Goal: Information Seeking & Learning: Learn about a topic

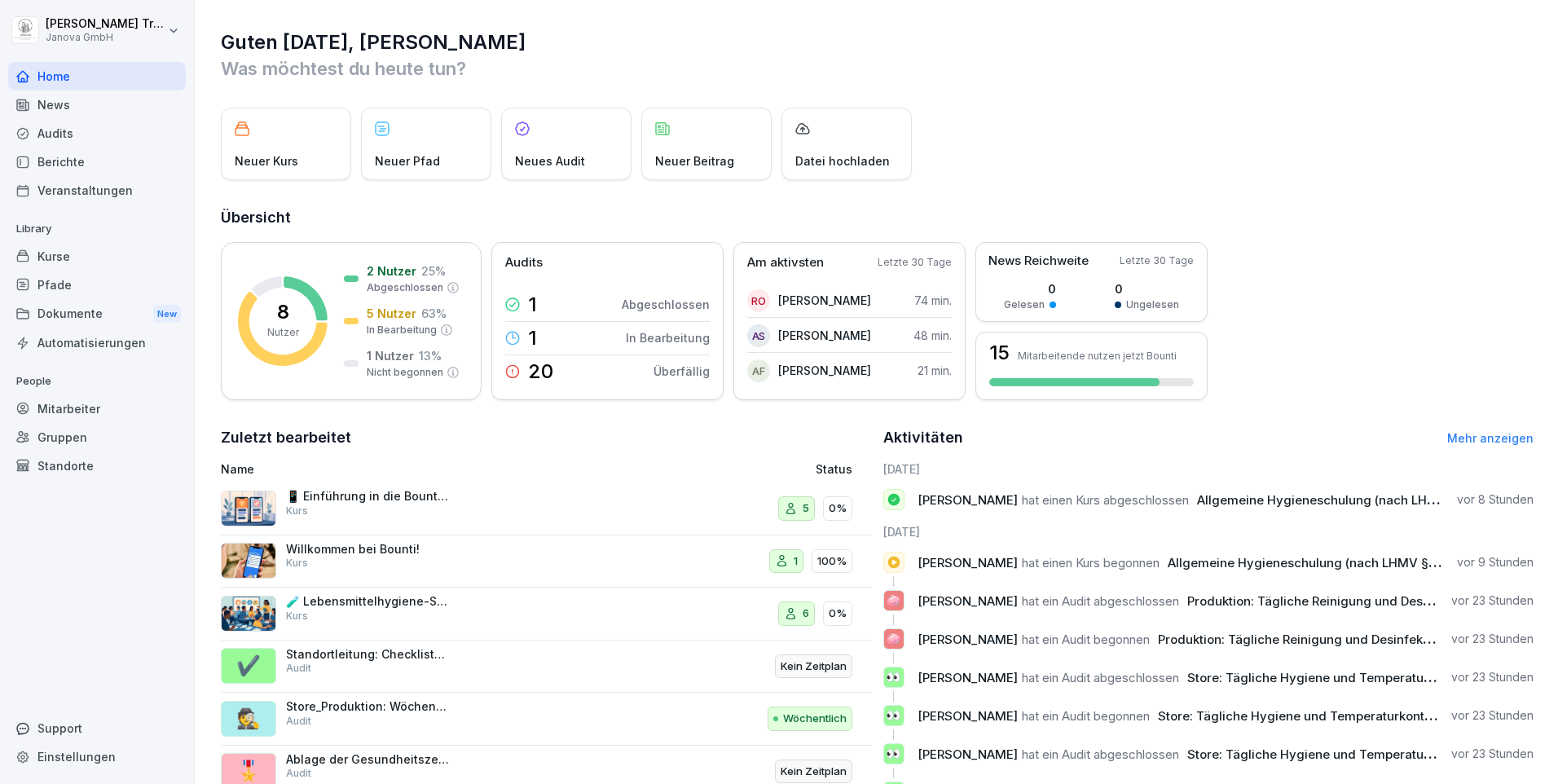
click at [70, 133] on div "Audits" at bounding box center [97, 133] width 177 height 28
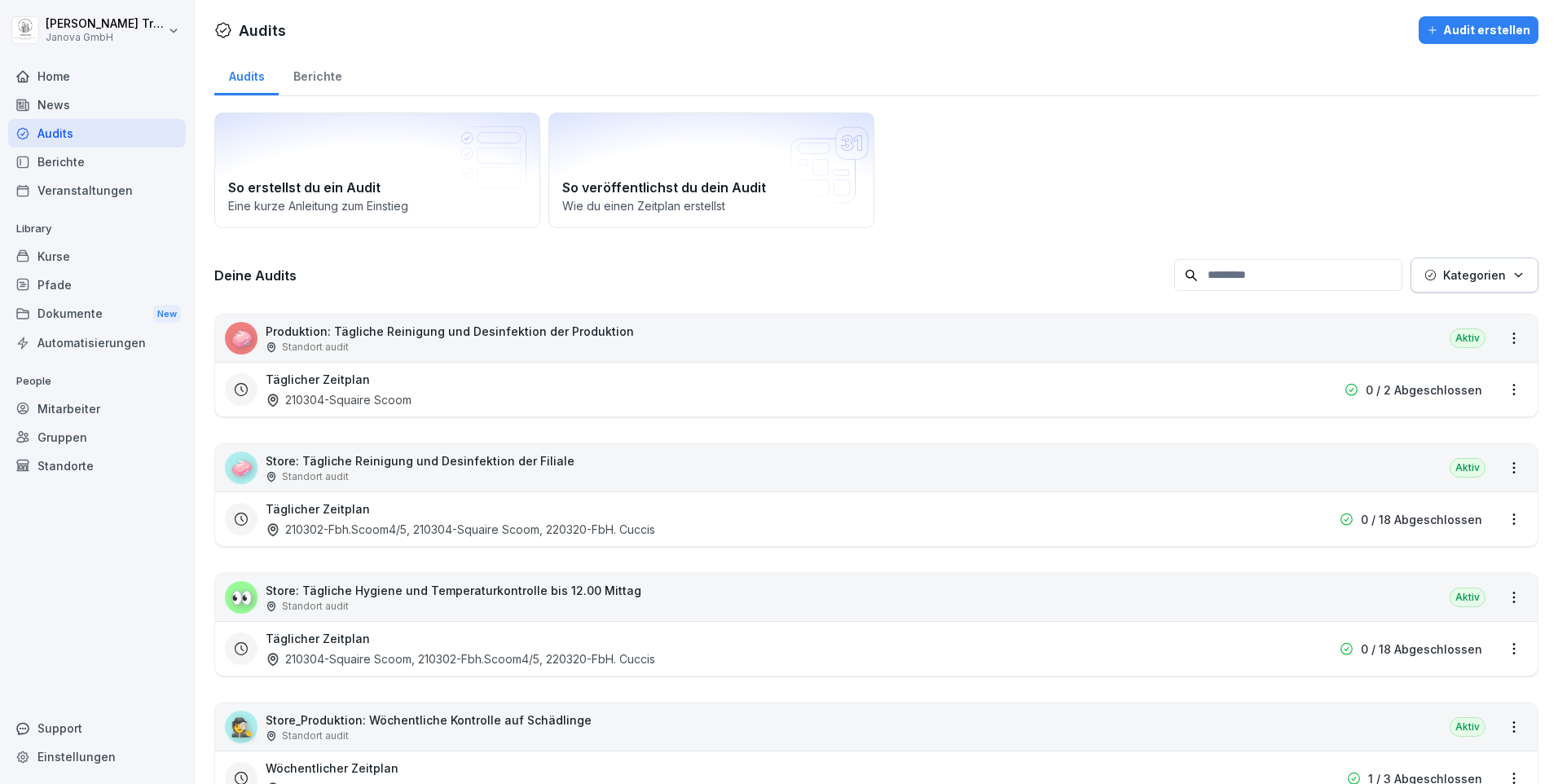
click at [332, 79] on div "Berichte" at bounding box center [317, 74] width 78 height 42
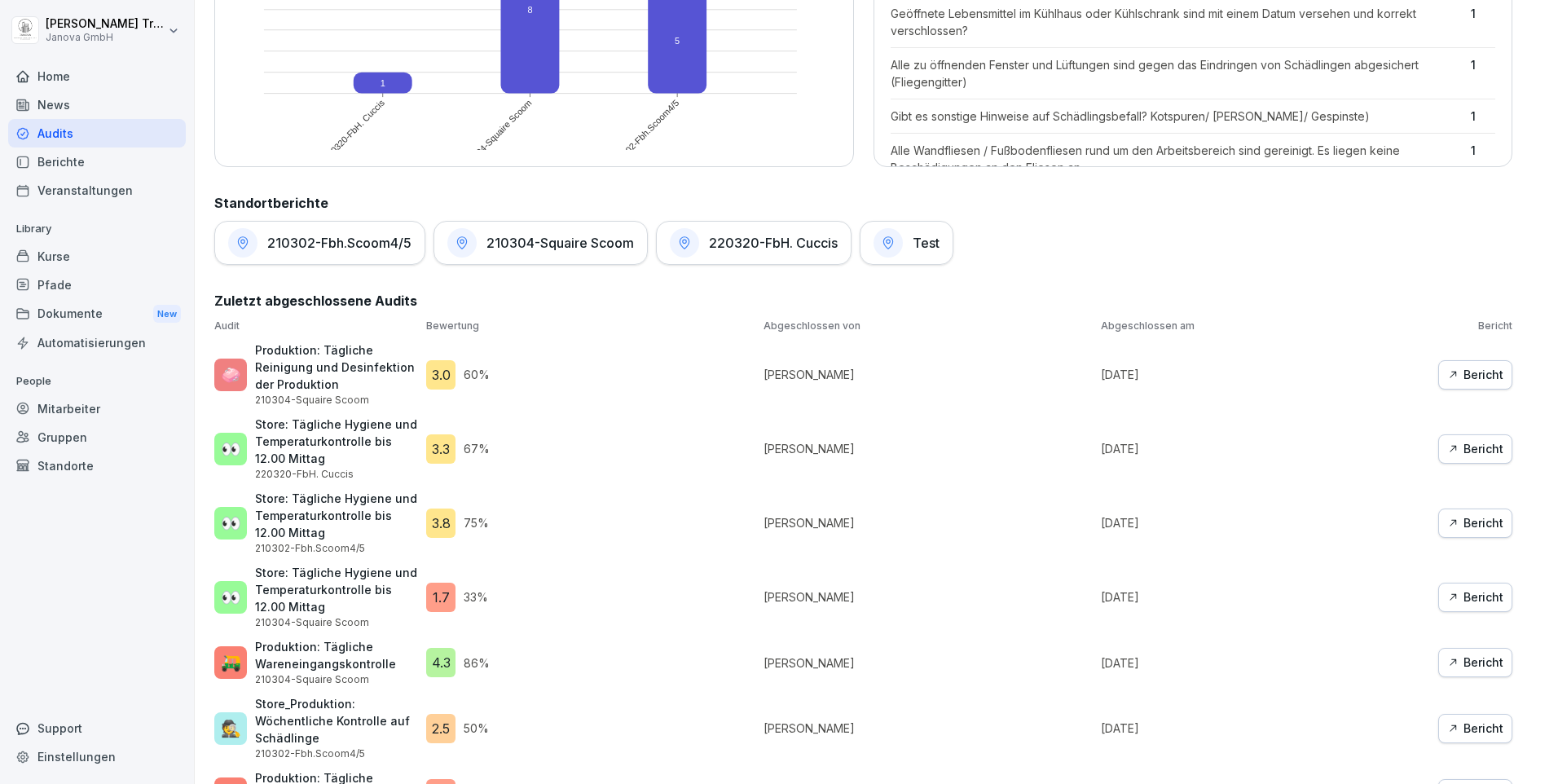
scroll to position [711, 0]
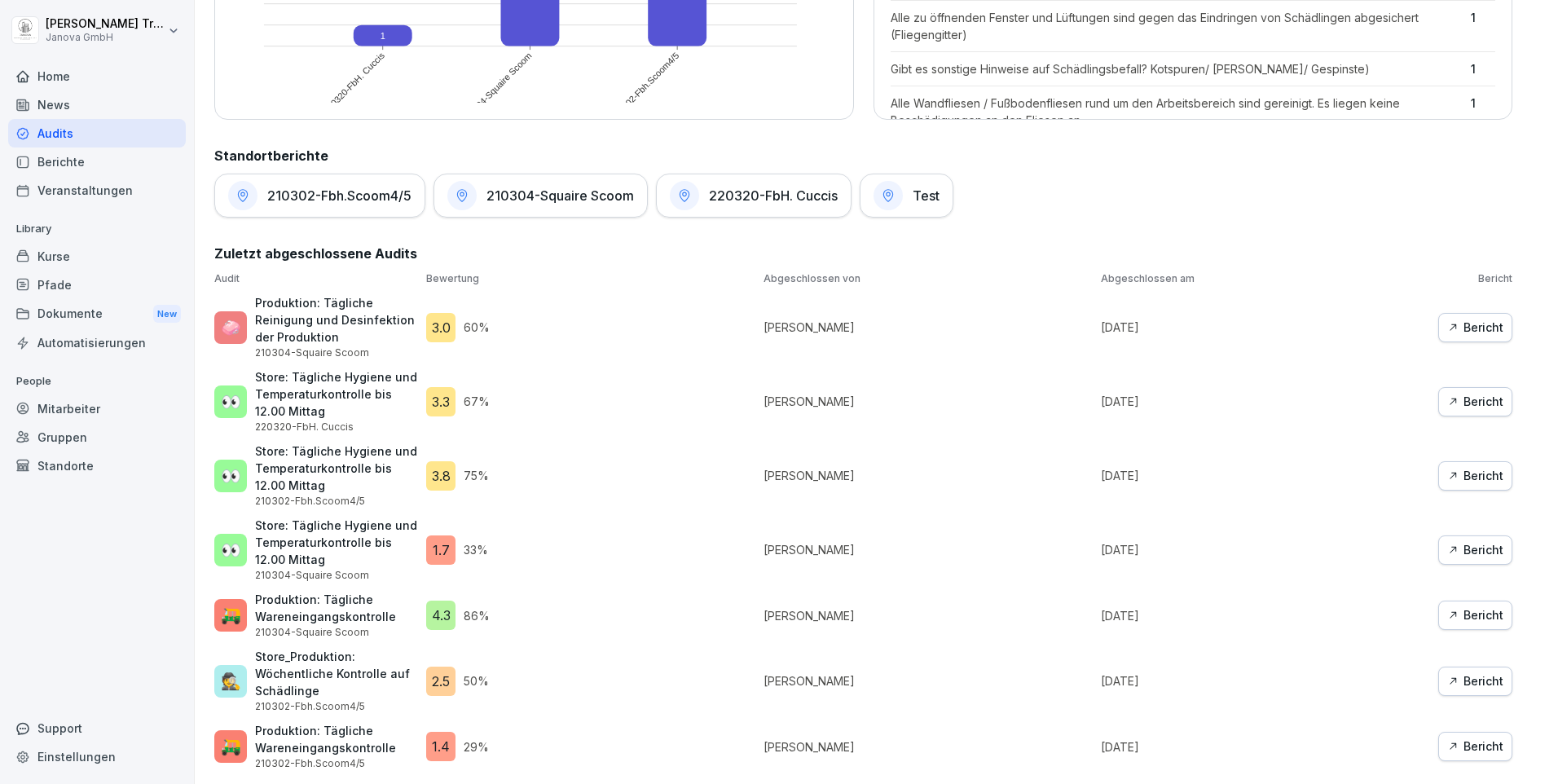
click at [1453, 322] on div "Bericht" at bounding box center [1475, 327] width 56 height 18
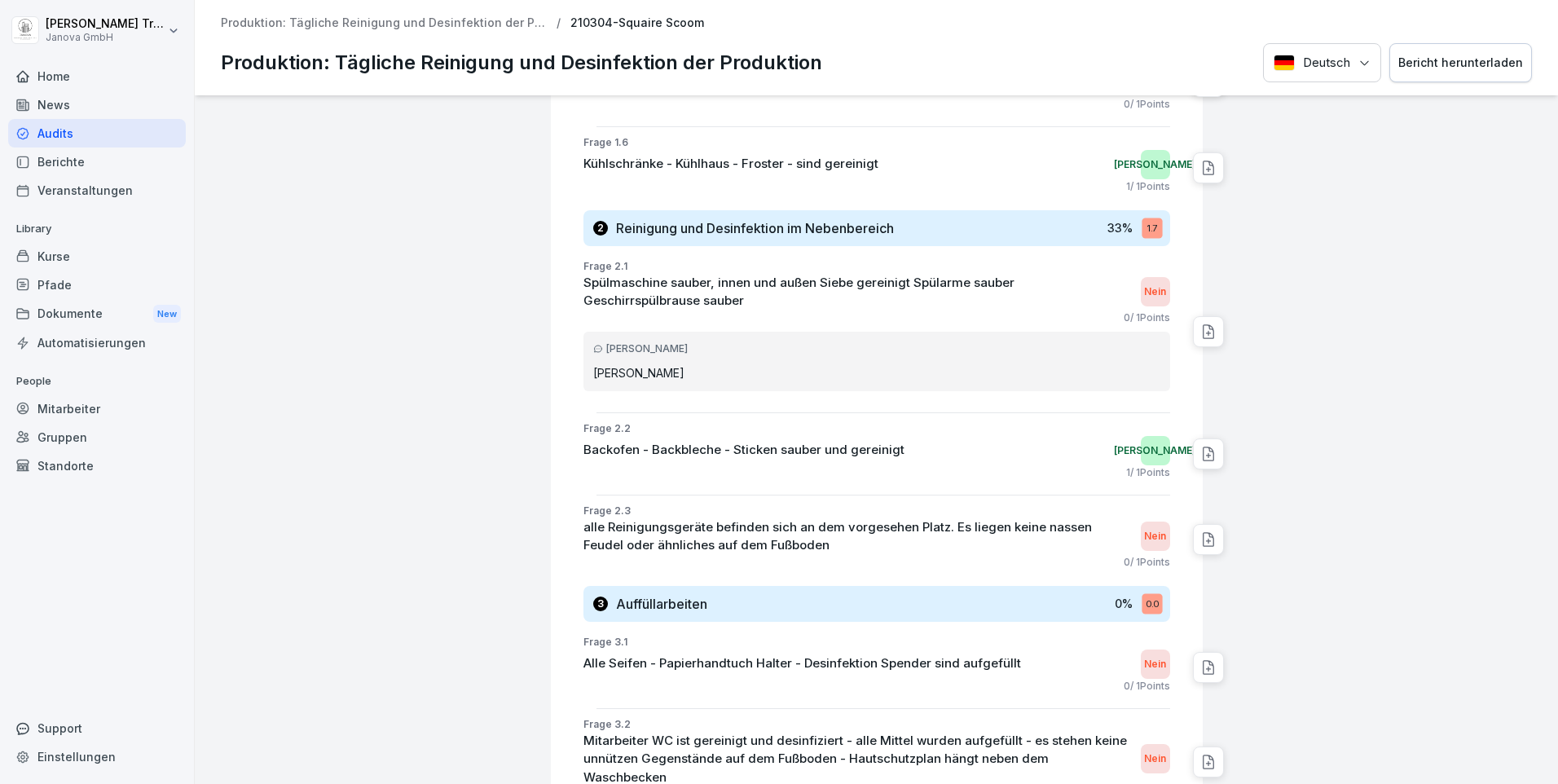
scroll to position [571, 0]
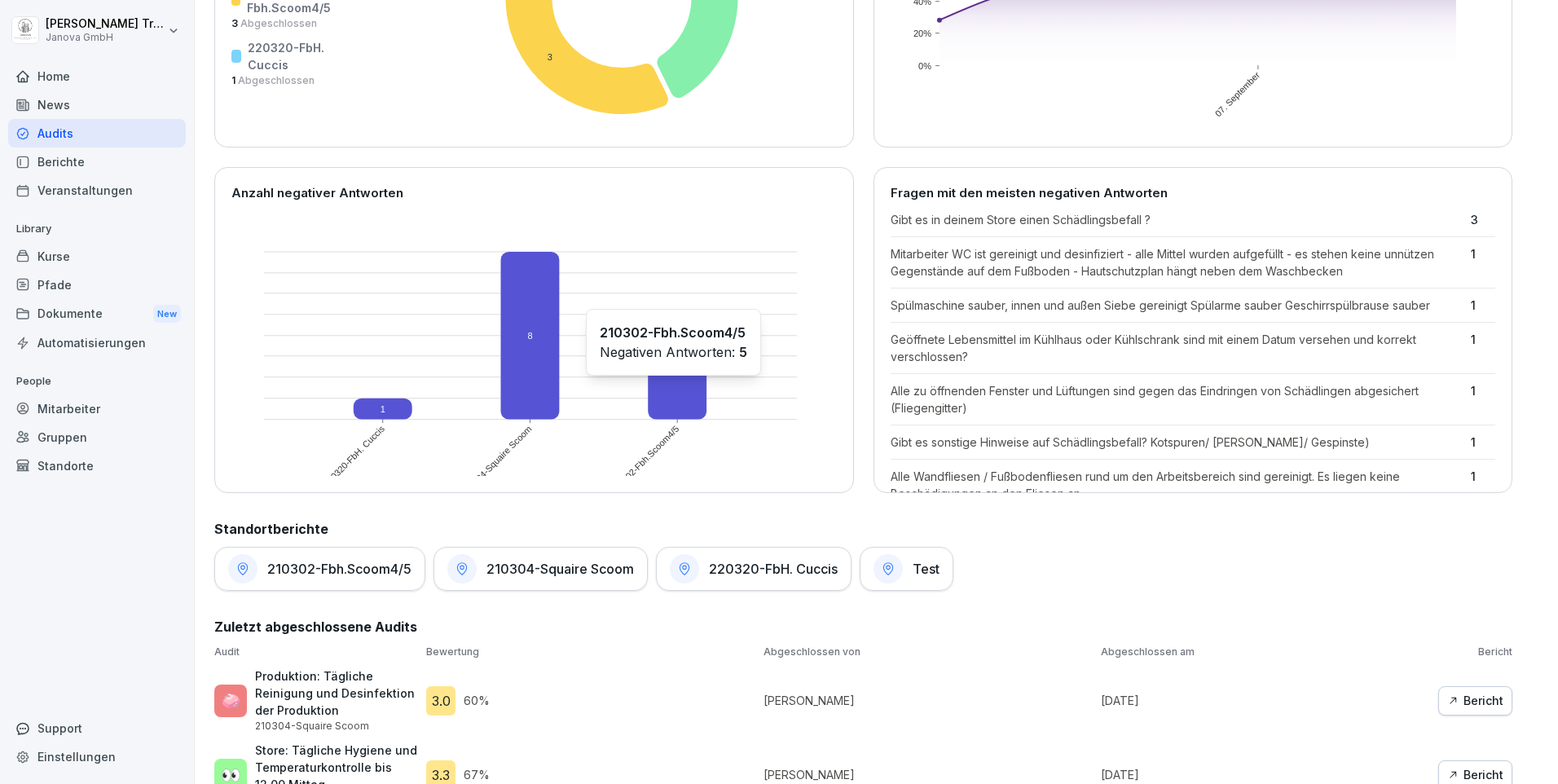
scroll to position [571, 0]
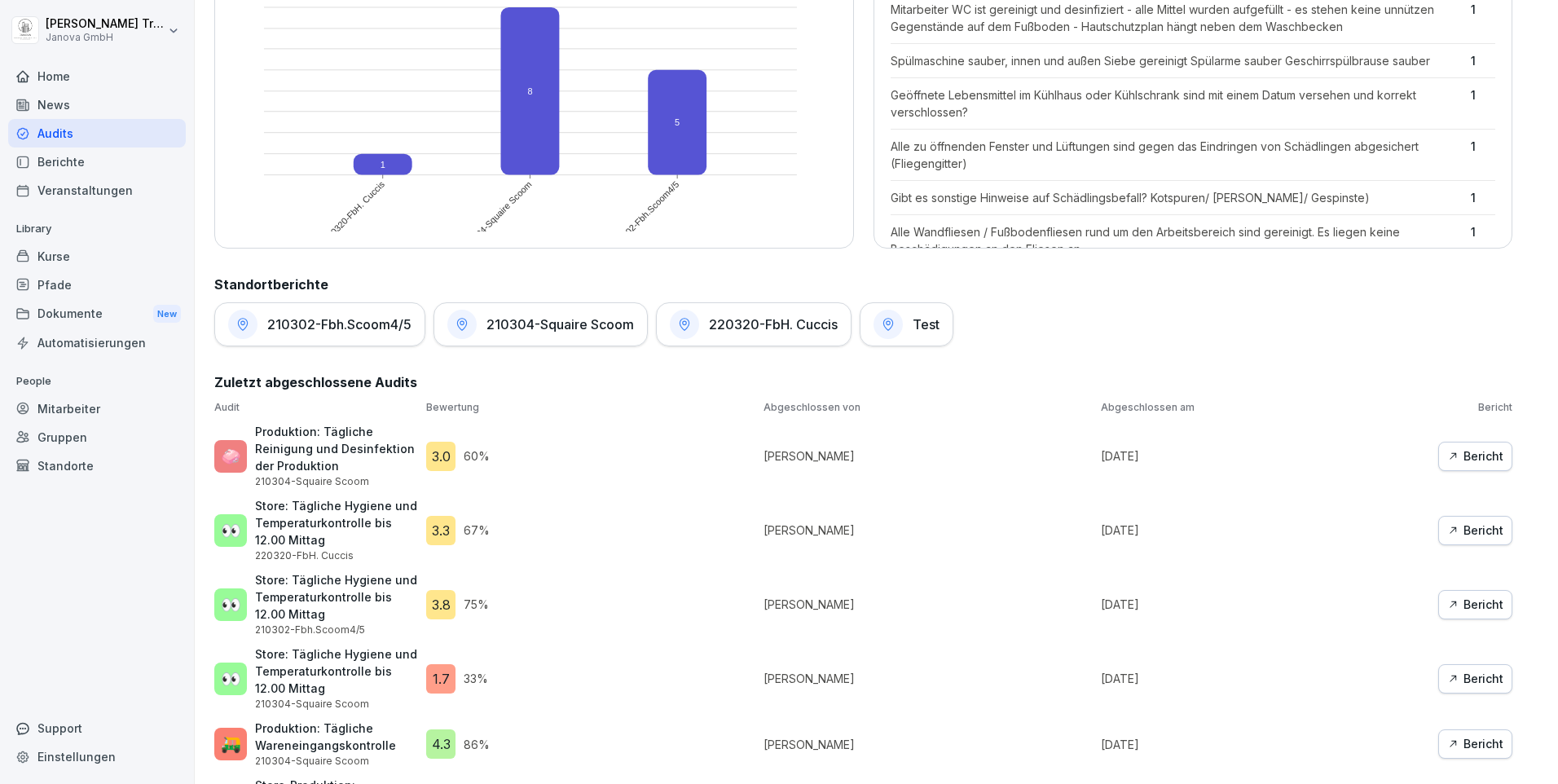
click at [1452, 535] on div "Bericht" at bounding box center [1475, 530] width 56 height 18
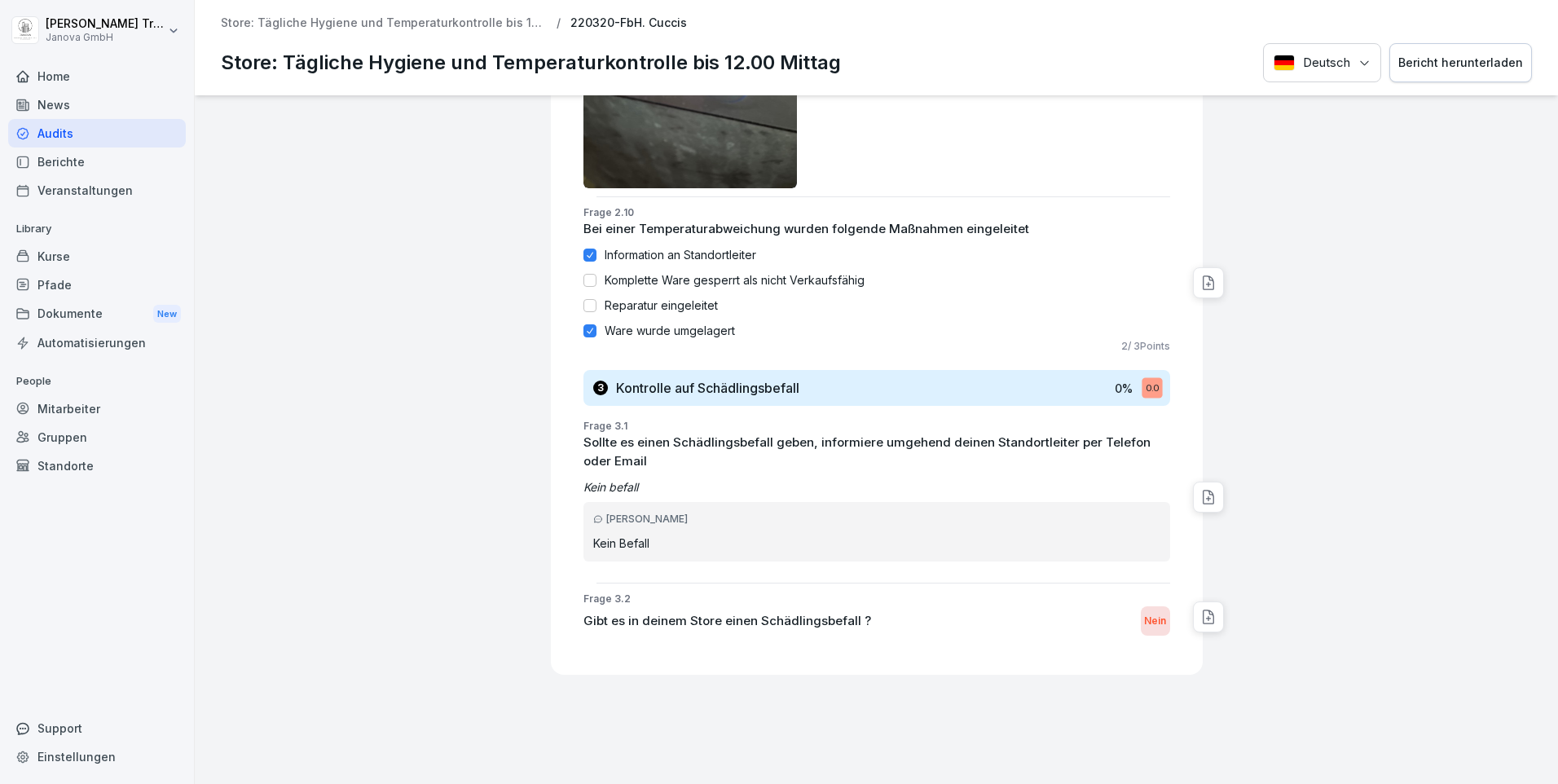
scroll to position [2339, 0]
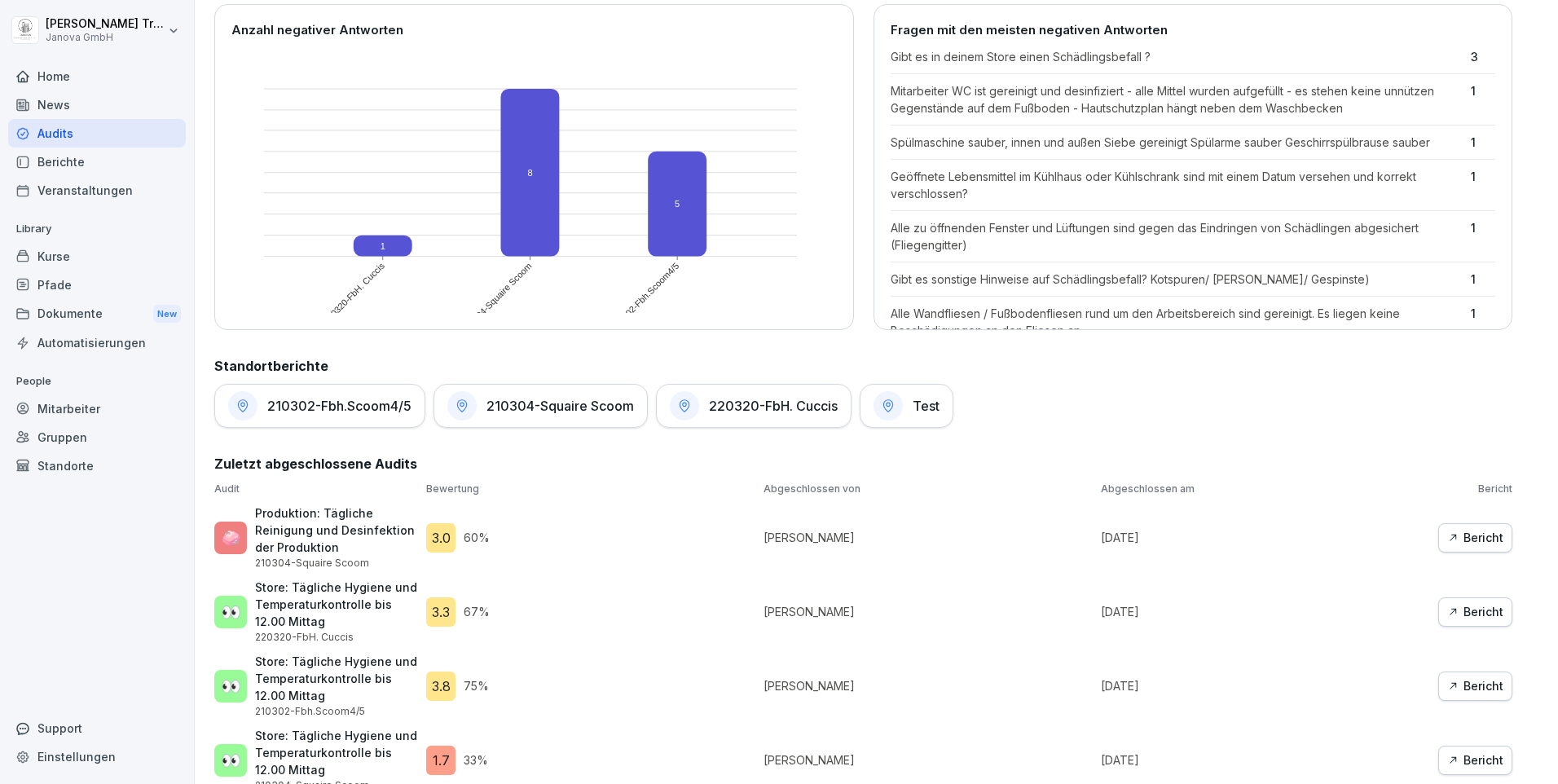
scroll to position [571, 0]
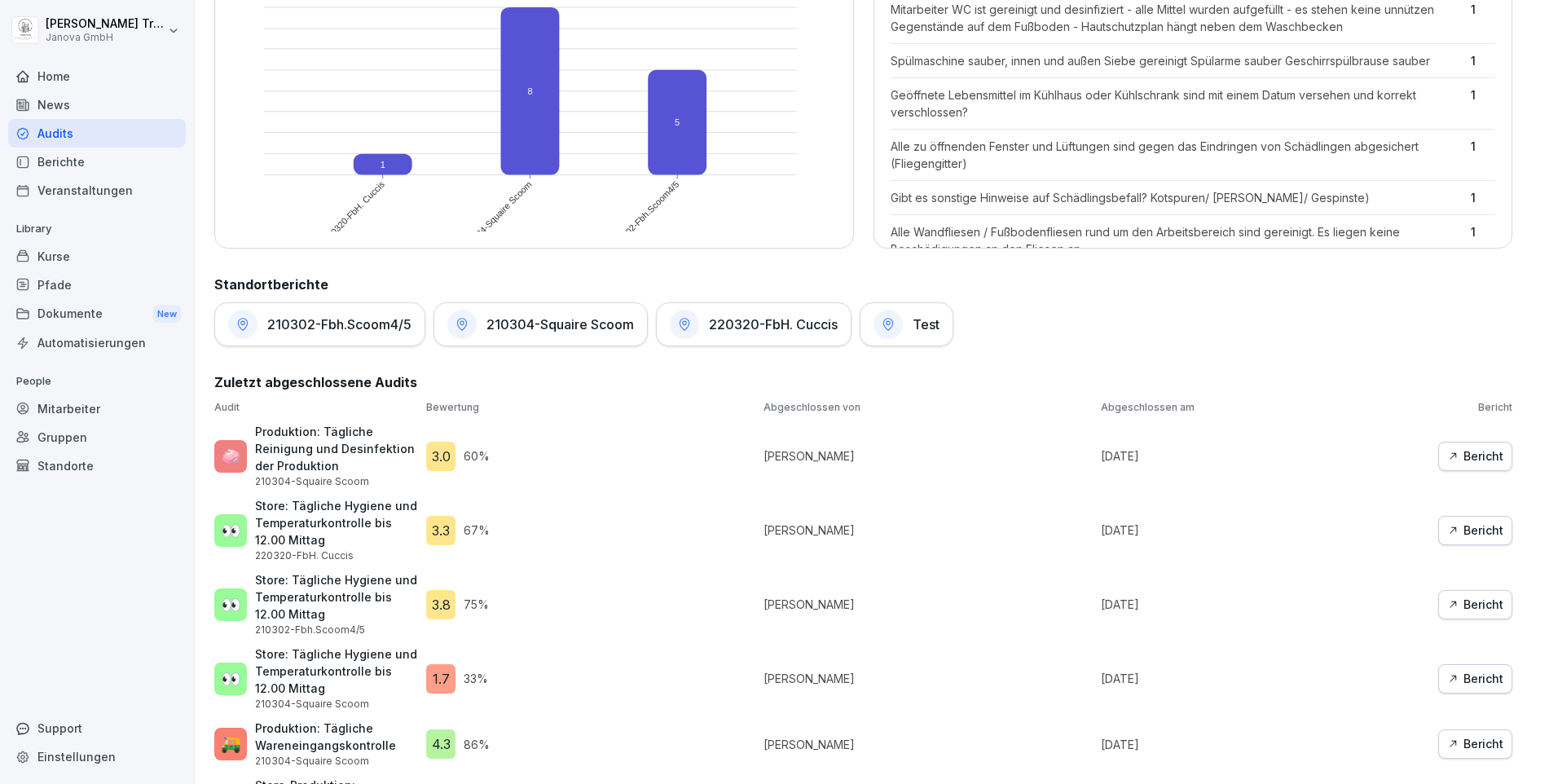
click at [321, 326] on h1 "210302-Fbh.Scoom4/5" at bounding box center [339, 324] width 144 height 16
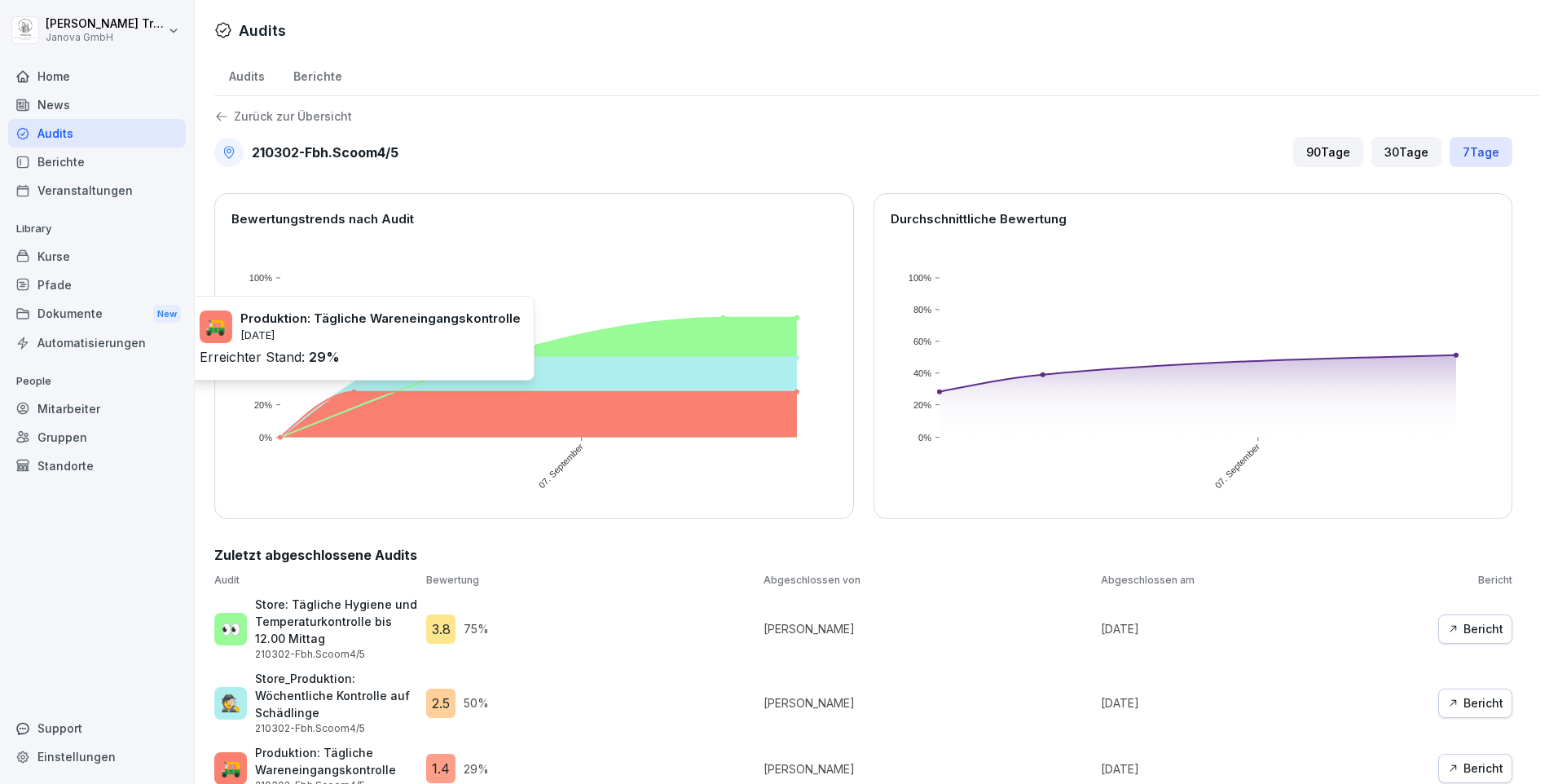
scroll to position [34, 0]
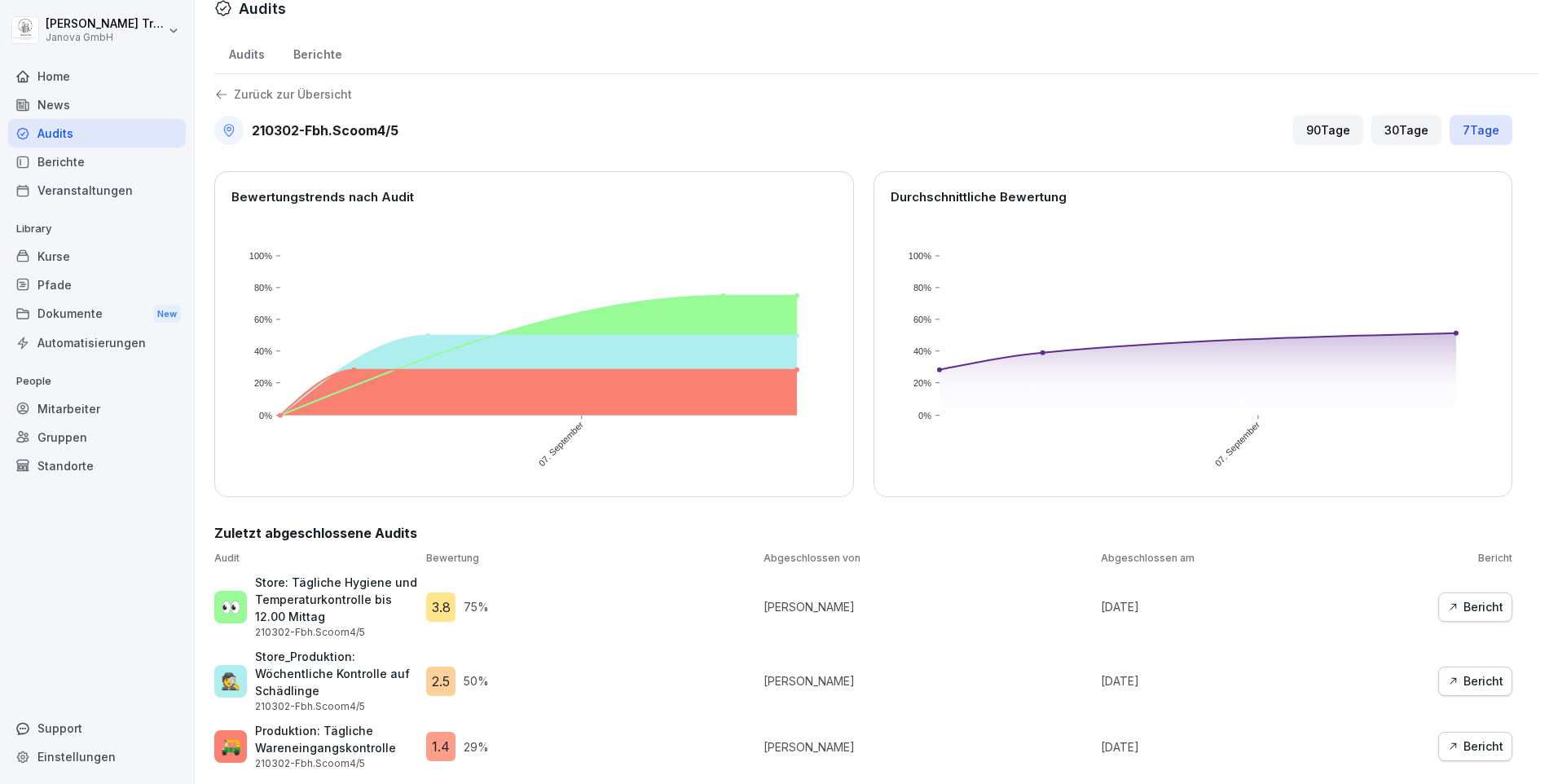
click at [1468, 737] on div "Bericht" at bounding box center [1475, 746] width 56 height 18
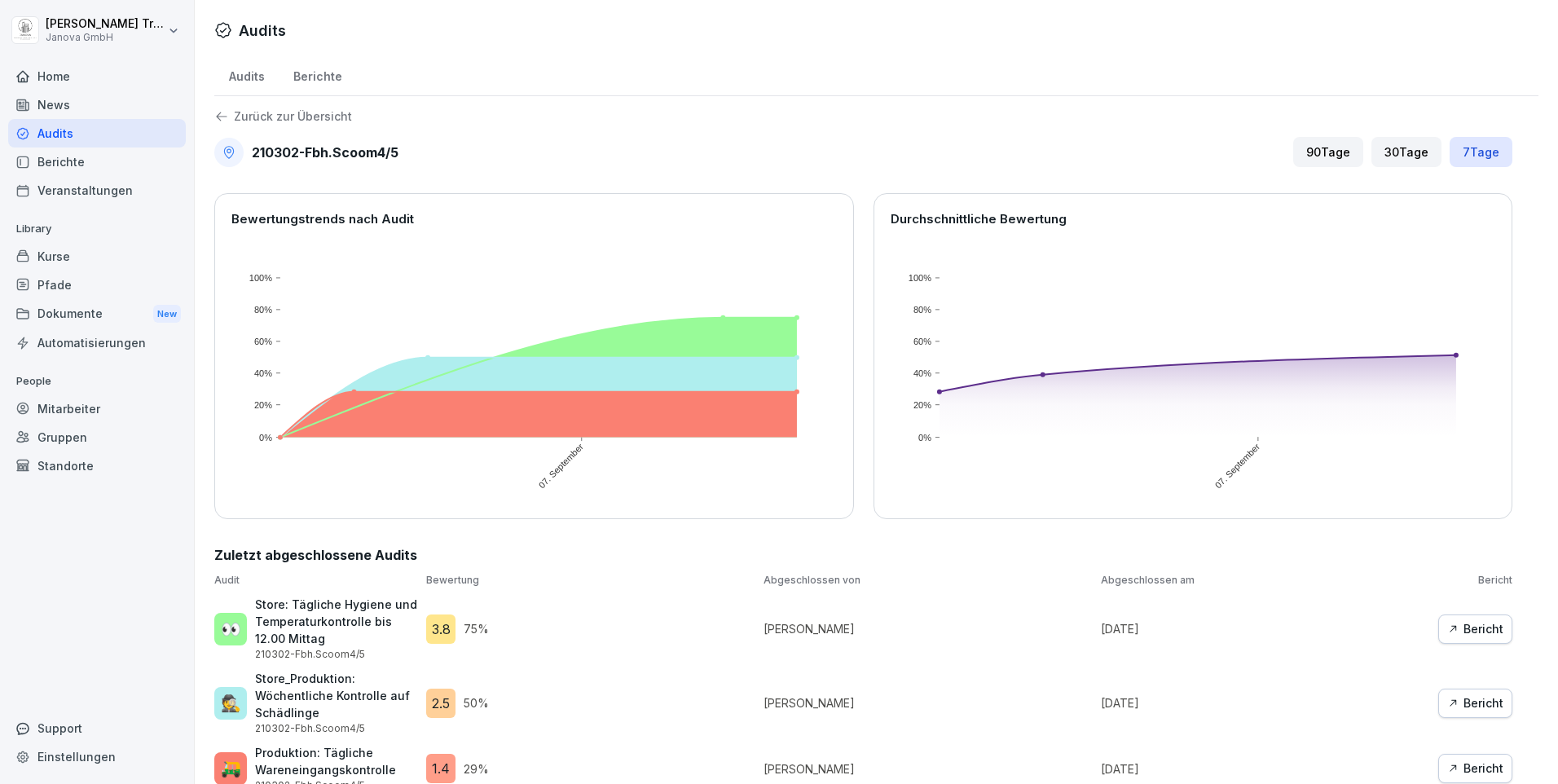
click at [246, 66] on div "Audits" at bounding box center [246, 74] width 64 height 42
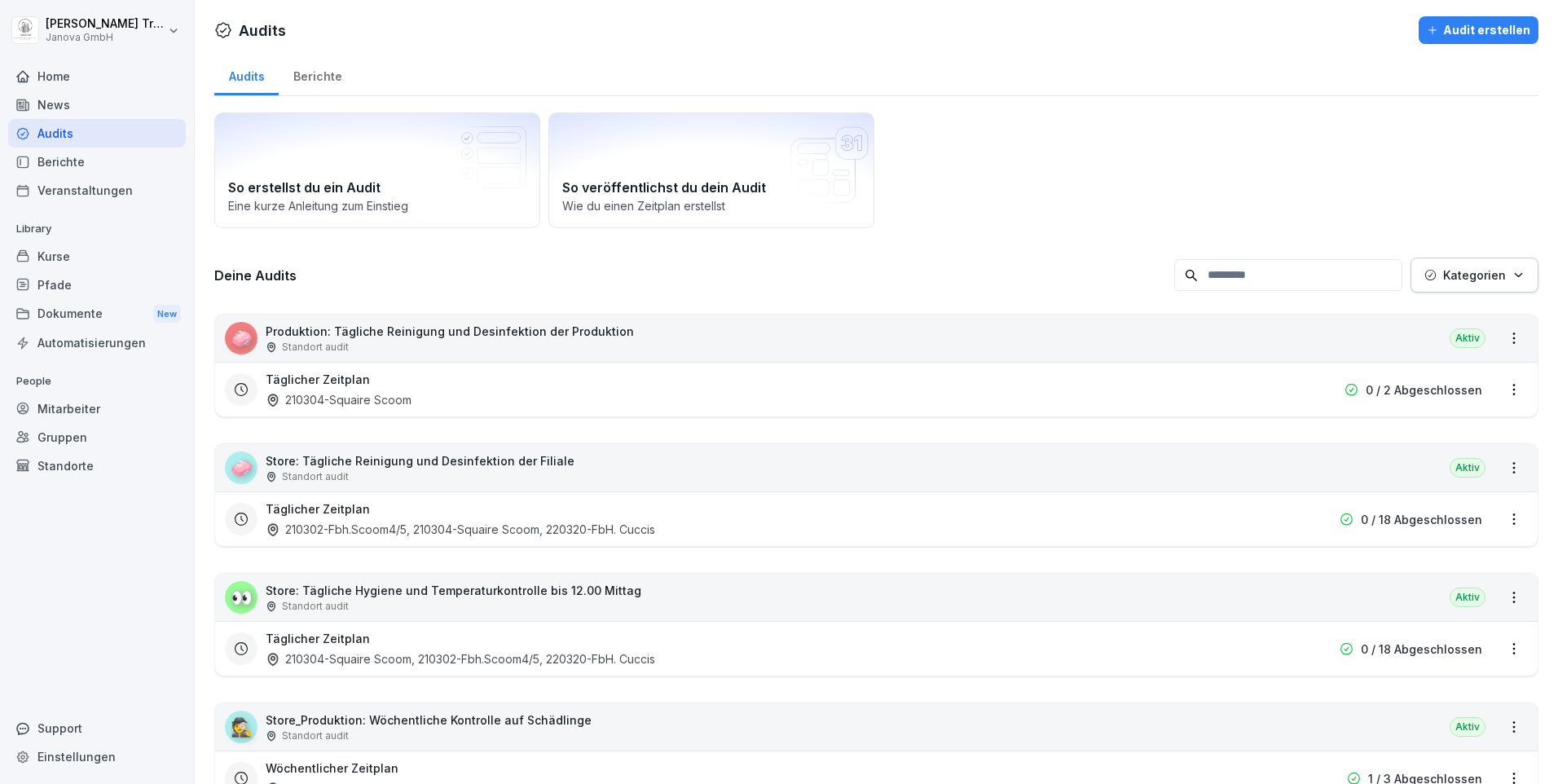
click at [305, 79] on div "Berichte" at bounding box center [317, 74] width 78 height 42
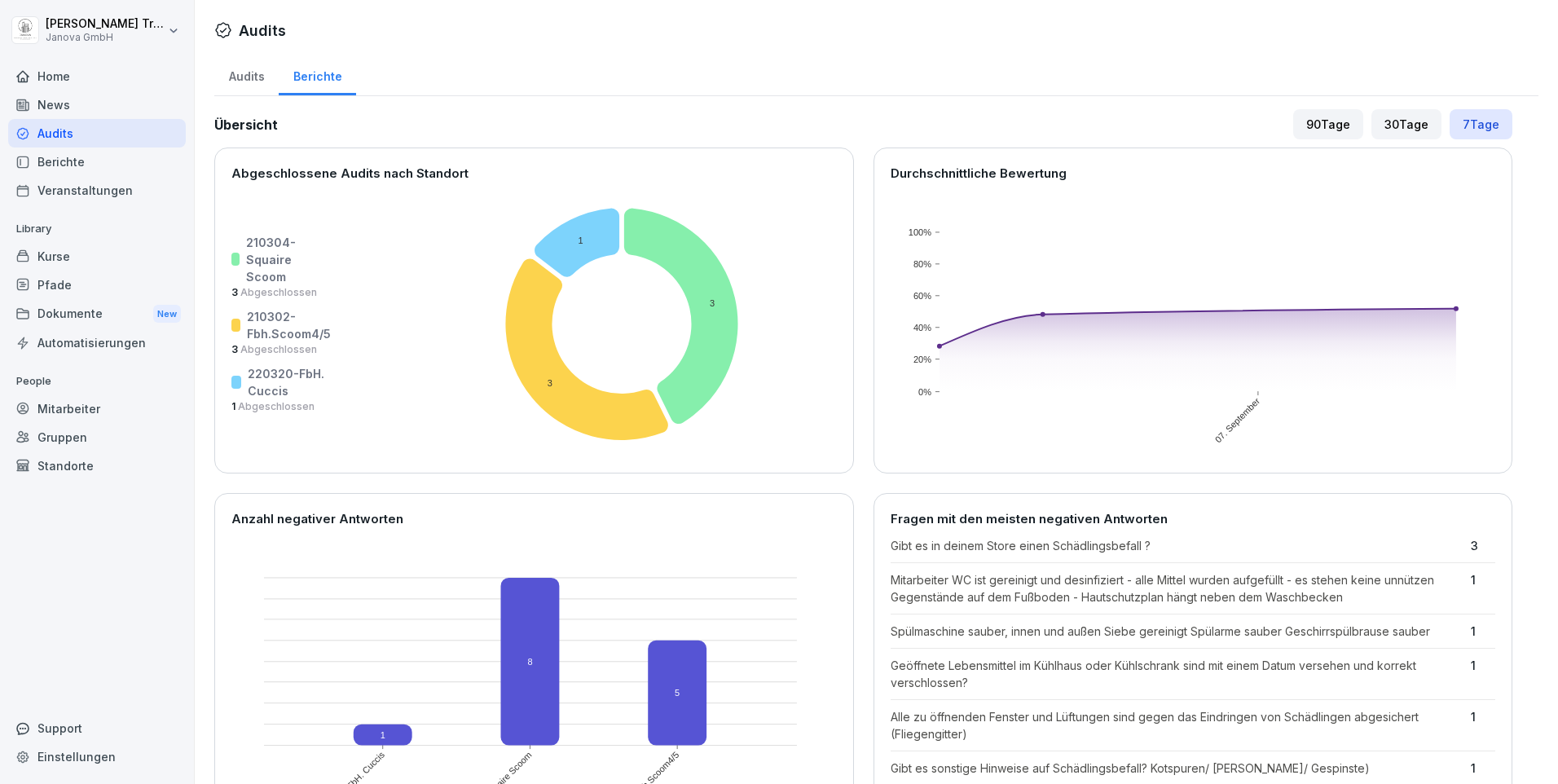
scroll to position [407, 0]
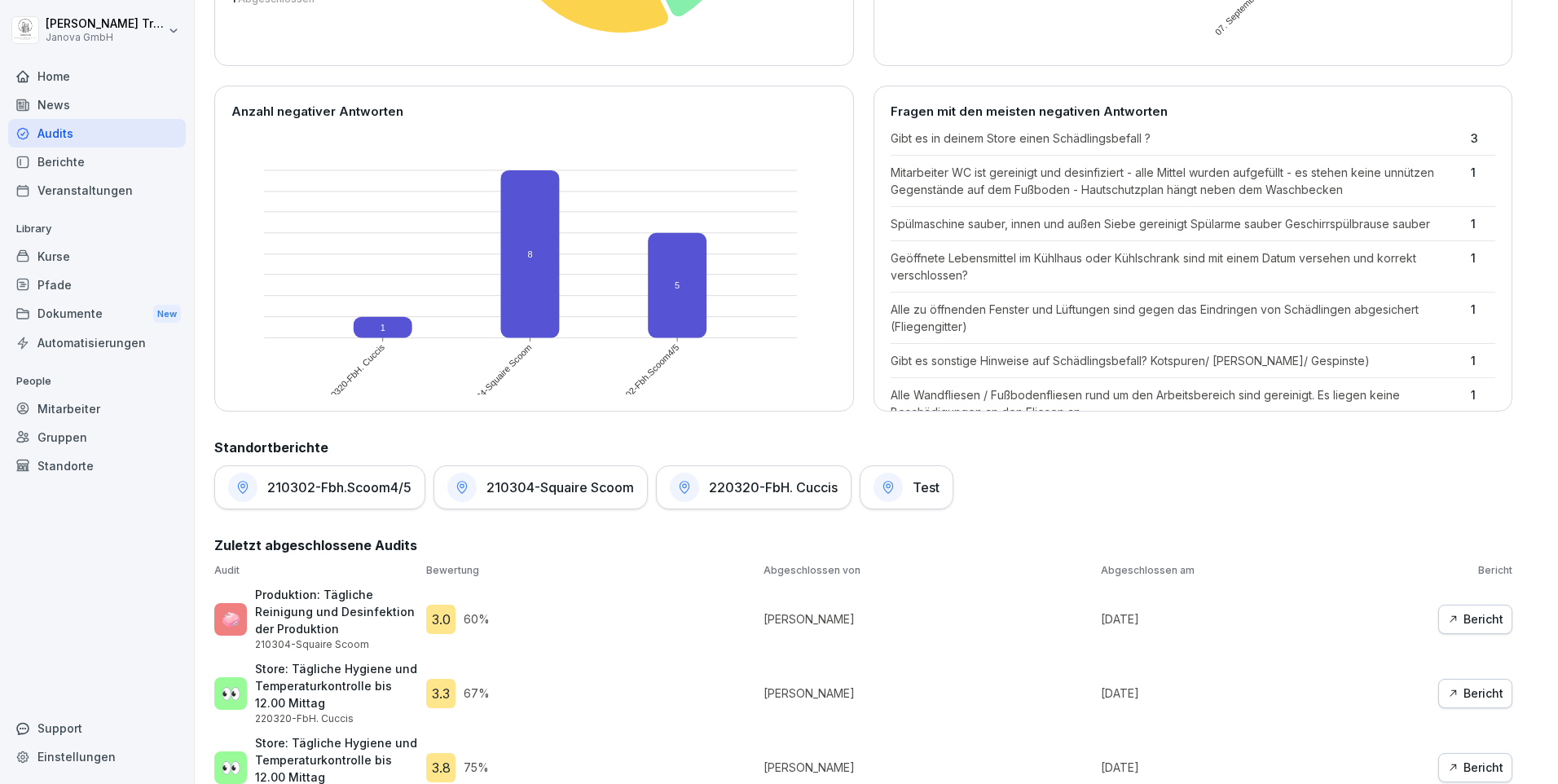
click at [65, 254] on div "Kurse" at bounding box center [97, 256] width 177 height 28
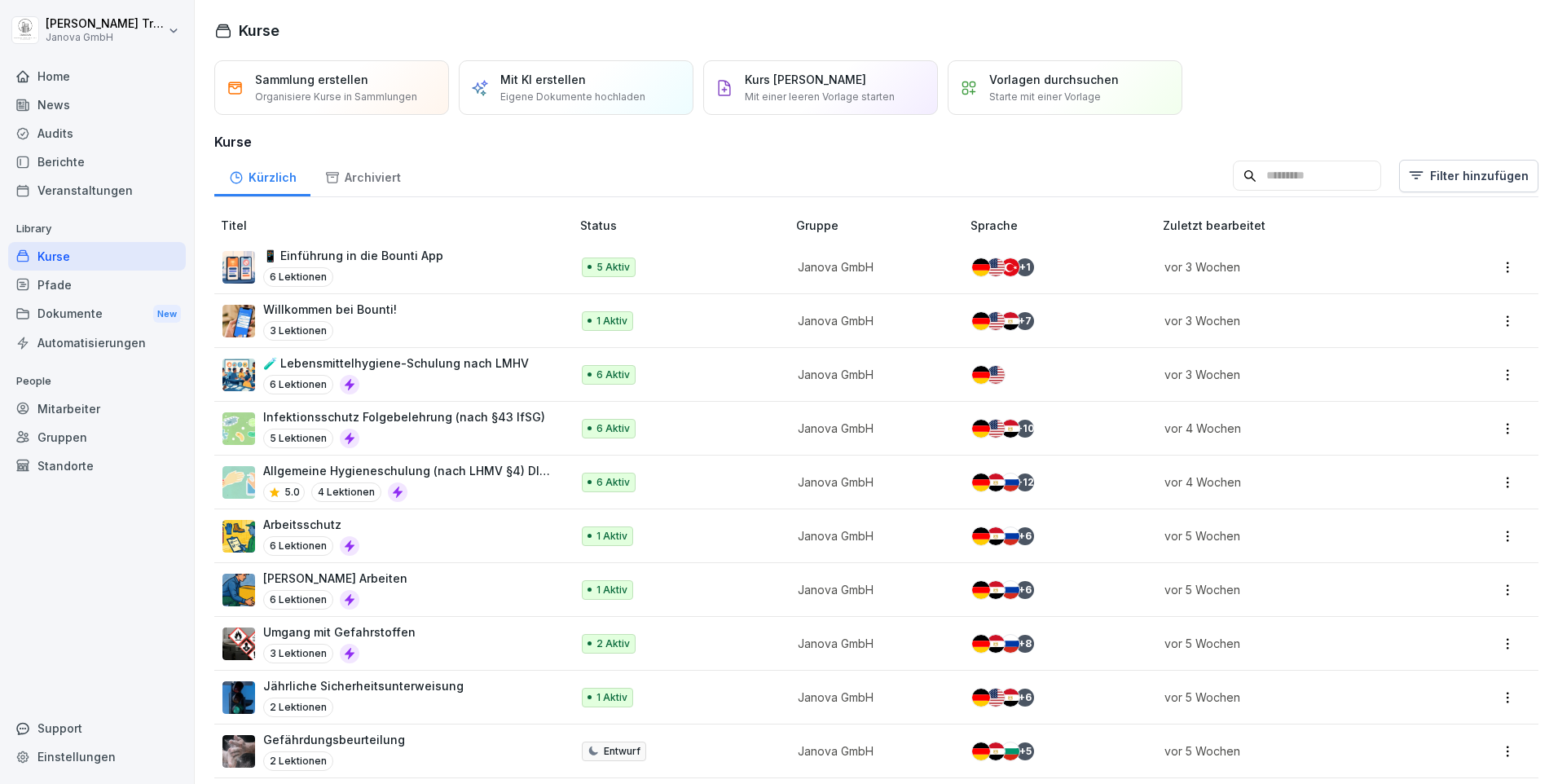
click at [607, 269] on p "5 Aktiv" at bounding box center [613, 268] width 33 height 15
click at [612, 368] on p "6 Aktiv" at bounding box center [613, 375] width 33 height 15
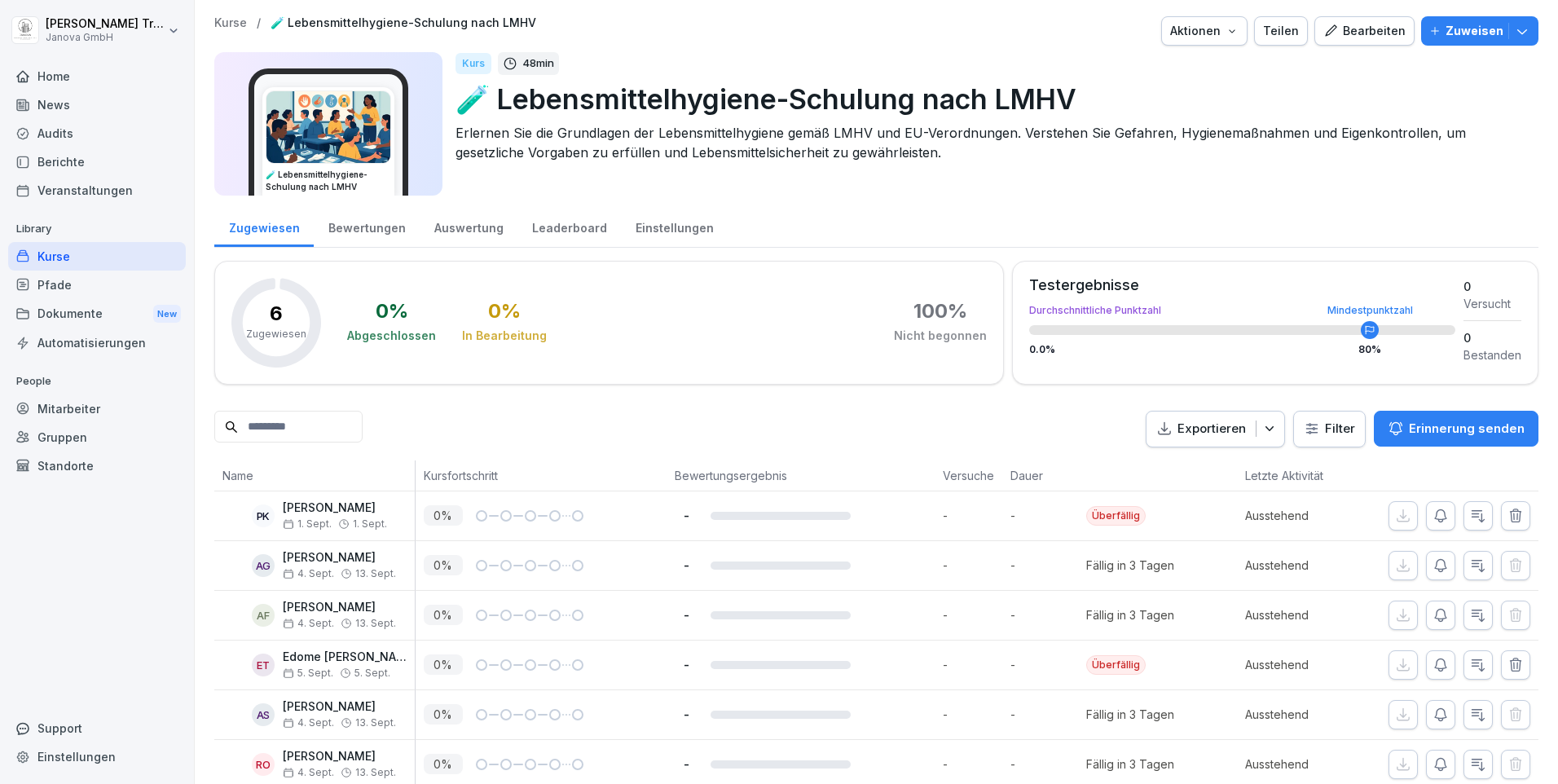
click at [1508, 520] on icon "button" at bounding box center [1515, 515] width 16 height 16
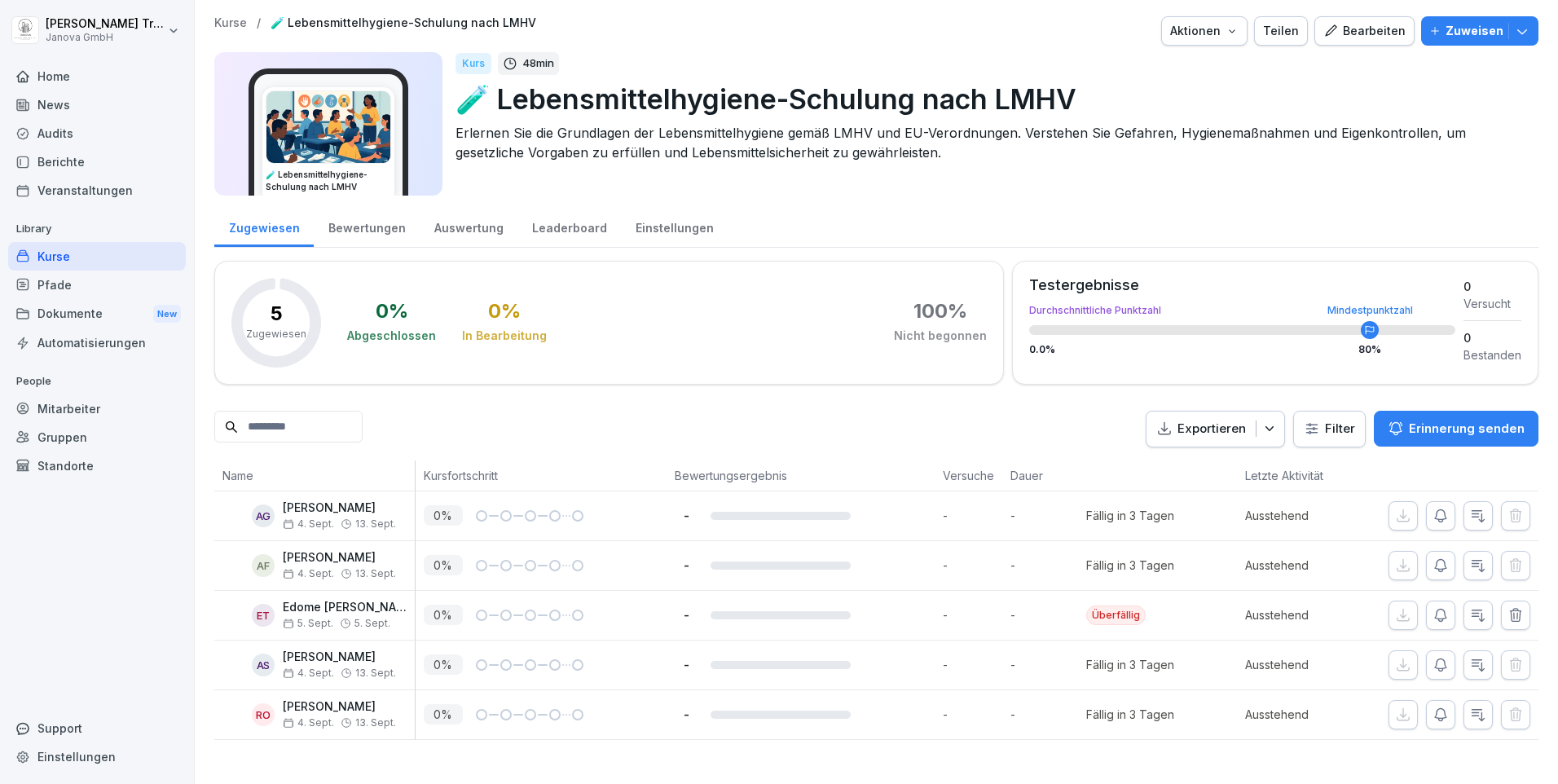
click at [79, 257] on div "Kurse" at bounding box center [97, 256] width 177 height 28
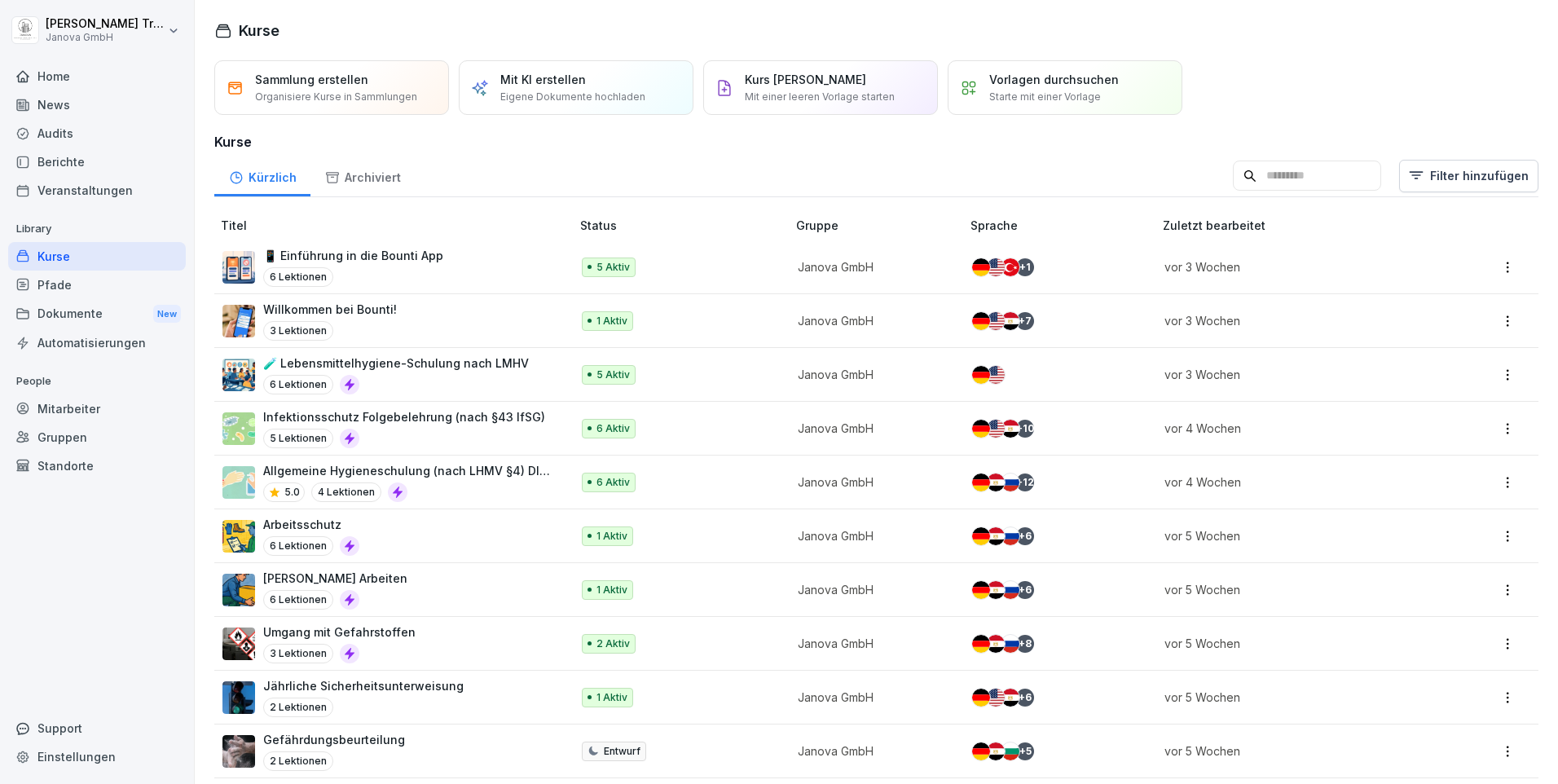
click at [607, 429] on p "6 Aktiv" at bounding box center [613, 429] width 33 height 15
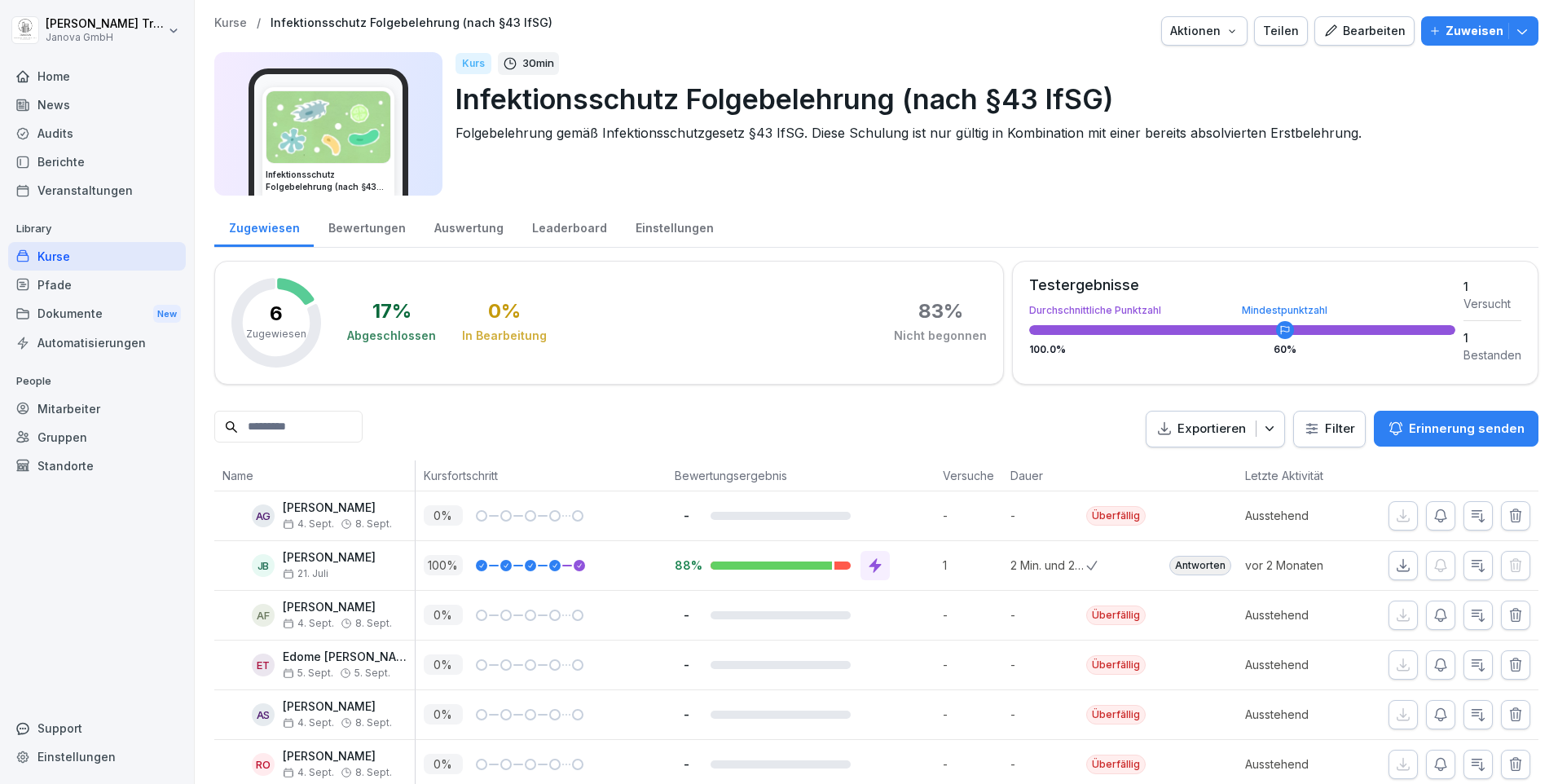
scroll to position [47, 0]
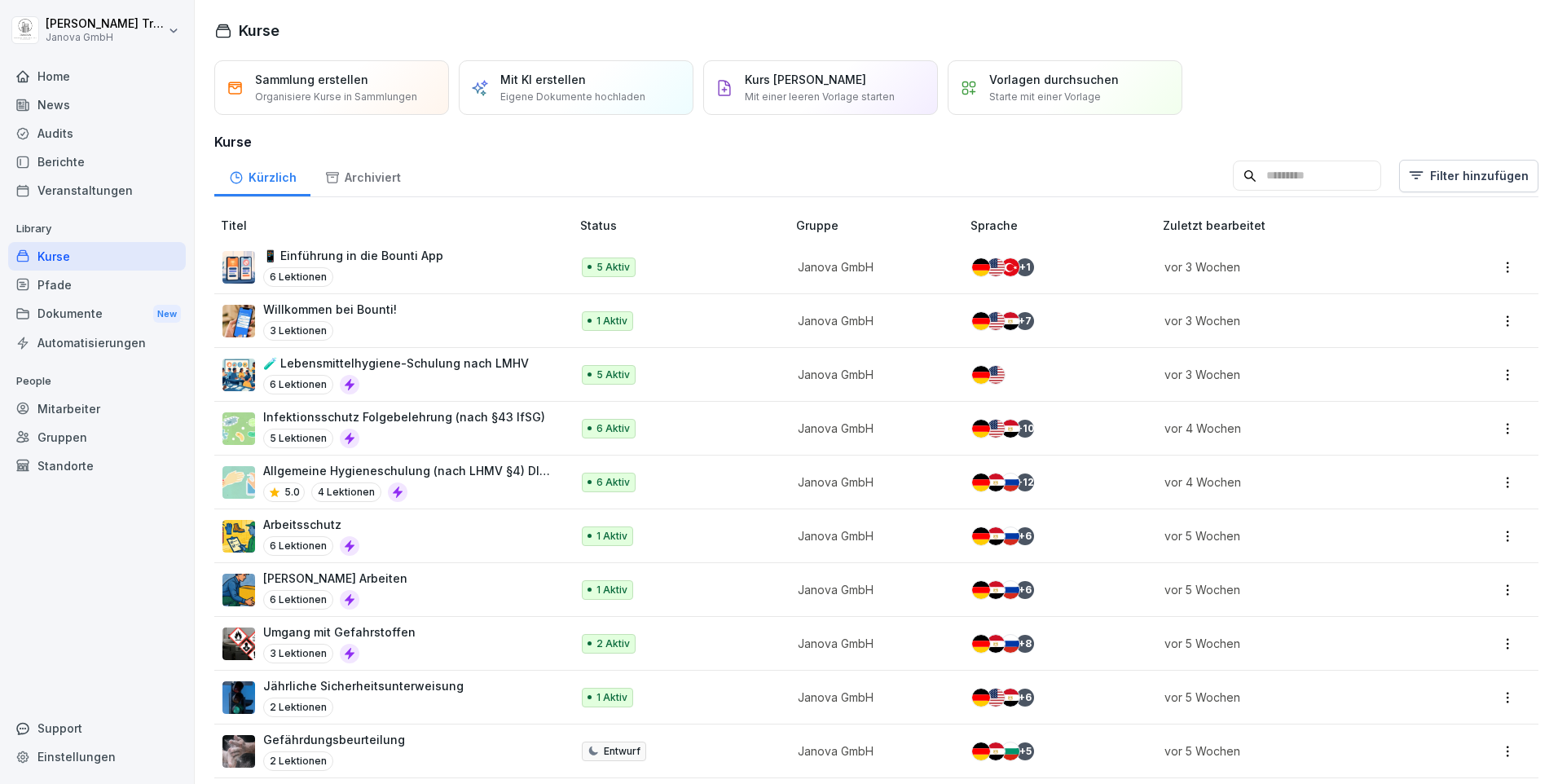
click at [614, 481] on p "6 Aktiv" at bounding box center [613, 483] width 33 height 15
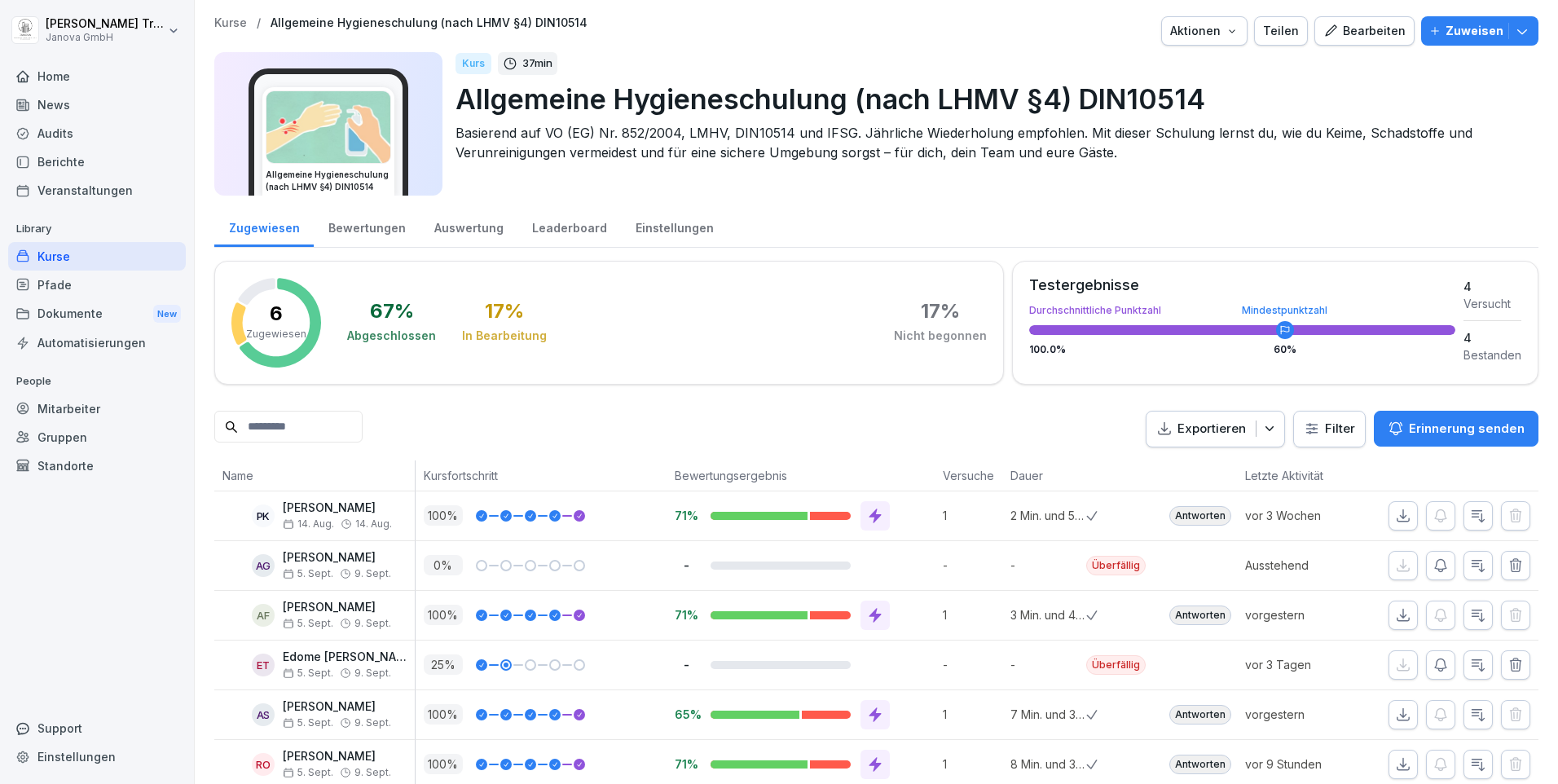
scroll to position [47, 0]
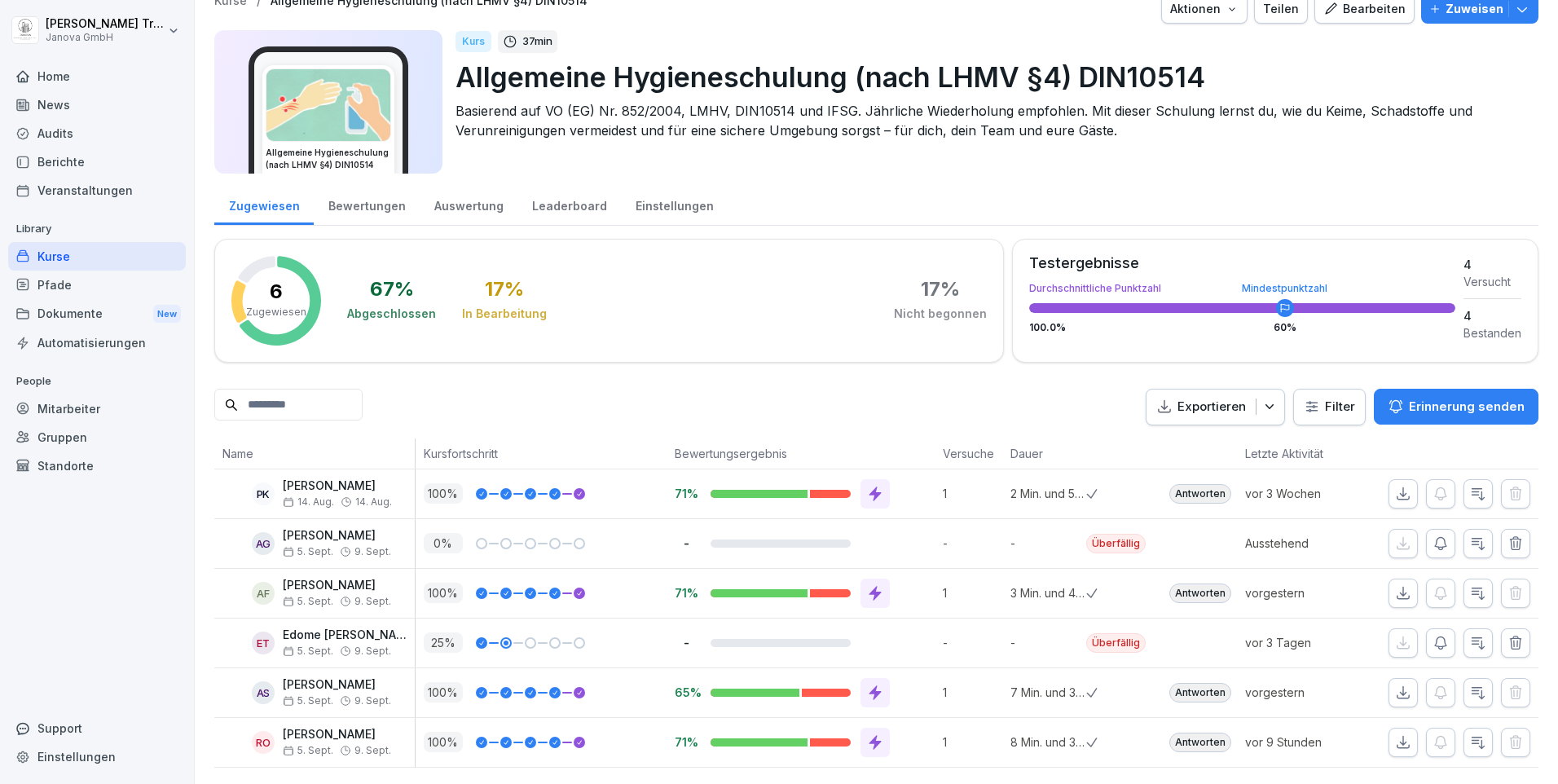
click at [1470, 585] on icon "button" at bounding box center [1478, 592] width 16 height 16
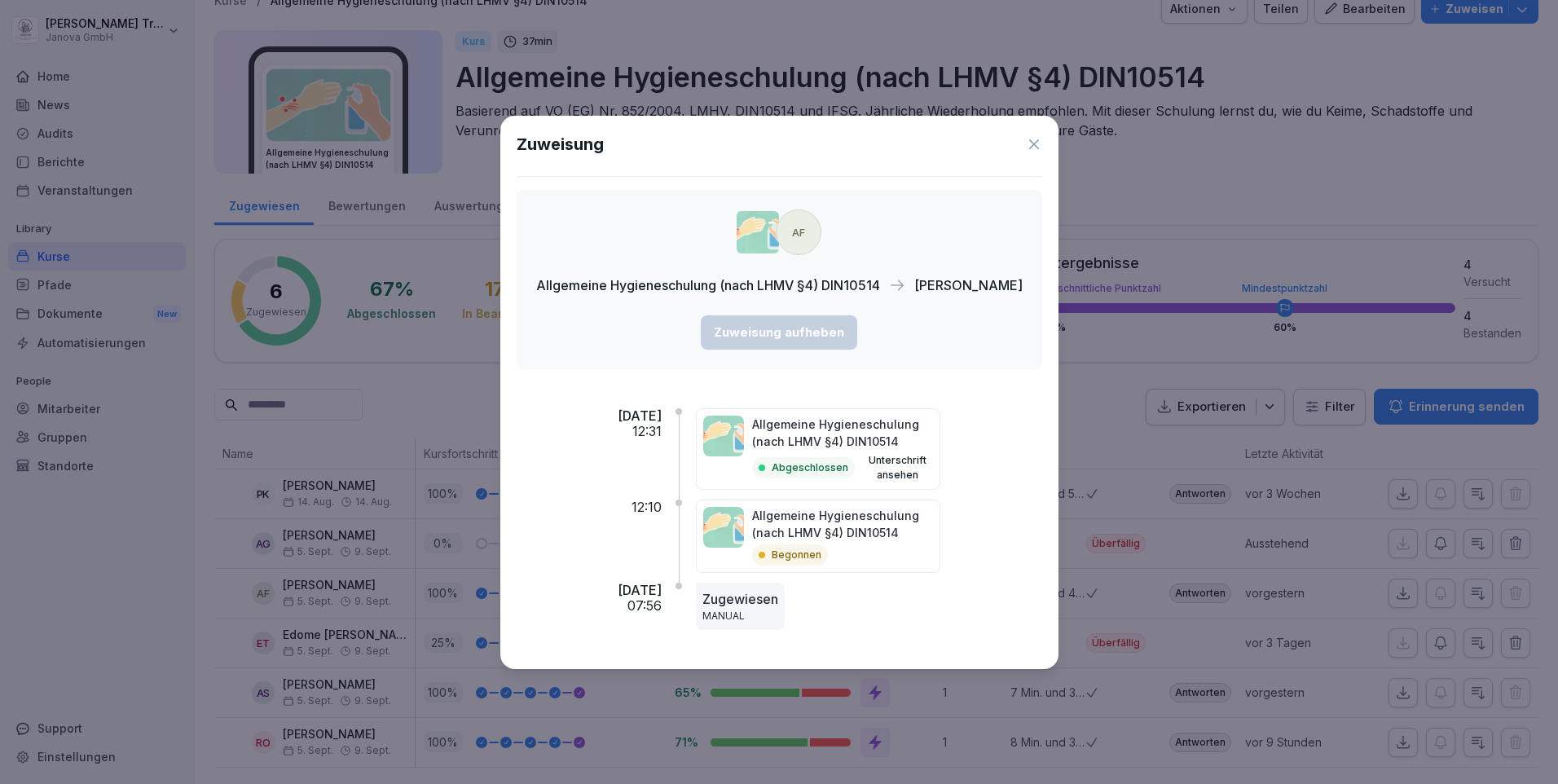
click at [1036, 148] on icon at bounding box center [1034, 145] width 10 height 10
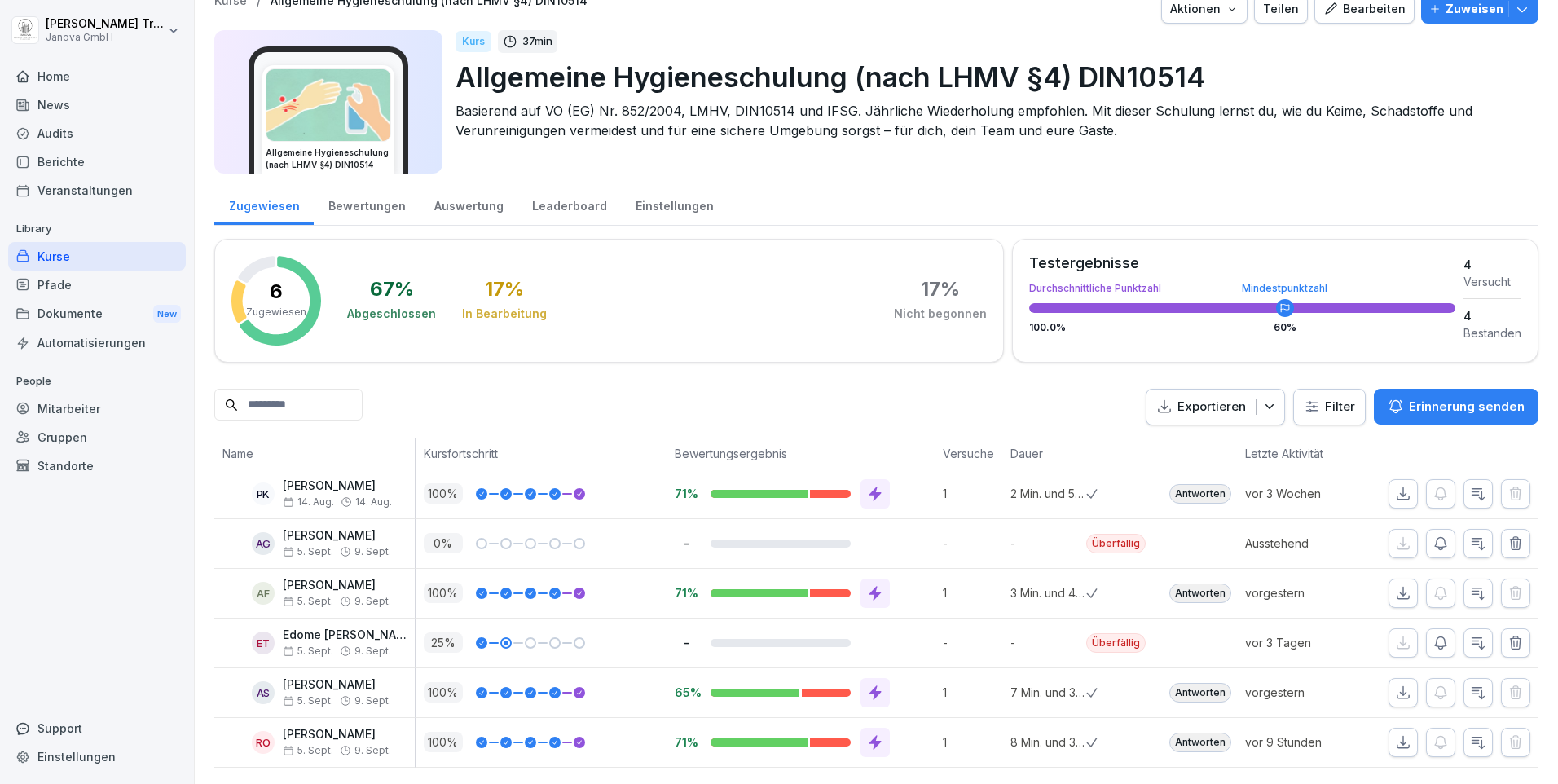
click at [47, 74] on div "Home" at bounding box center [97, 76] width 177 height 28
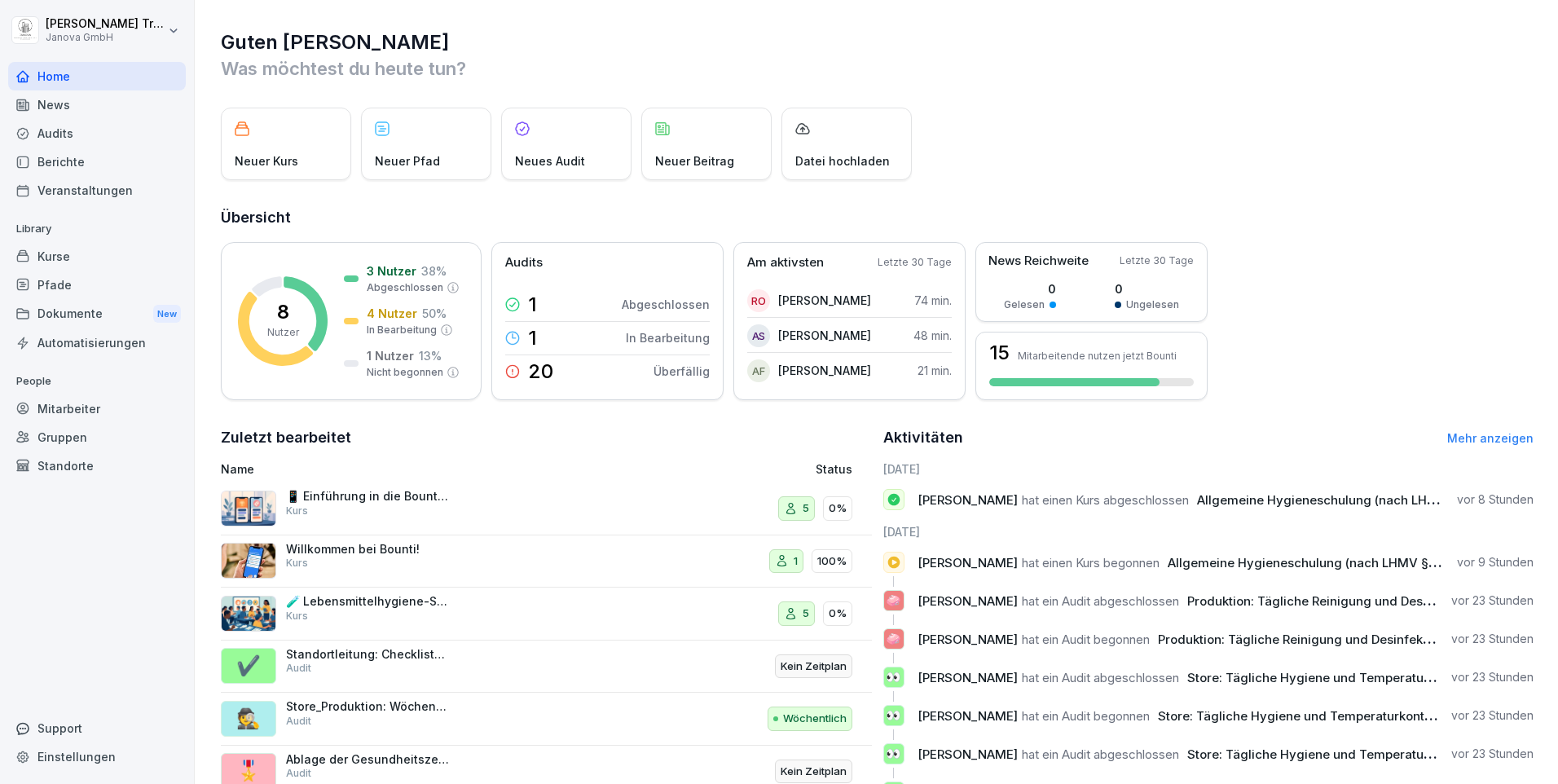
click at [888, 500] on icon at bounding box center [894, 500] width 13 height 13
click at [49, 254] on div "Kurse" at bounding box center [97, 256] width 177 height 28
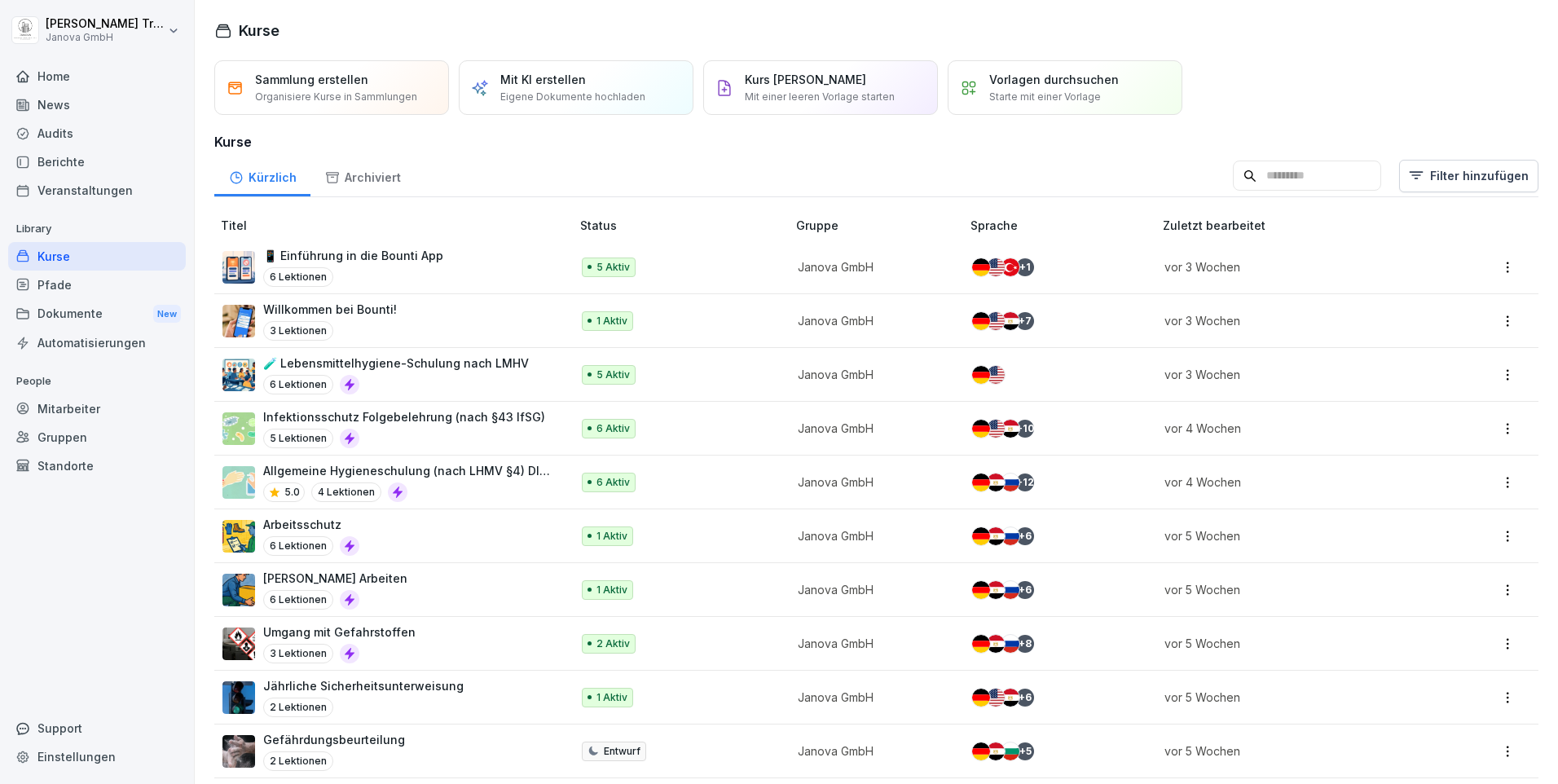
click at [606, 483] on p "6 Aktiv" at bounding box center [613, 483] width 33 height 15
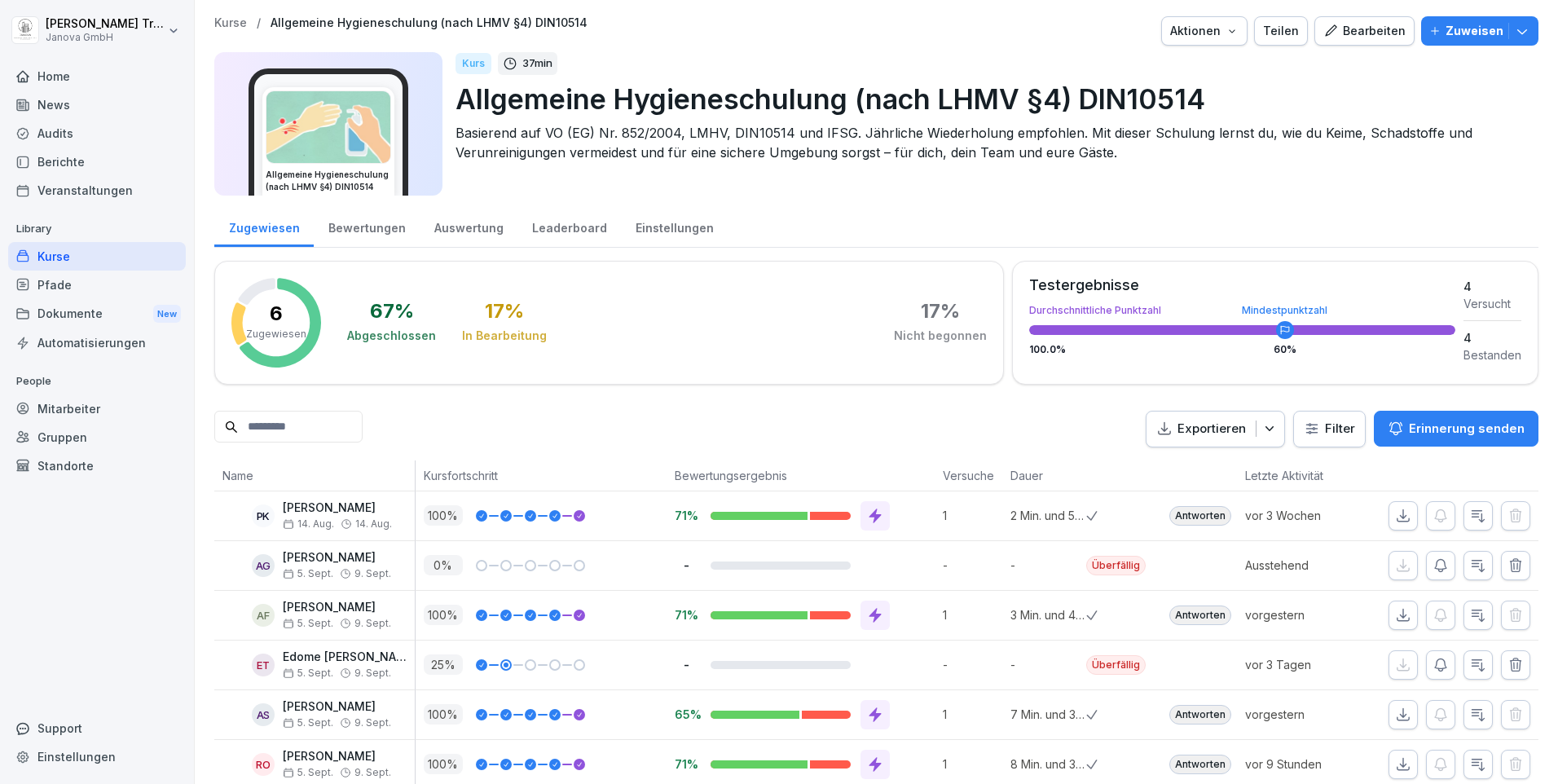
scroll to position [47, 0]
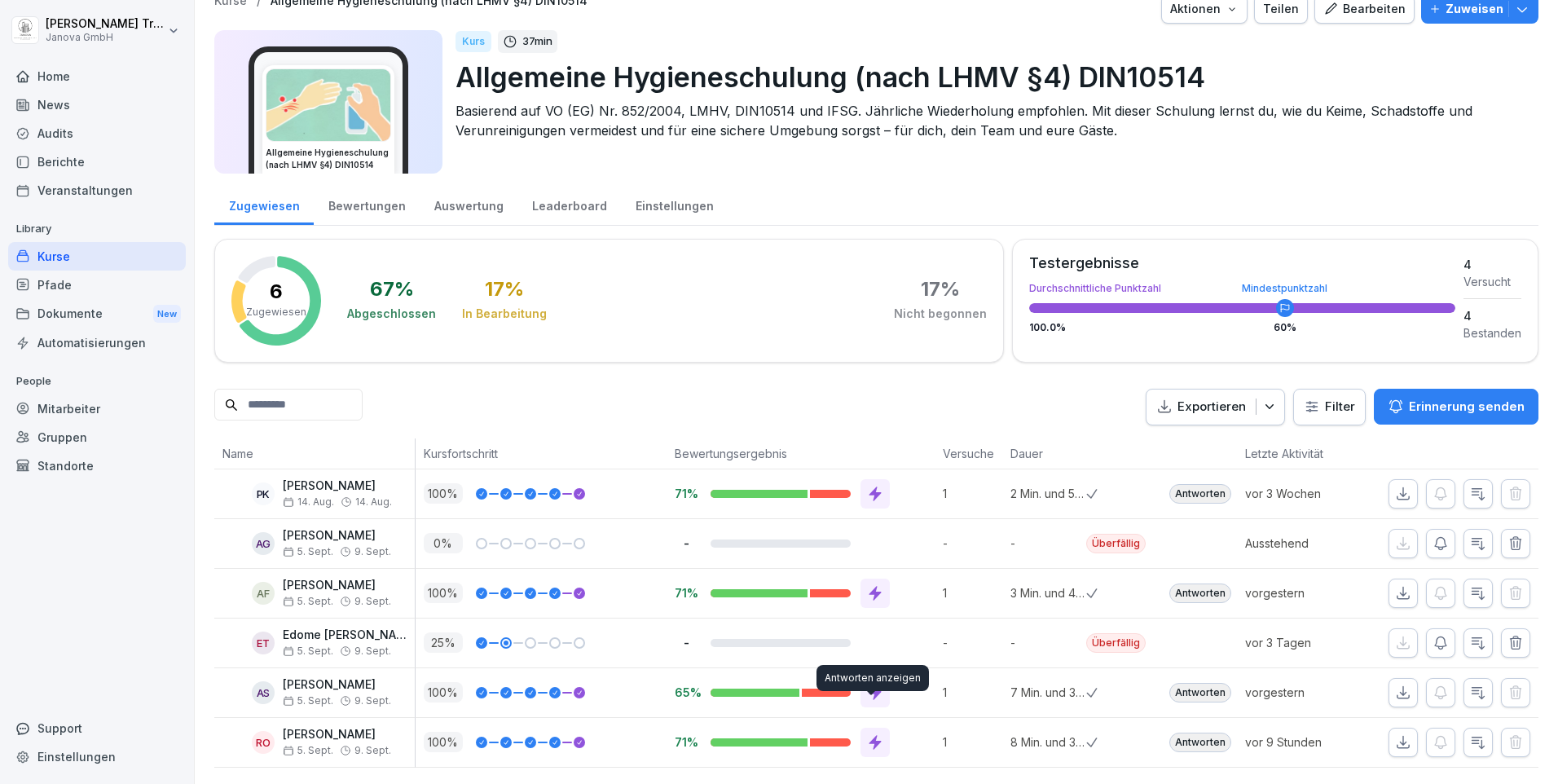
click at [867, 734] on icon at bounding box center [874, 741] width 16 height 16
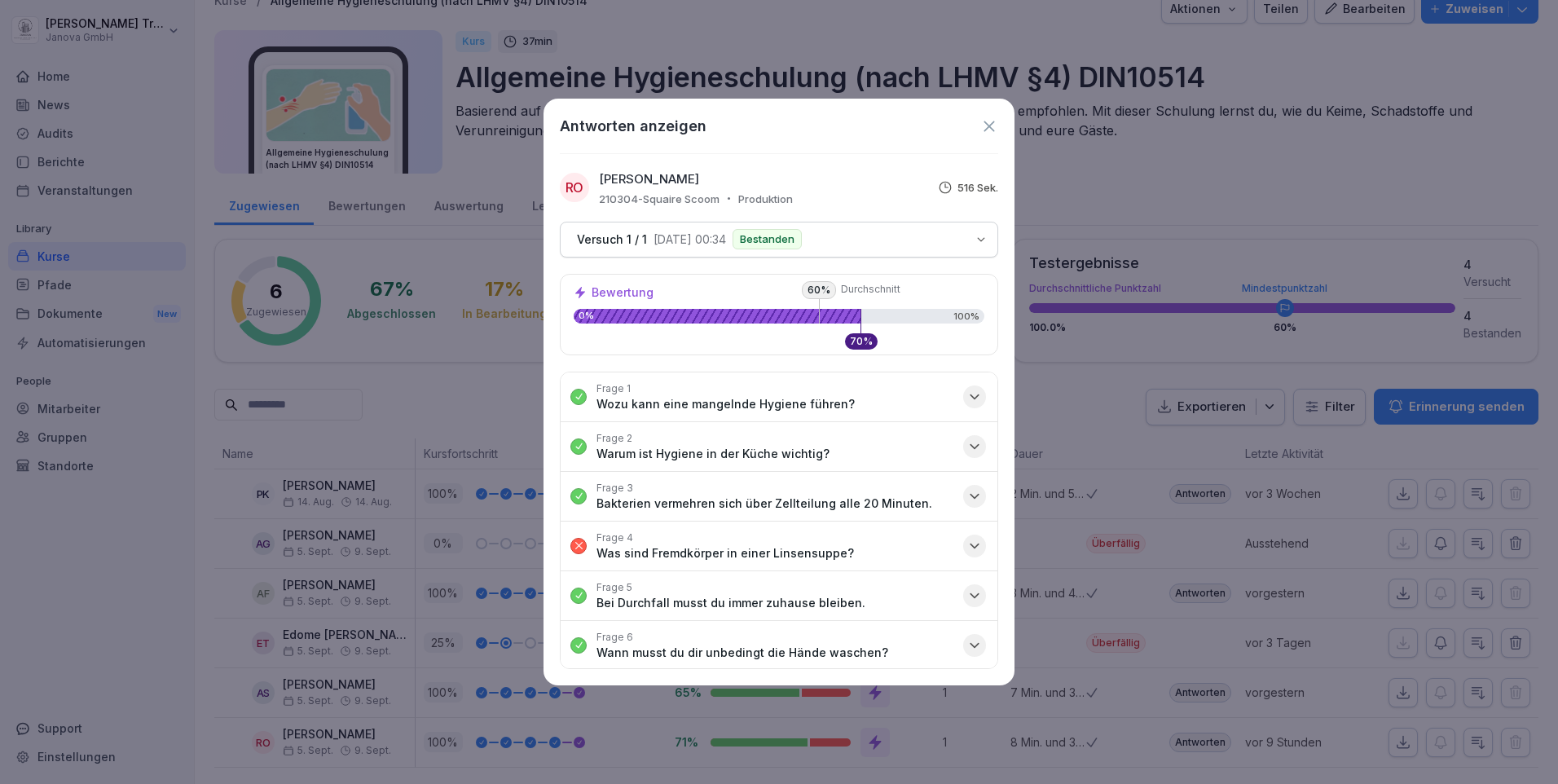
click at [971, 545] on icon "button" at bounding box center [975, 546] width 8 height 4
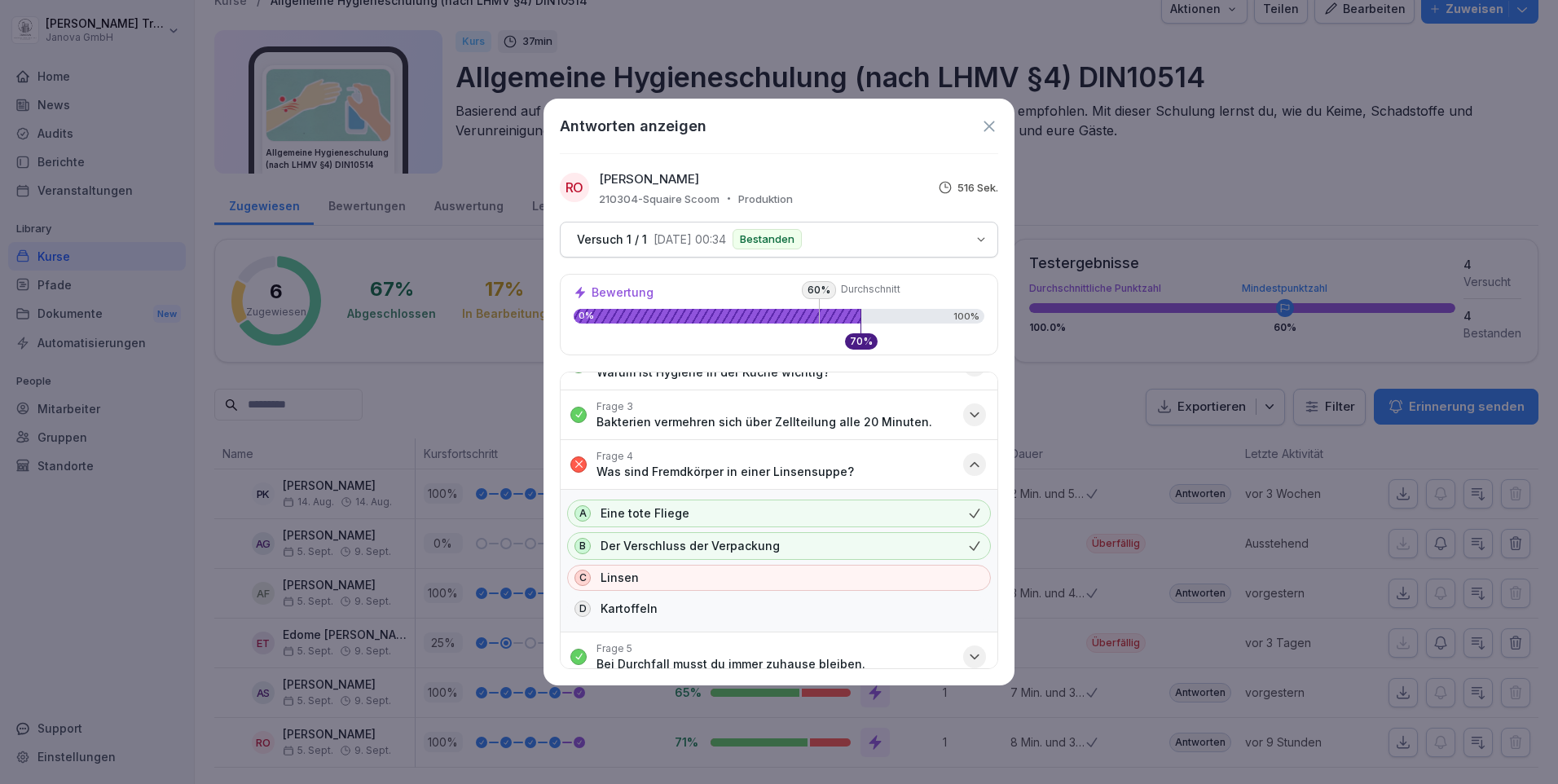
scroll to position [244, 0]
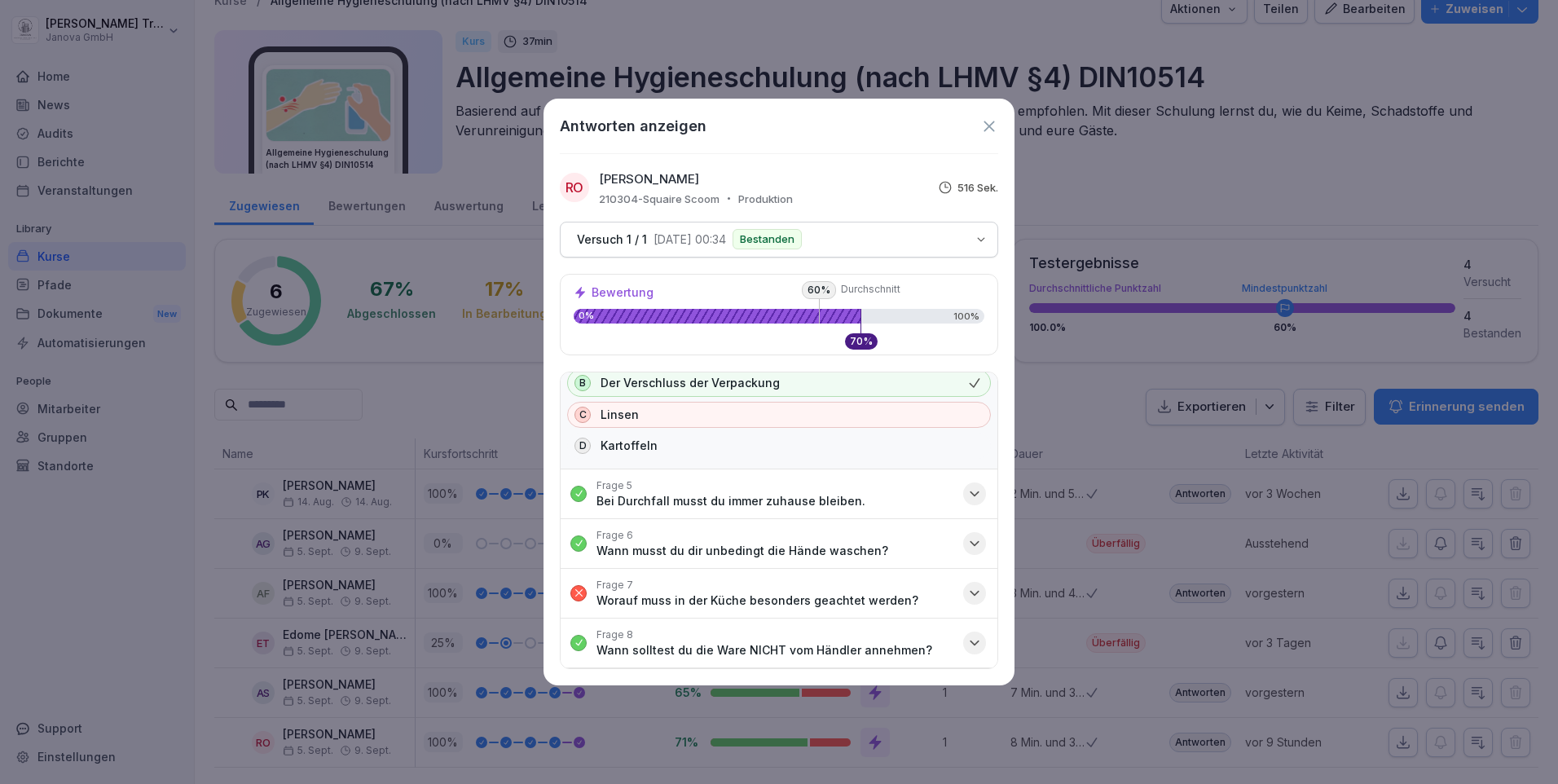
click at [971, 595] on icon "button" at bounding box center [975, 592] width 8 height 4
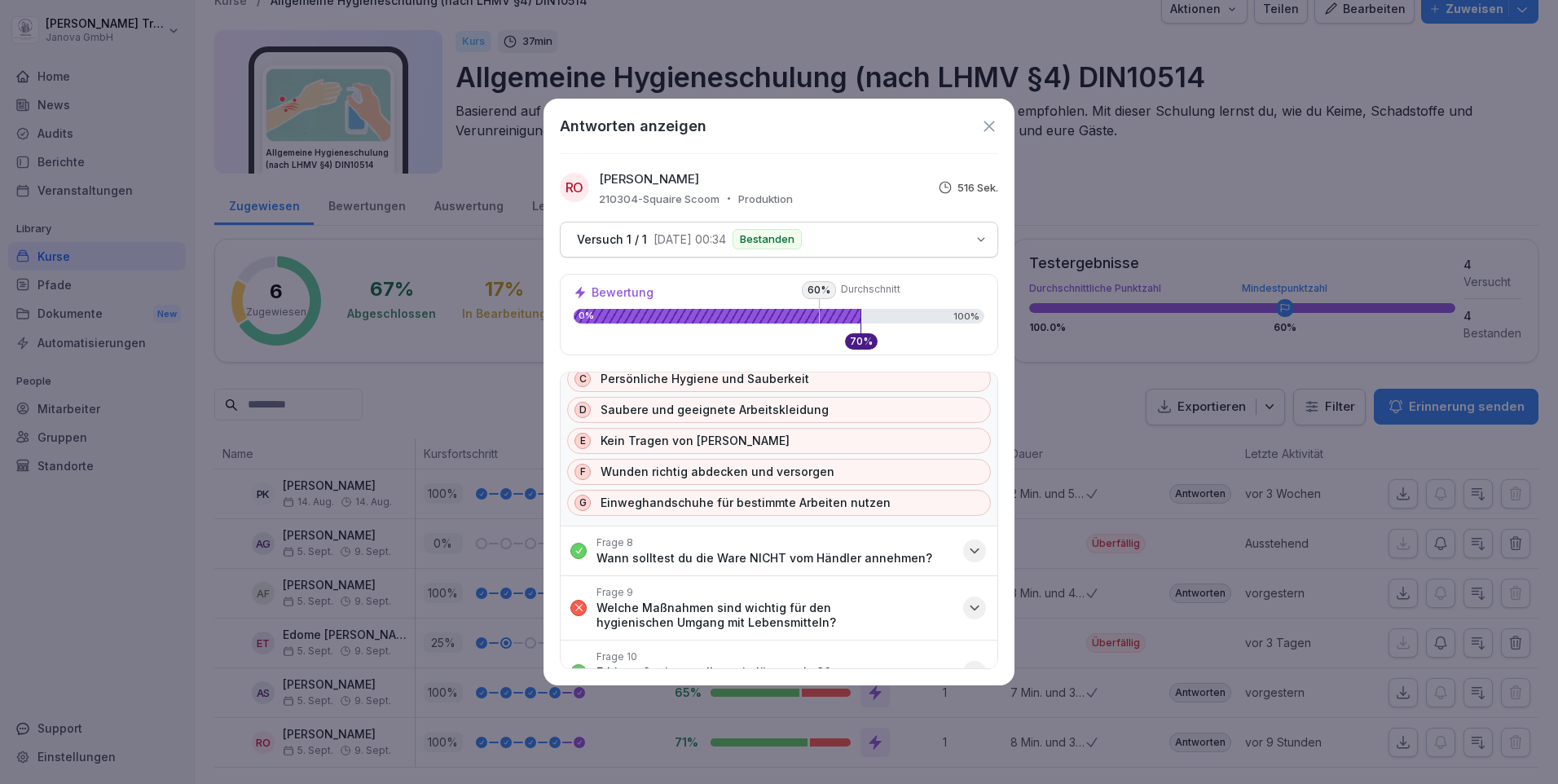
scroll to position [652, 0]
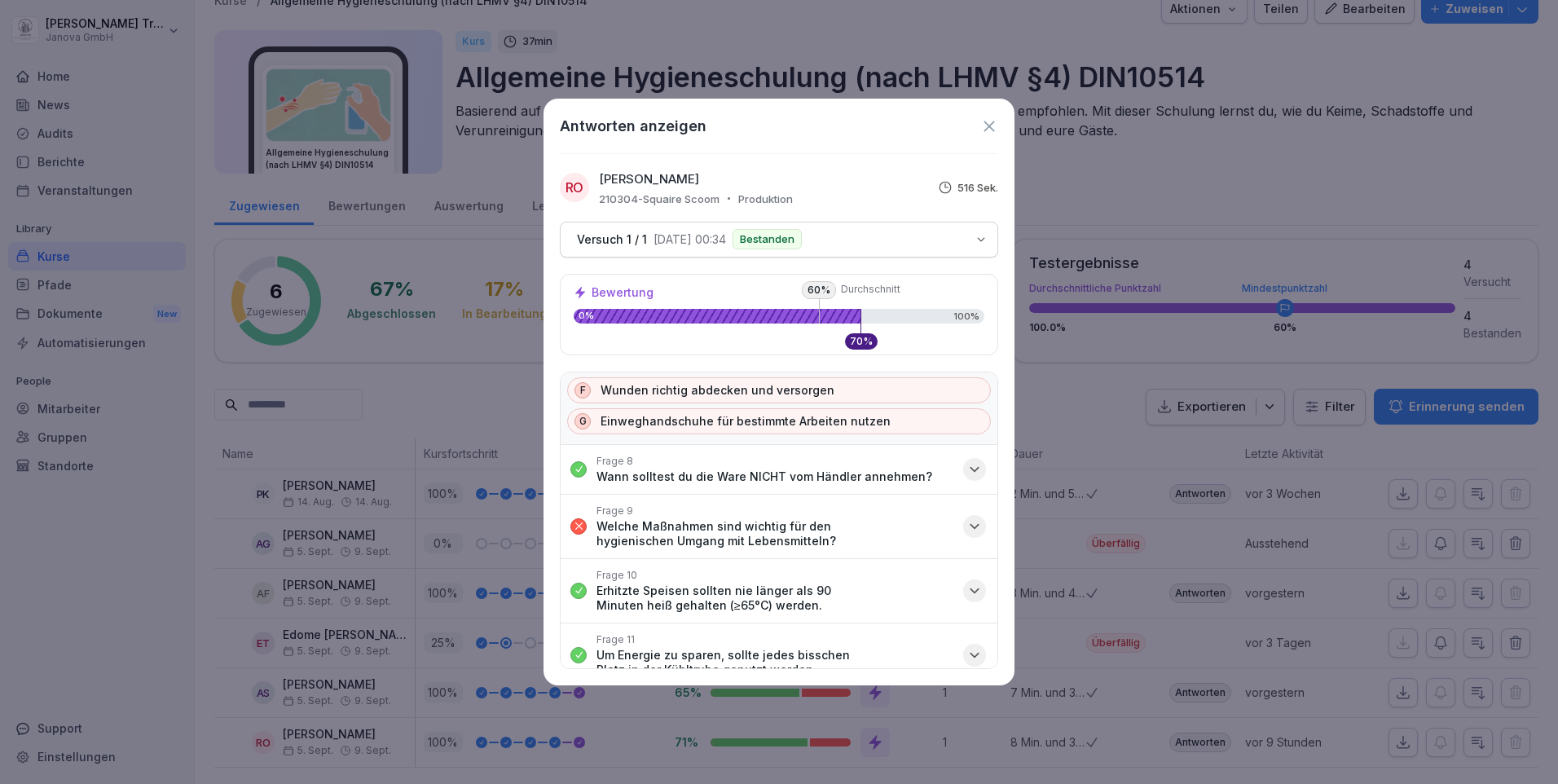
click at [971, 526] on icon "button" at bounding box center [975, 525] width 8 height 4
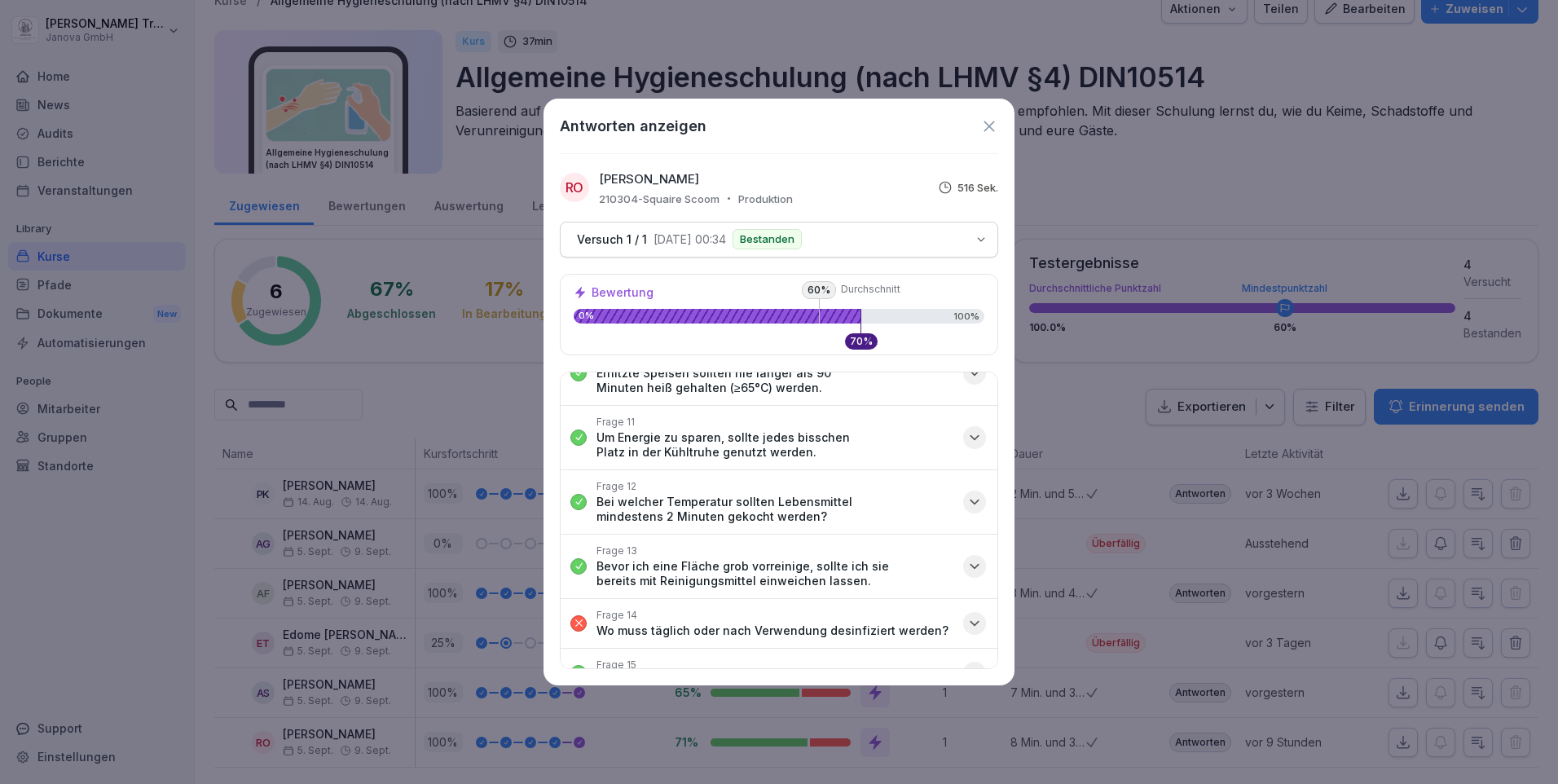
scroll to position [1140, 0]
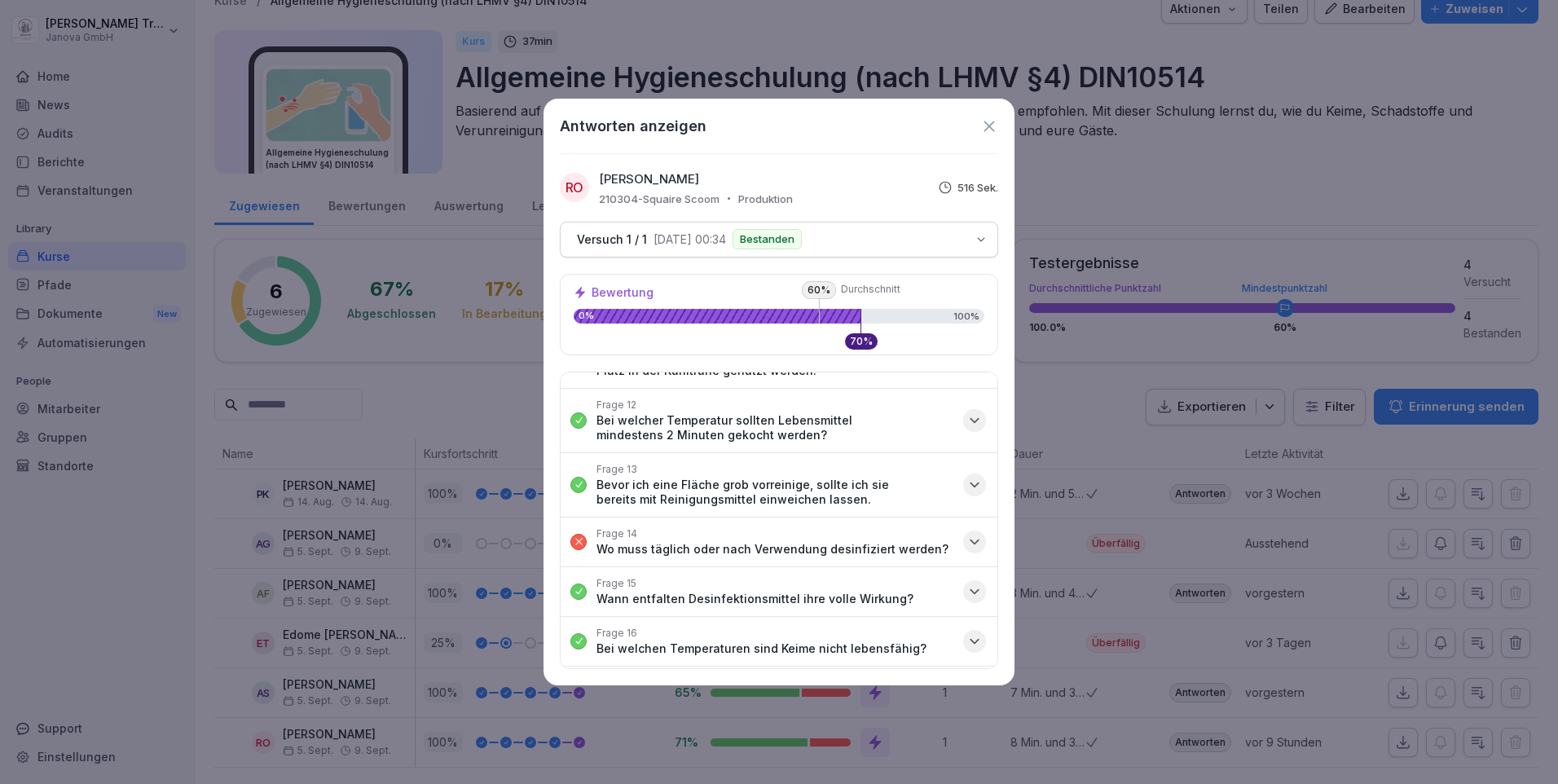
click at [971, 591] on icon "button" at bounding box center [975, 591] width 8 height 4
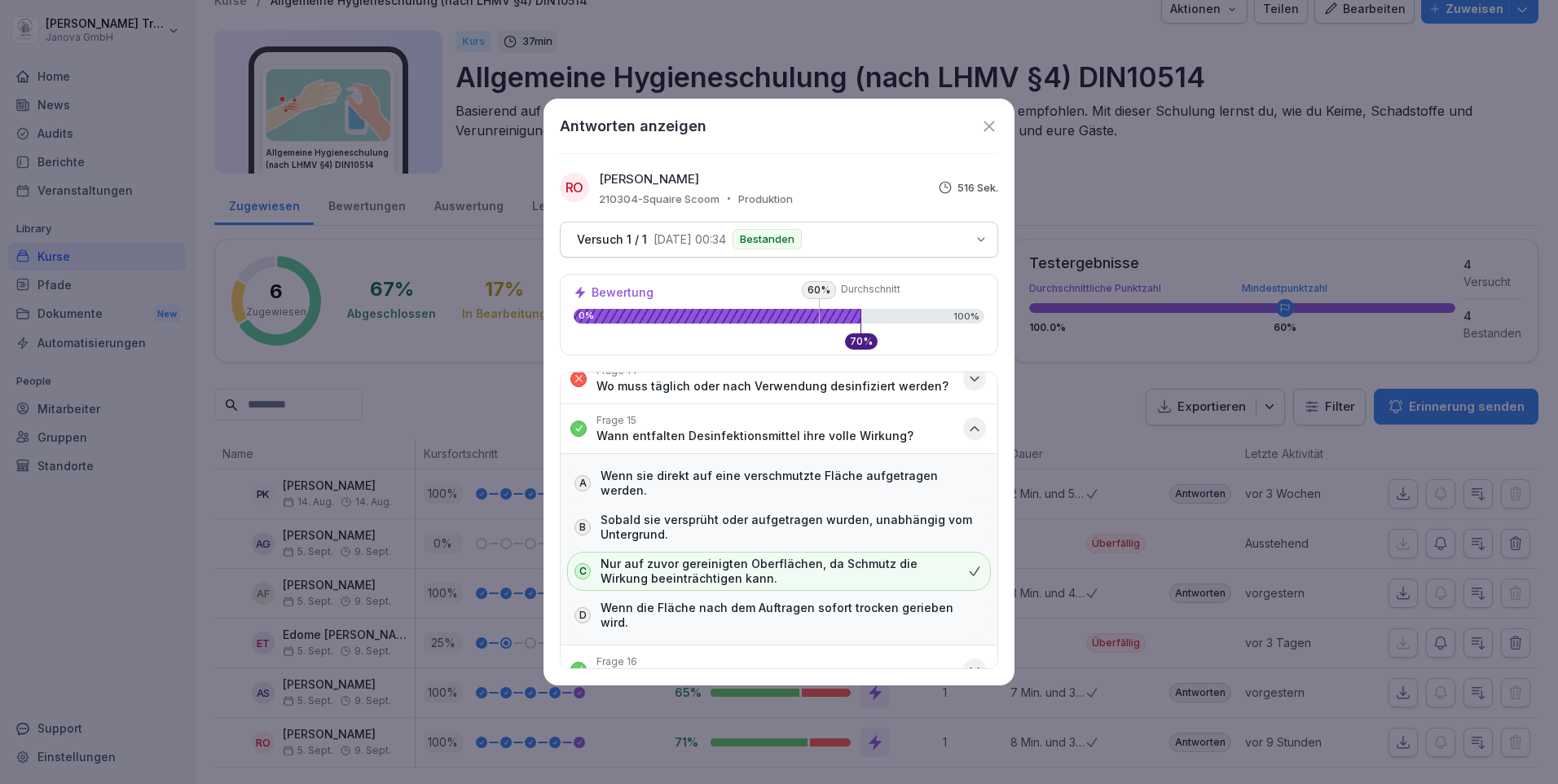
scroll to position [1382, 0]
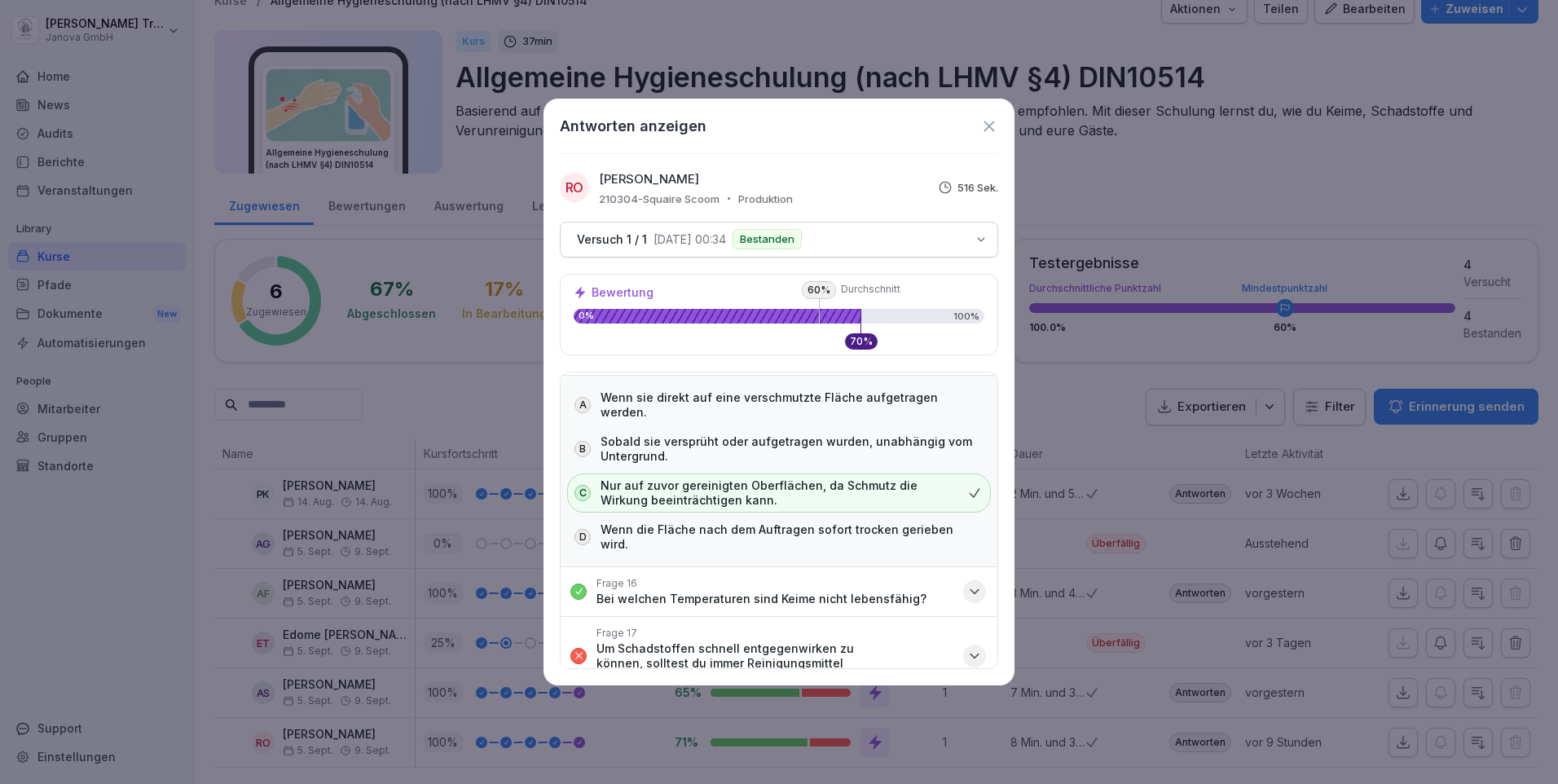
click at [966, 648] on icon "button" at bounding box center [974, 655] width 16 height 16
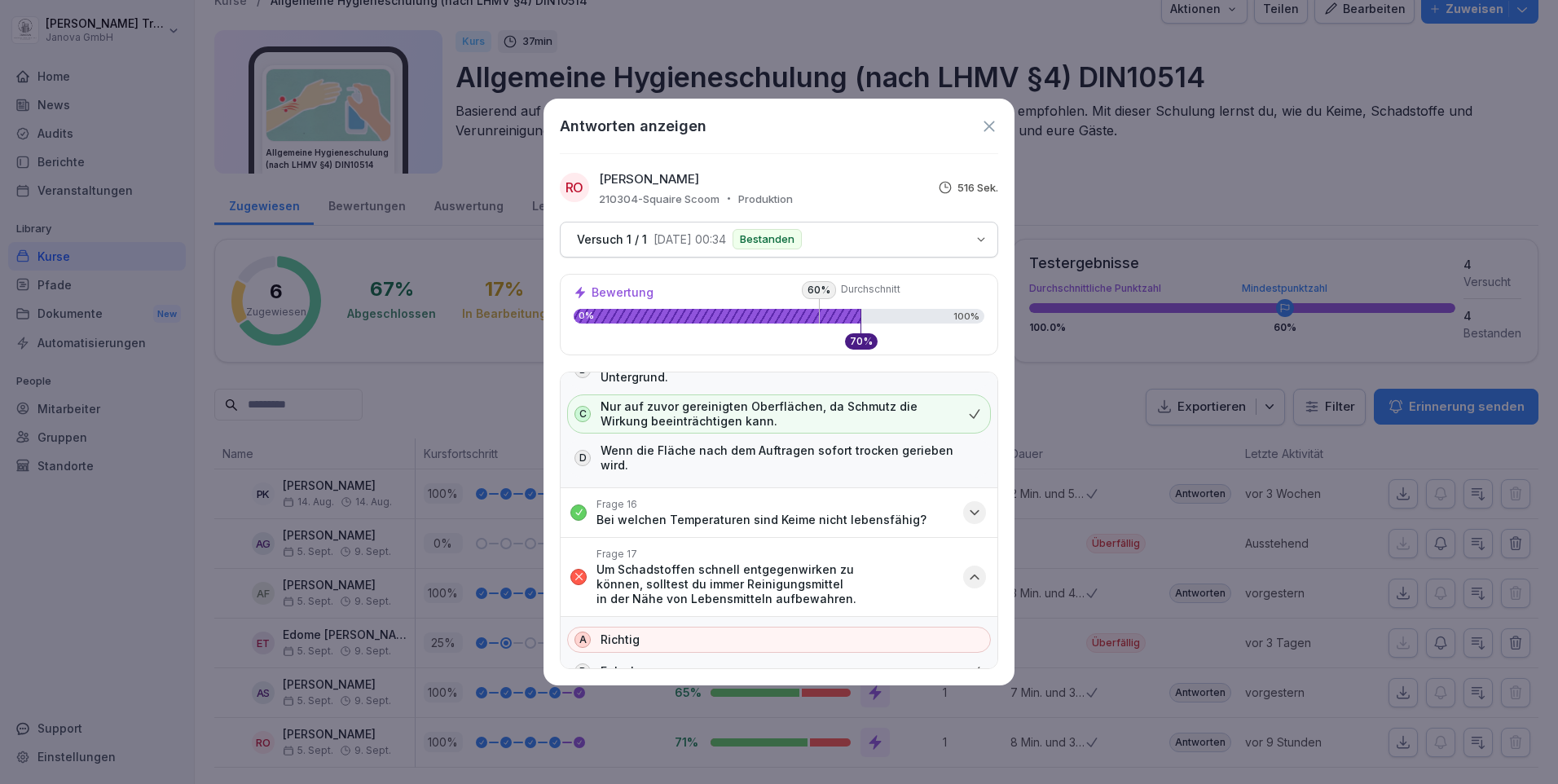
click at [990, 127] on icon at bounding box center [988, 126] width 11 height 11
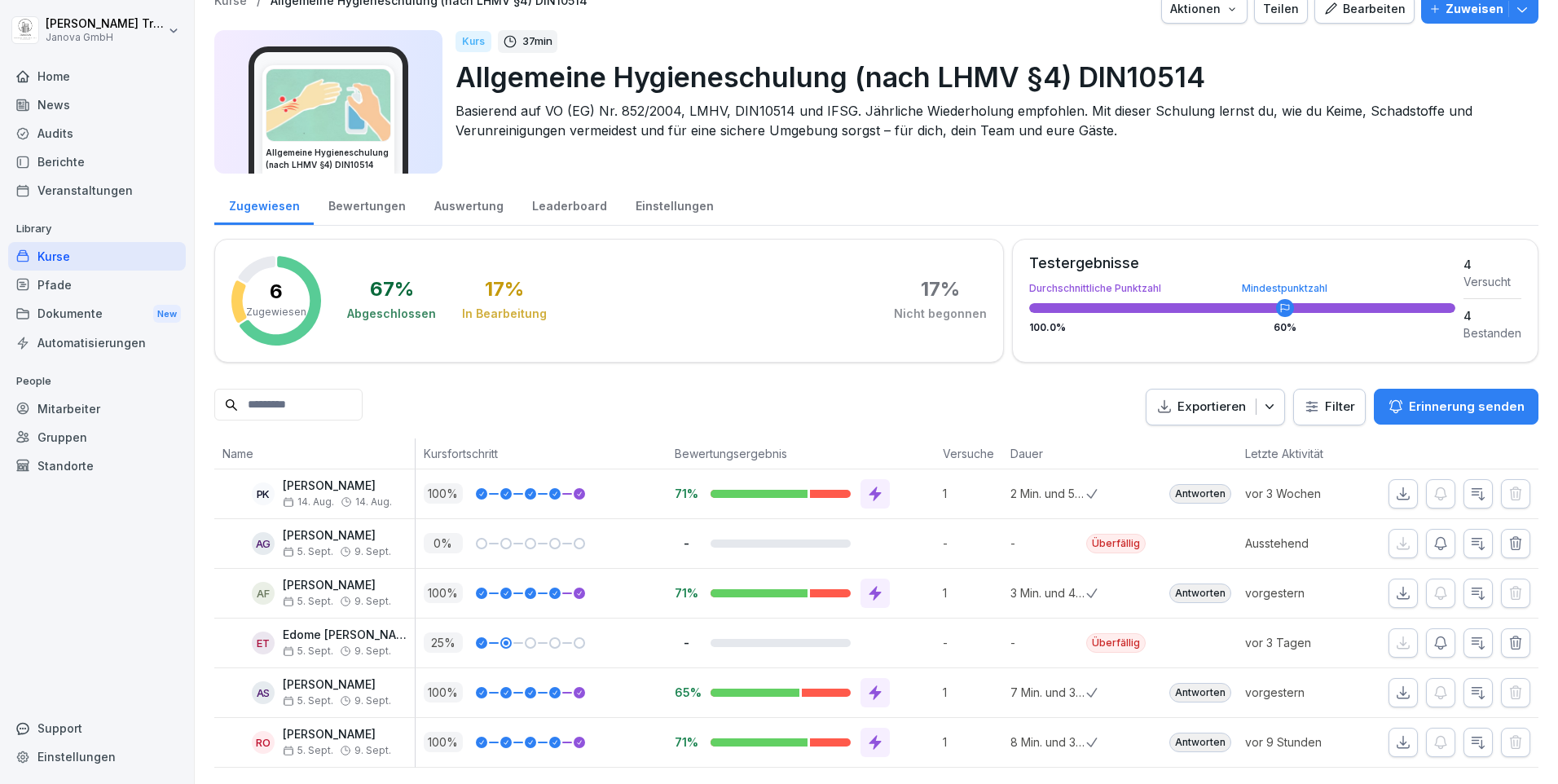
click at [869, 685] on icon at bounding box center [875, 693] width 13 height 15
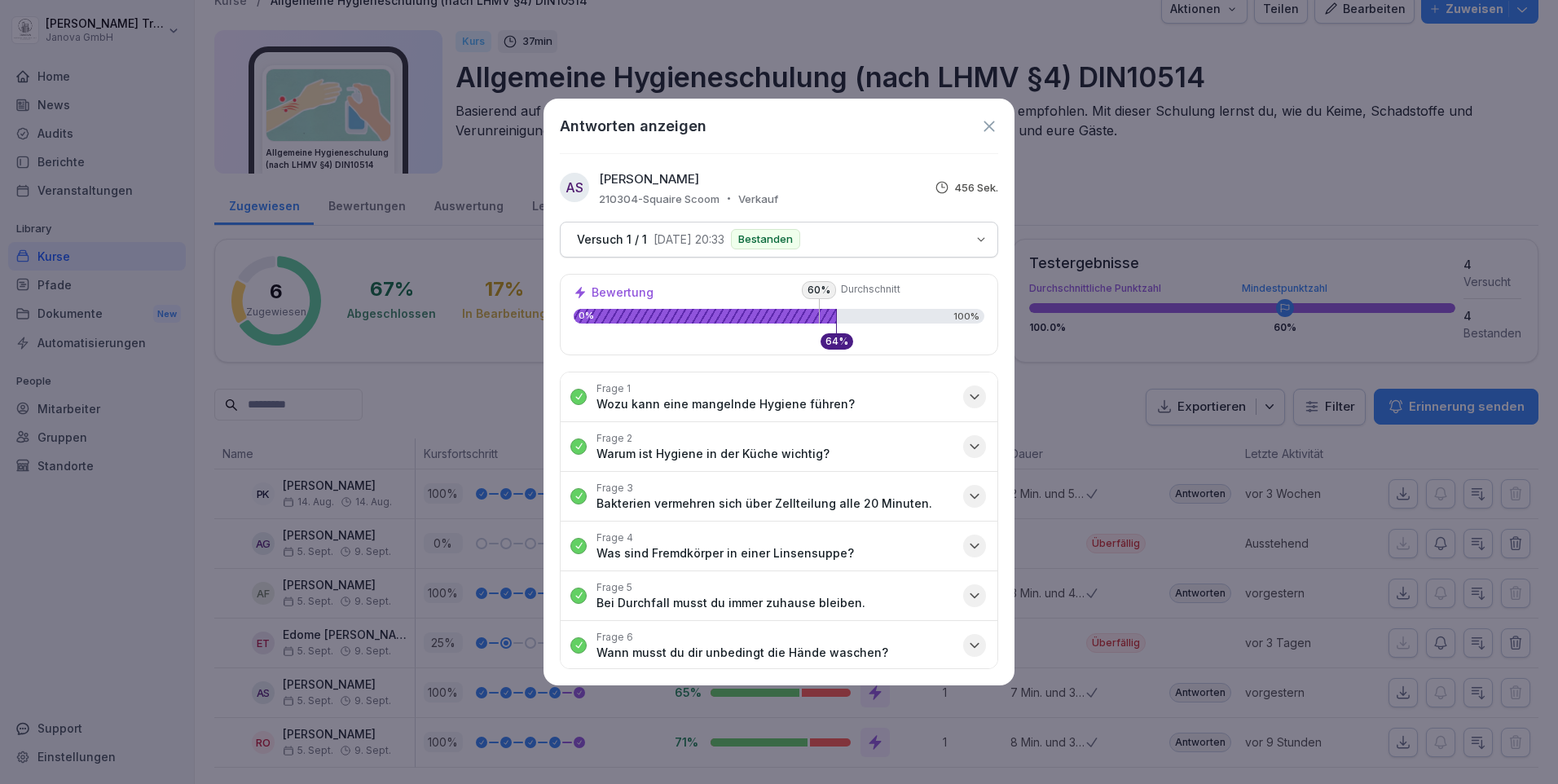
scroll to position [163, 0]
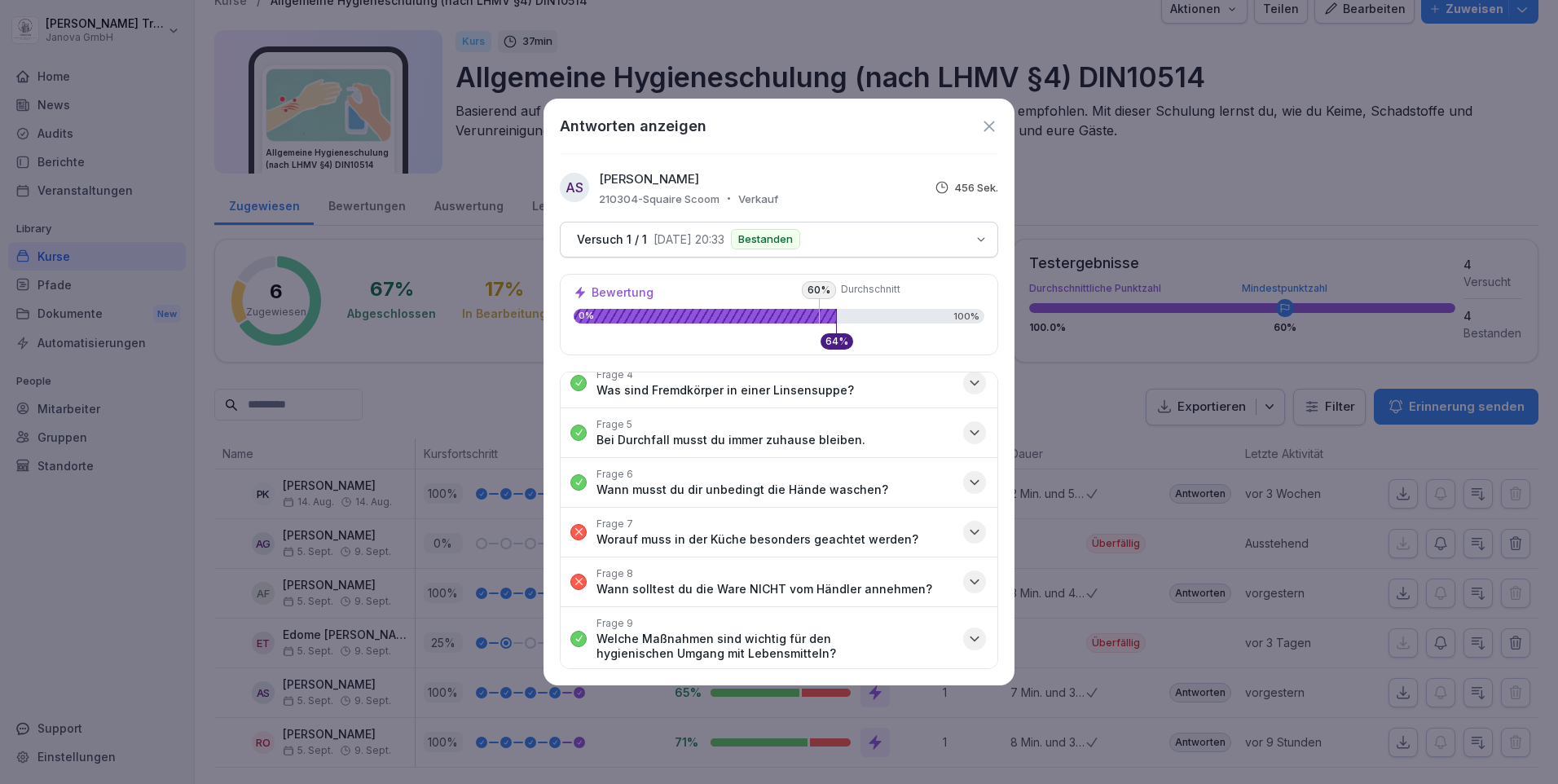
click at [966, 533] on icon "button" at bounding box center [974, 531] width 16 height 16
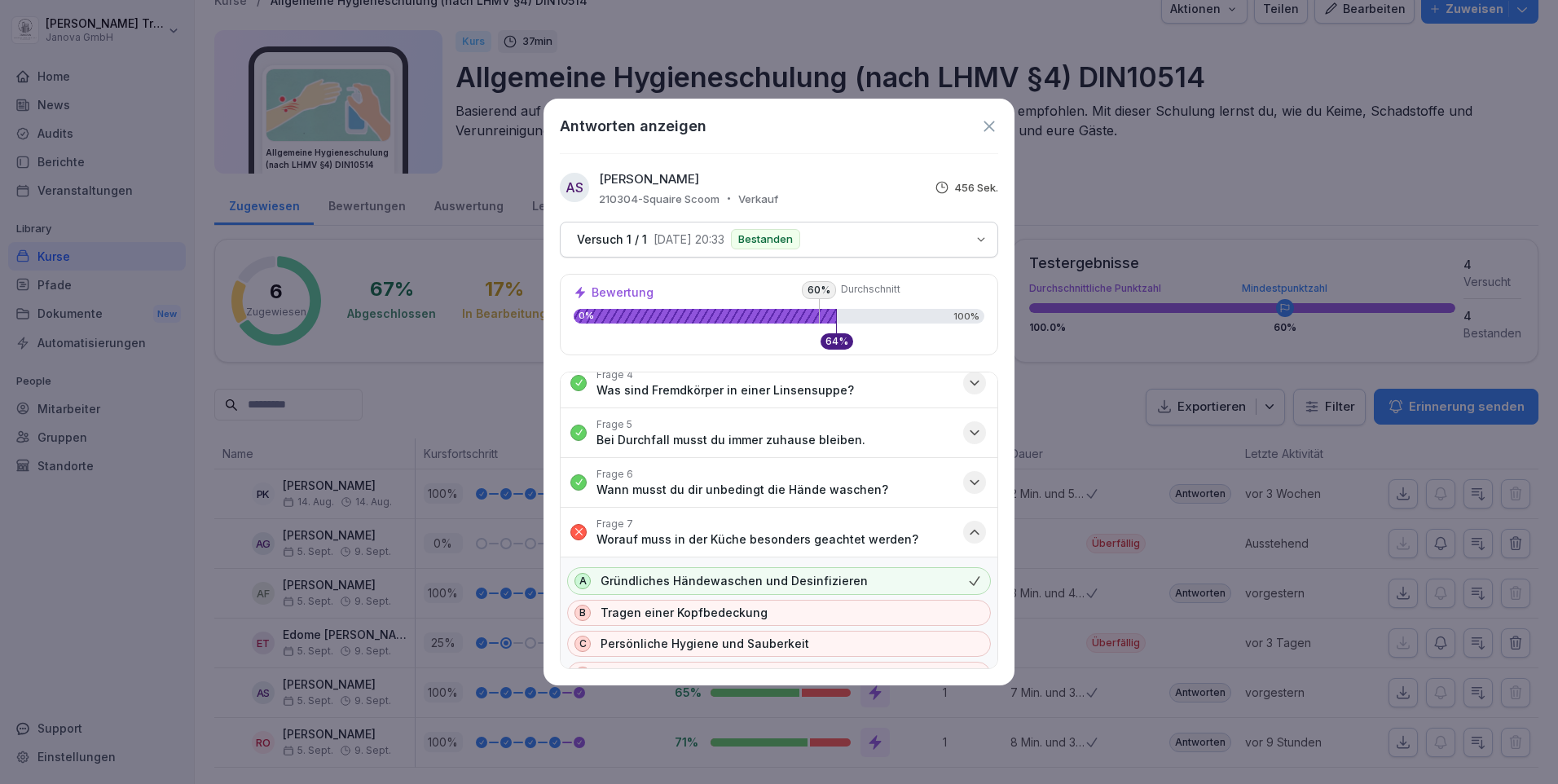
click at [971, 533] on icon "button" at bounding box center [975, 531] width 8 height 4
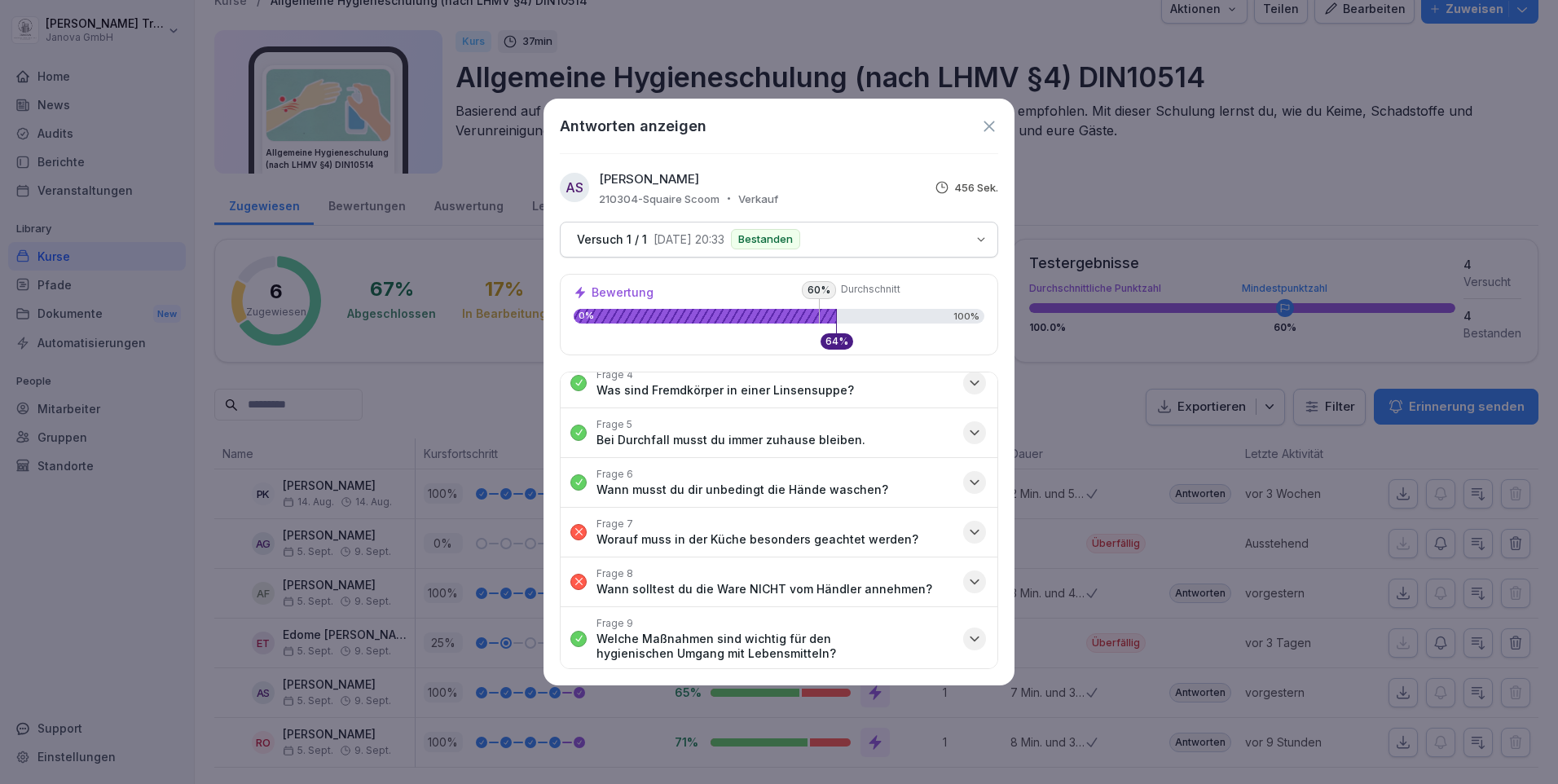
click at [971, 583] on icon "button" at bounding box center [975, 581] width 8 height 4
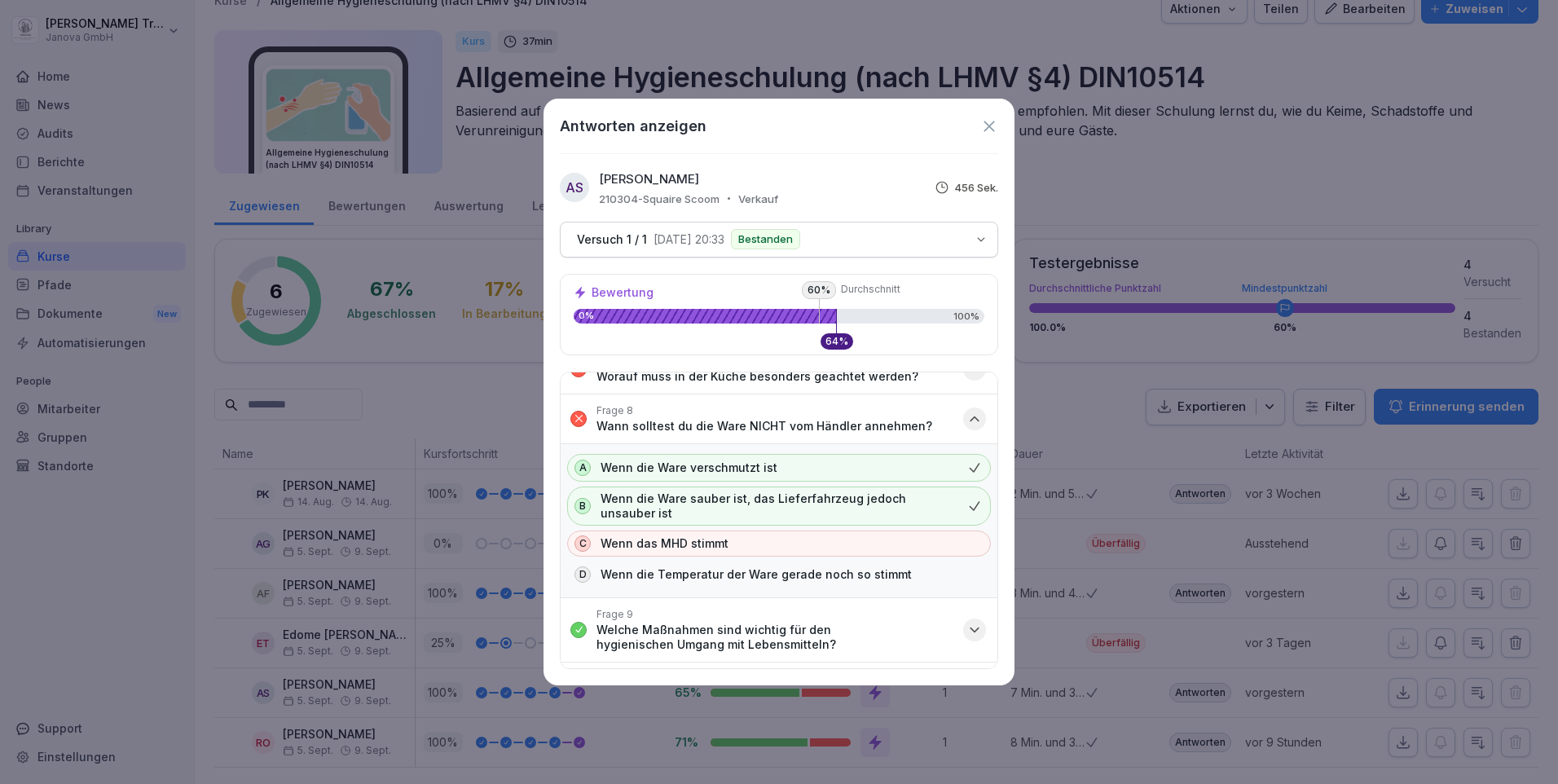
scroll to position [407, 0]
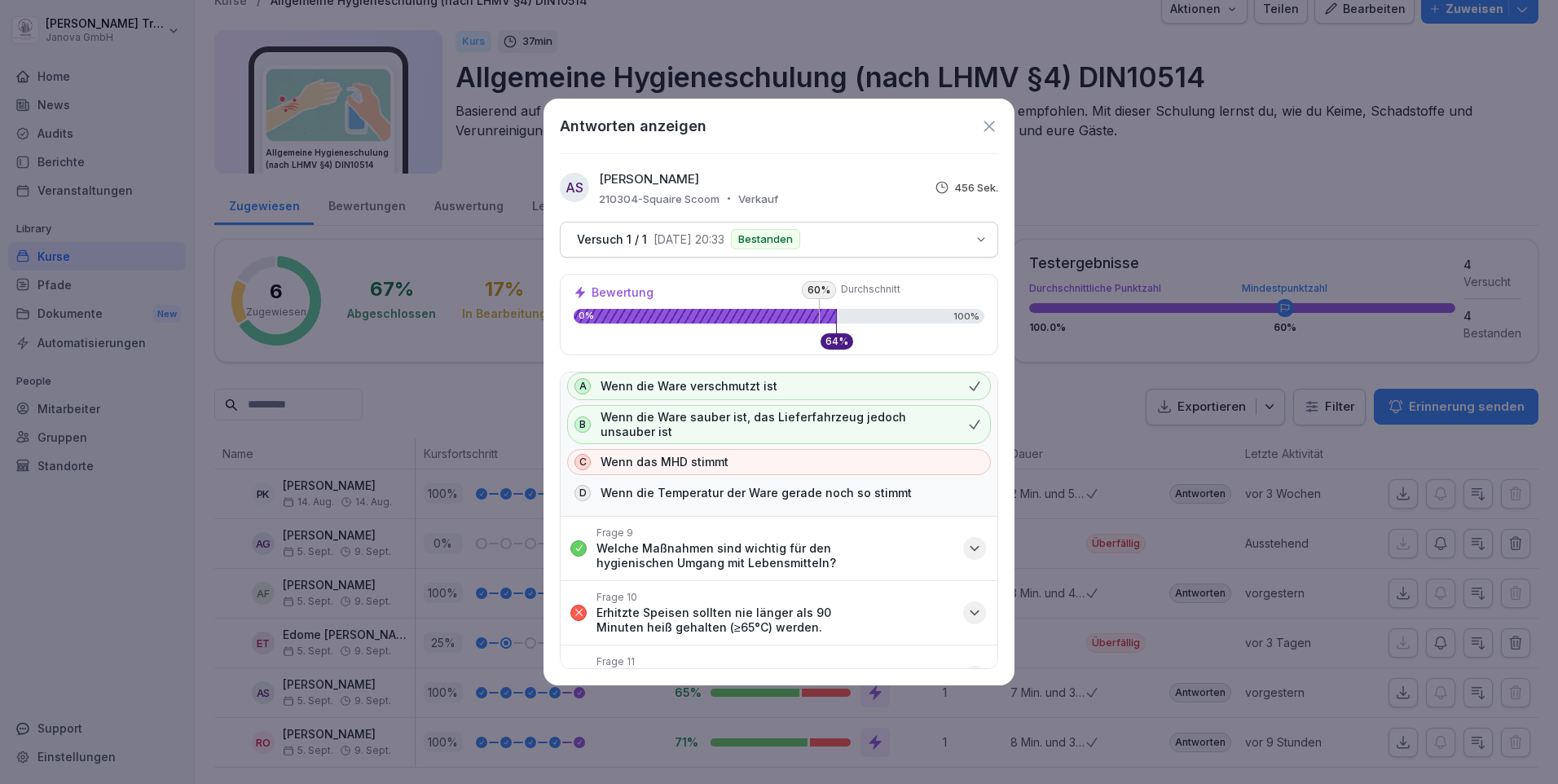
click at [971, 612] on icon "button" at bounding box center [975, 612] width 8 height 4
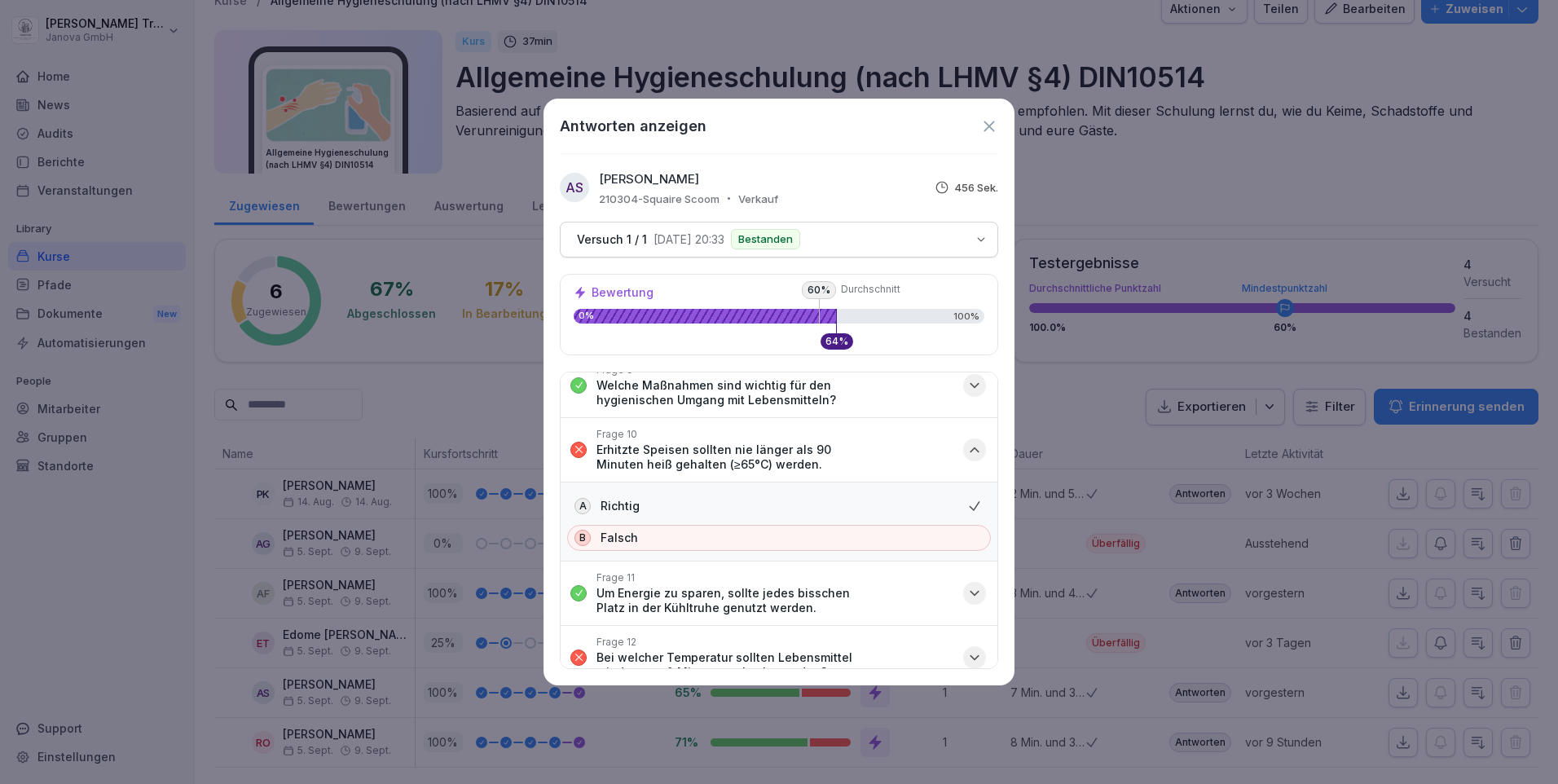
scroll to position [652, 0]
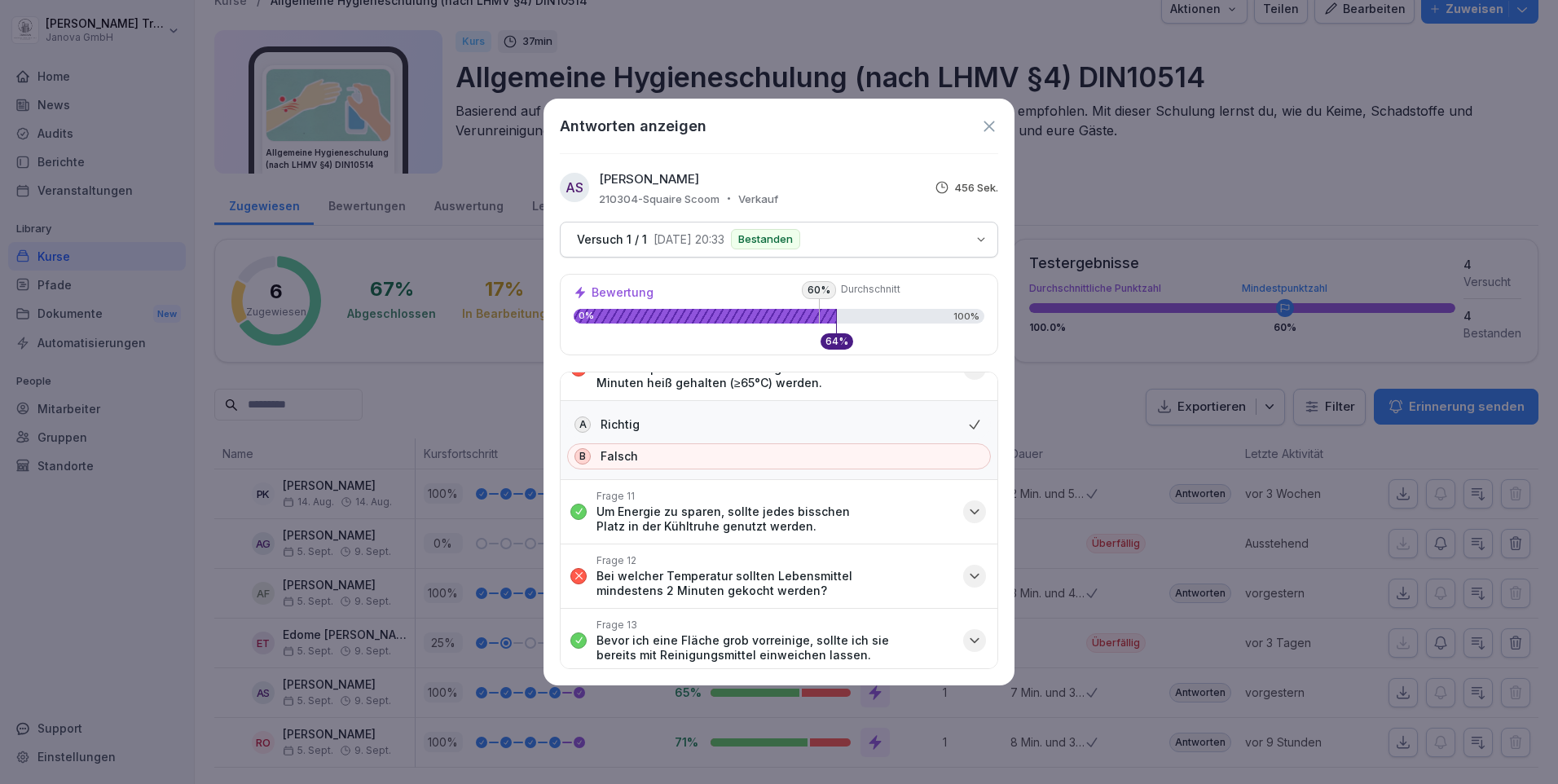
click at [966, 573] on icon "button" at bounding box center [974, 576] width 16 height 16
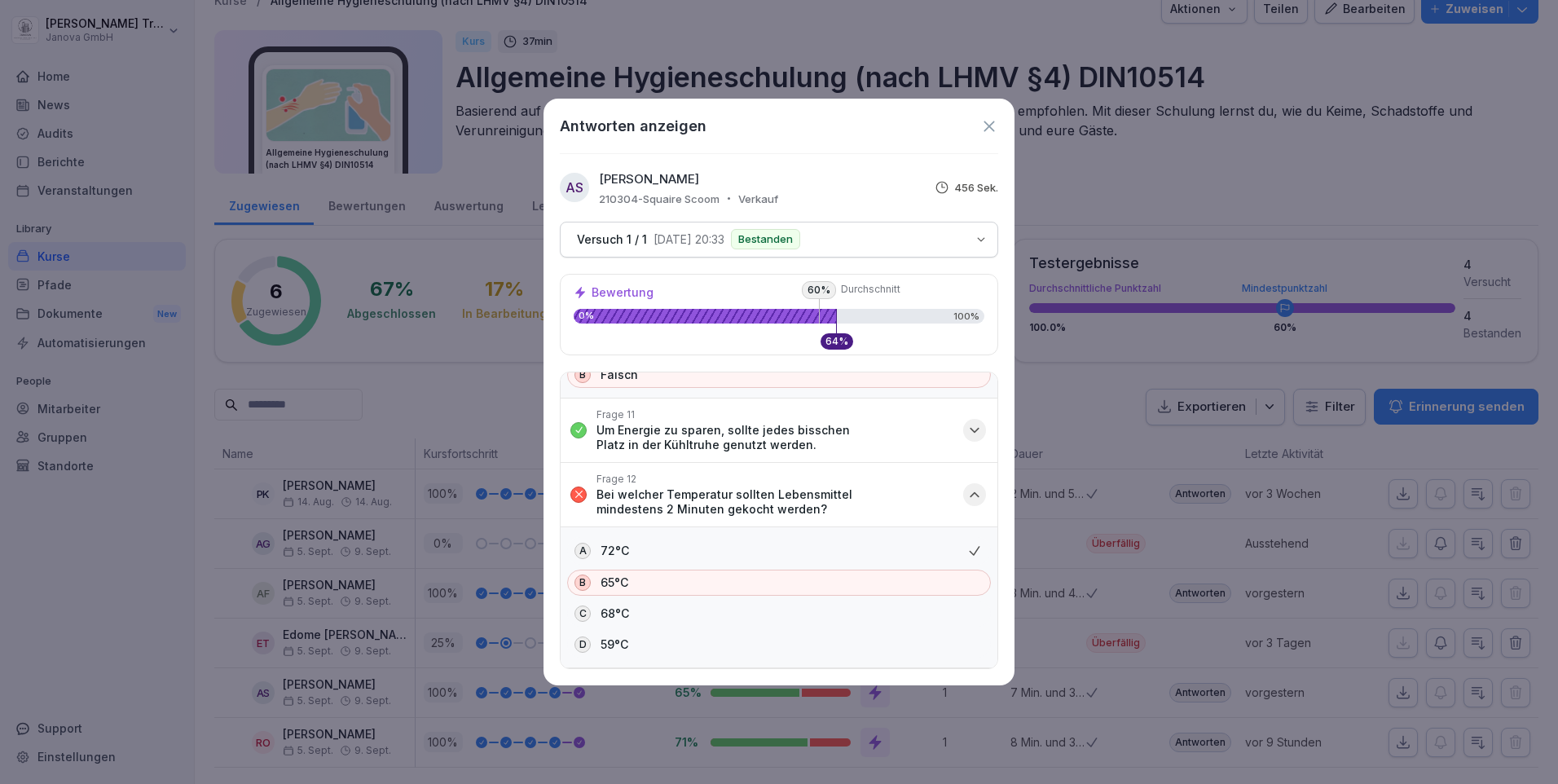
scroll to position [896, 0]
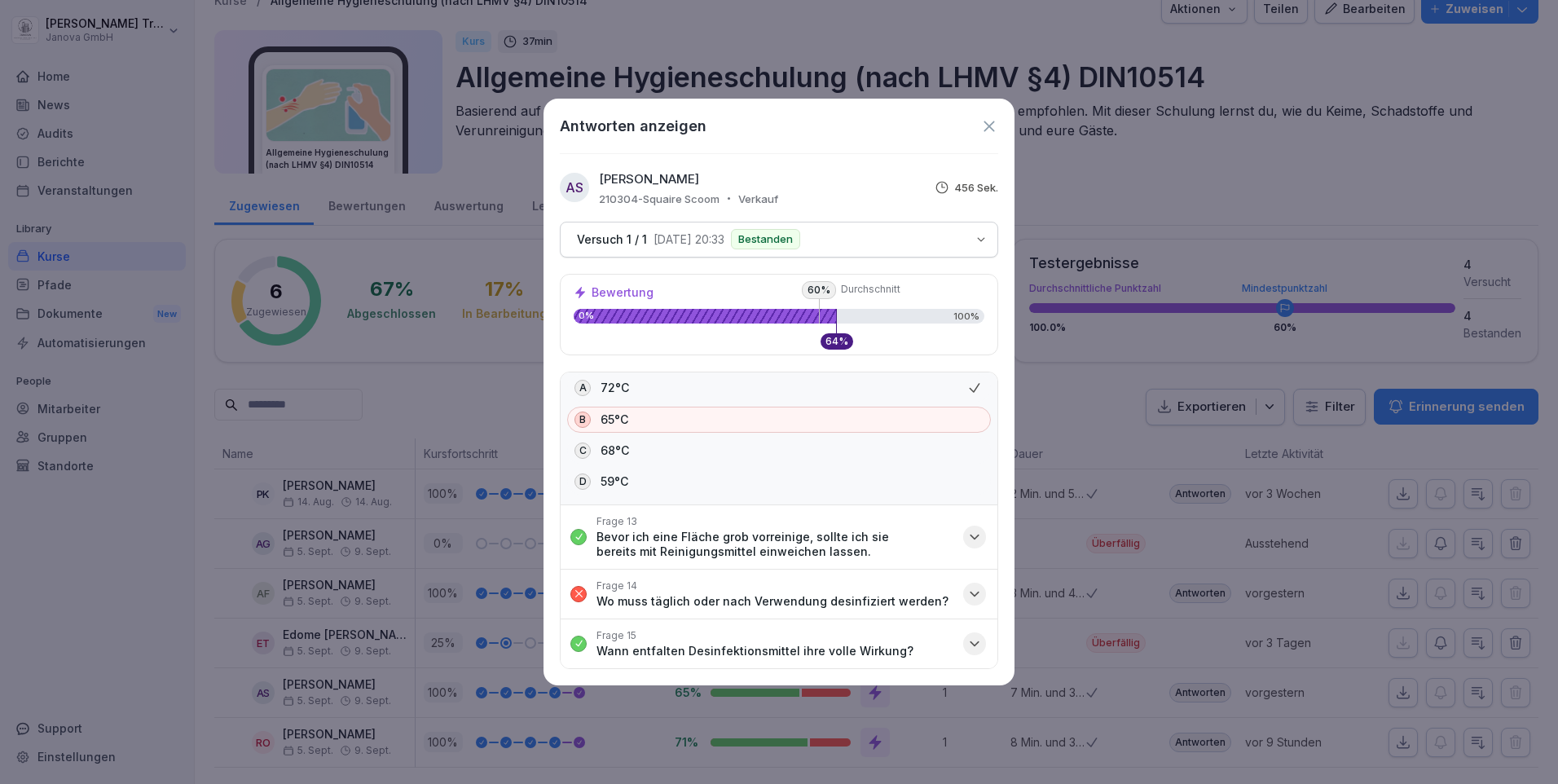
click at [966, 597] on icon "button" at bounding box center [974, 593] width 16 height 16
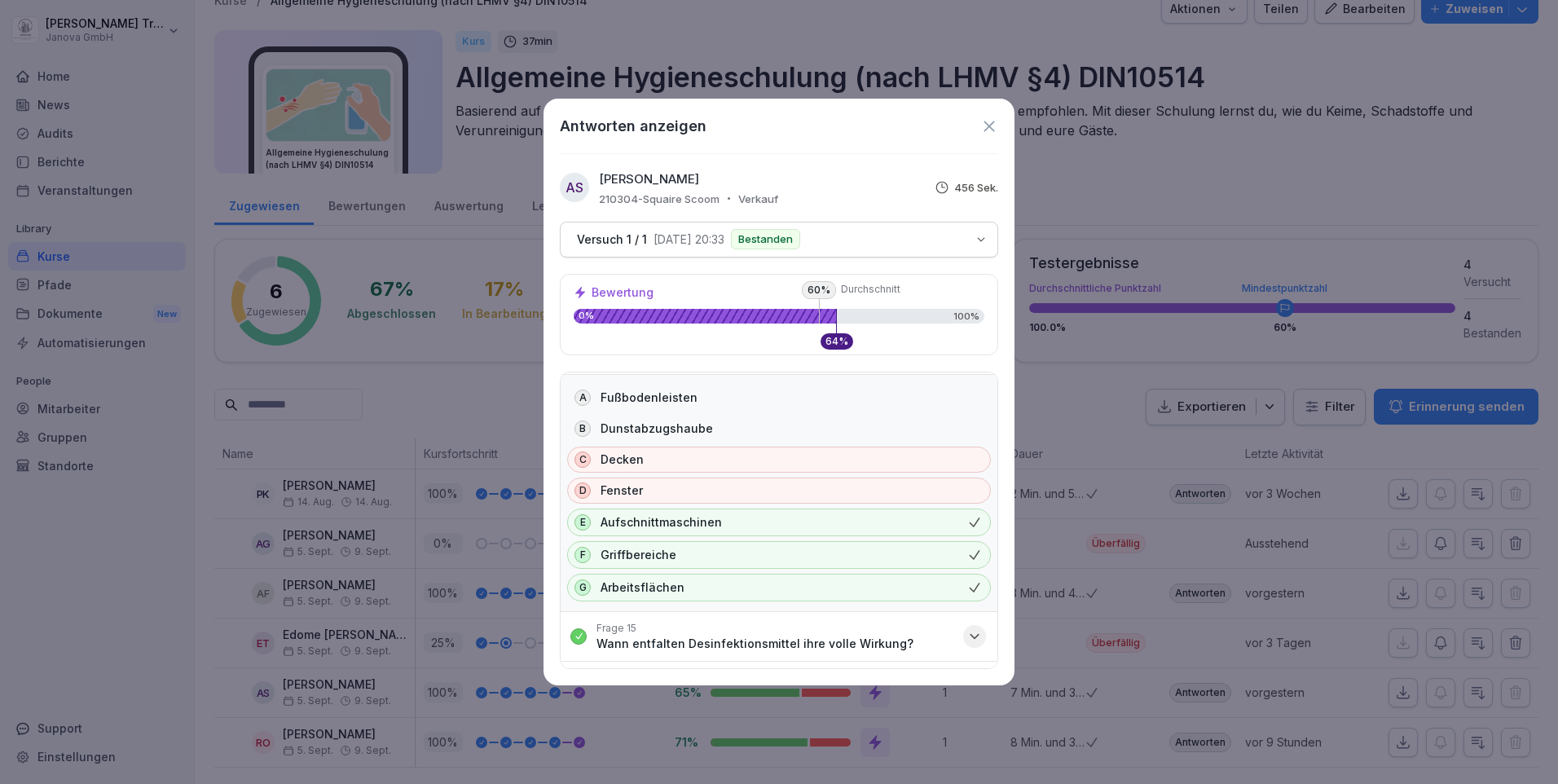
scroll to position [1262, 0]
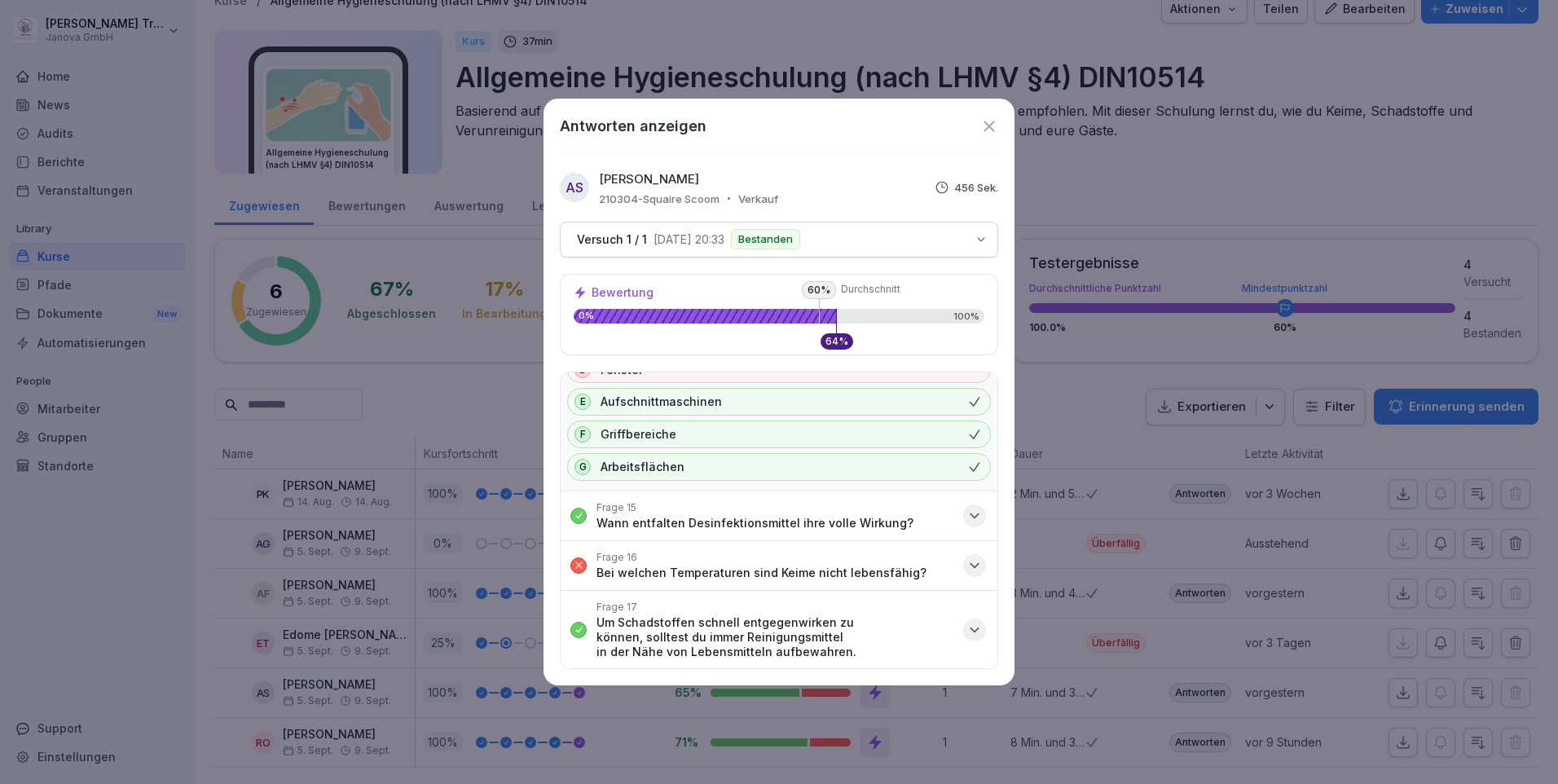
click at [966, 560] on icon "button" at bounding box center [974, 565] width 16 height 16
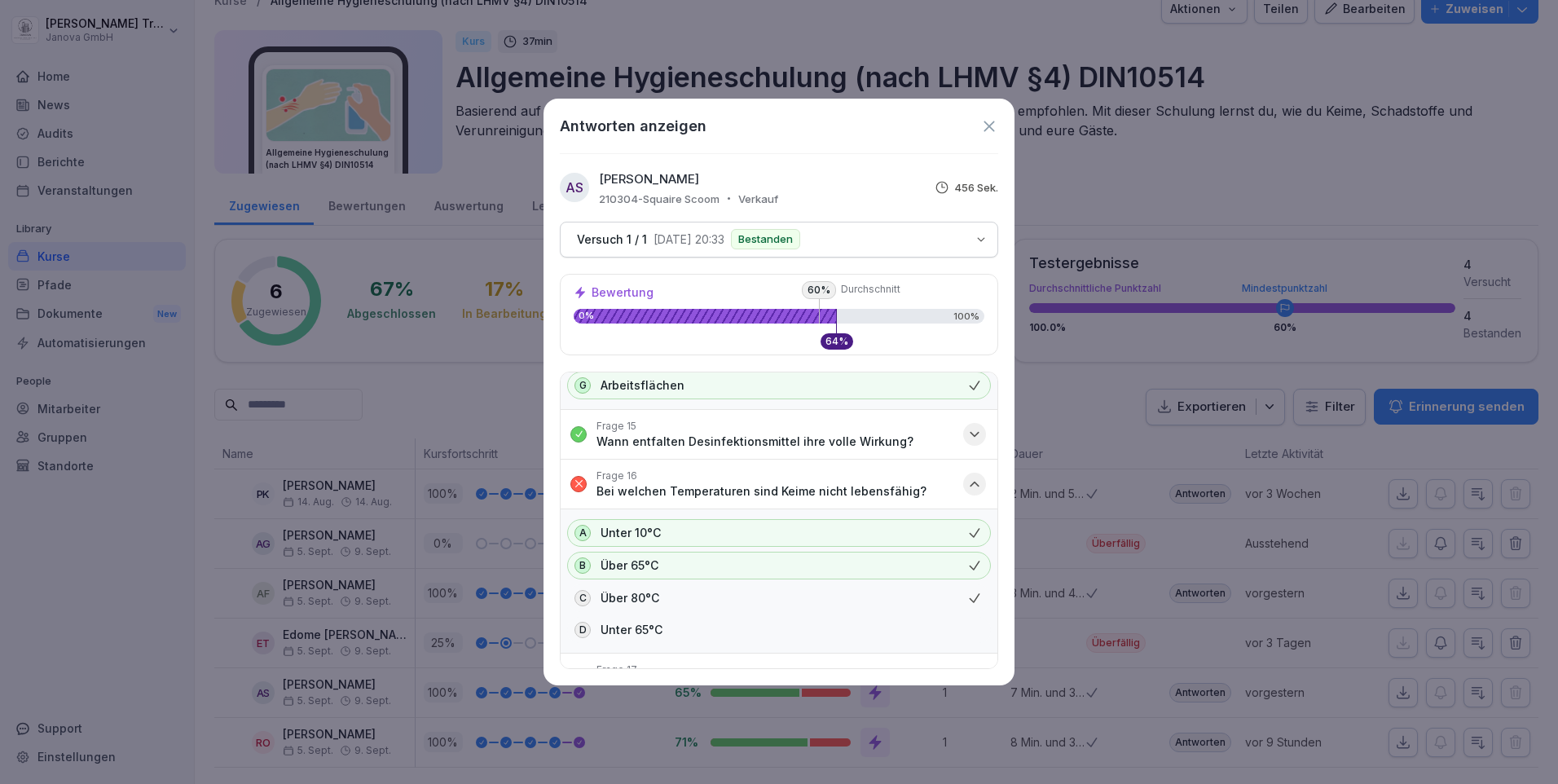
scroll to position [1406, 0]
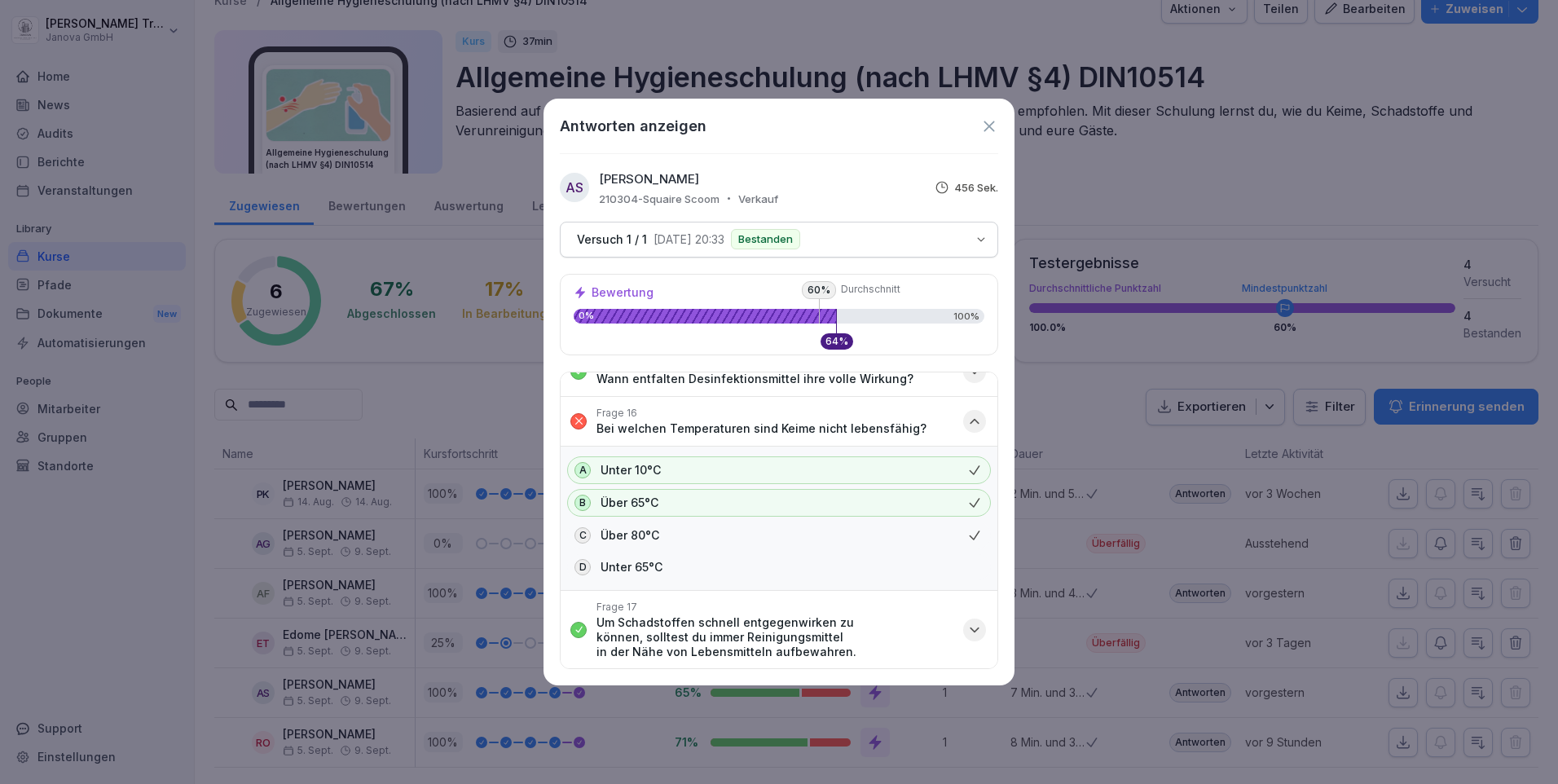
click at [987, 125] on icon at bounding box center [989, 126] width 18 height 18
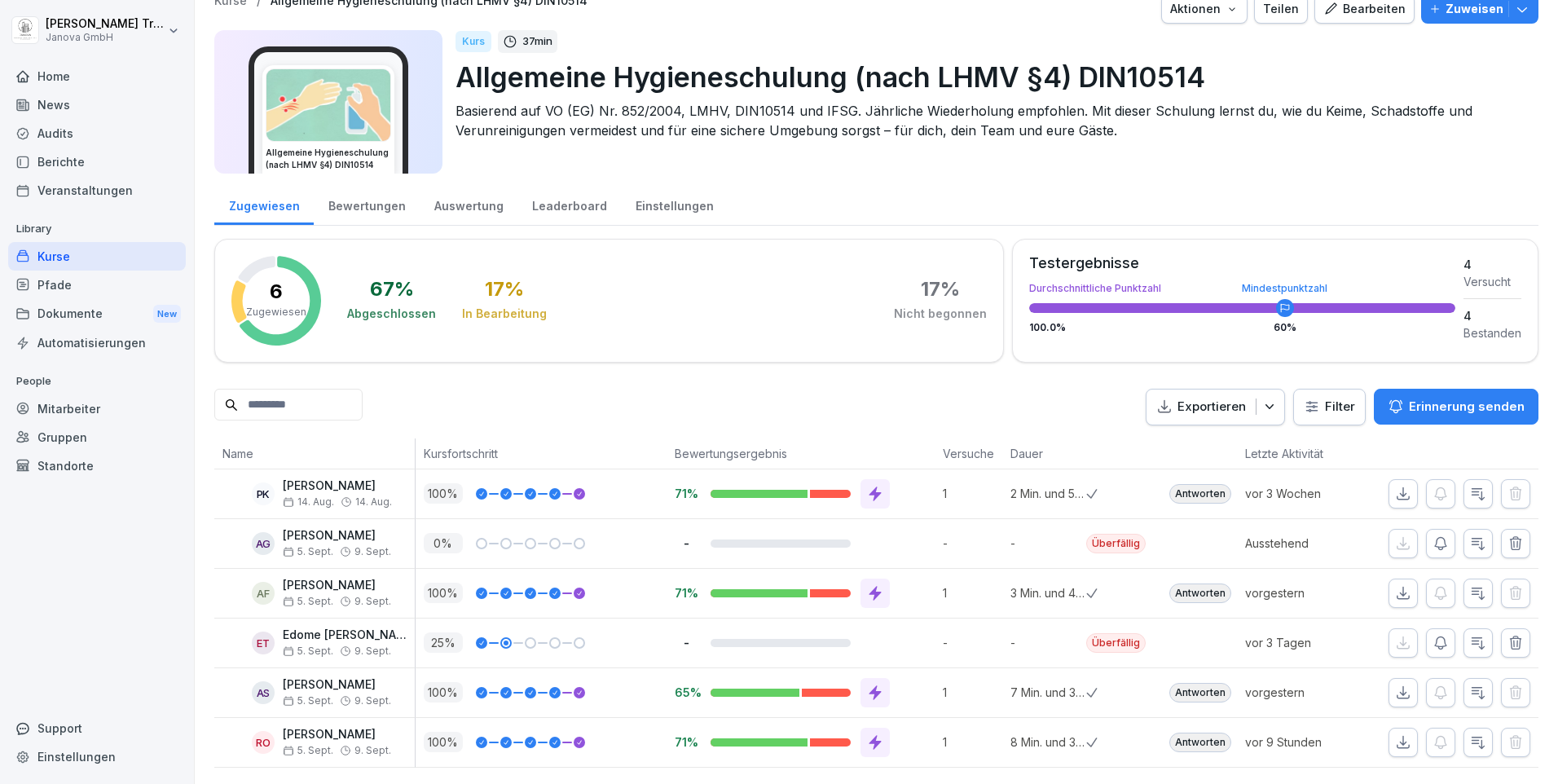
click at [870, 586] on icon at bounding box center [875, 593] width 13 height 15
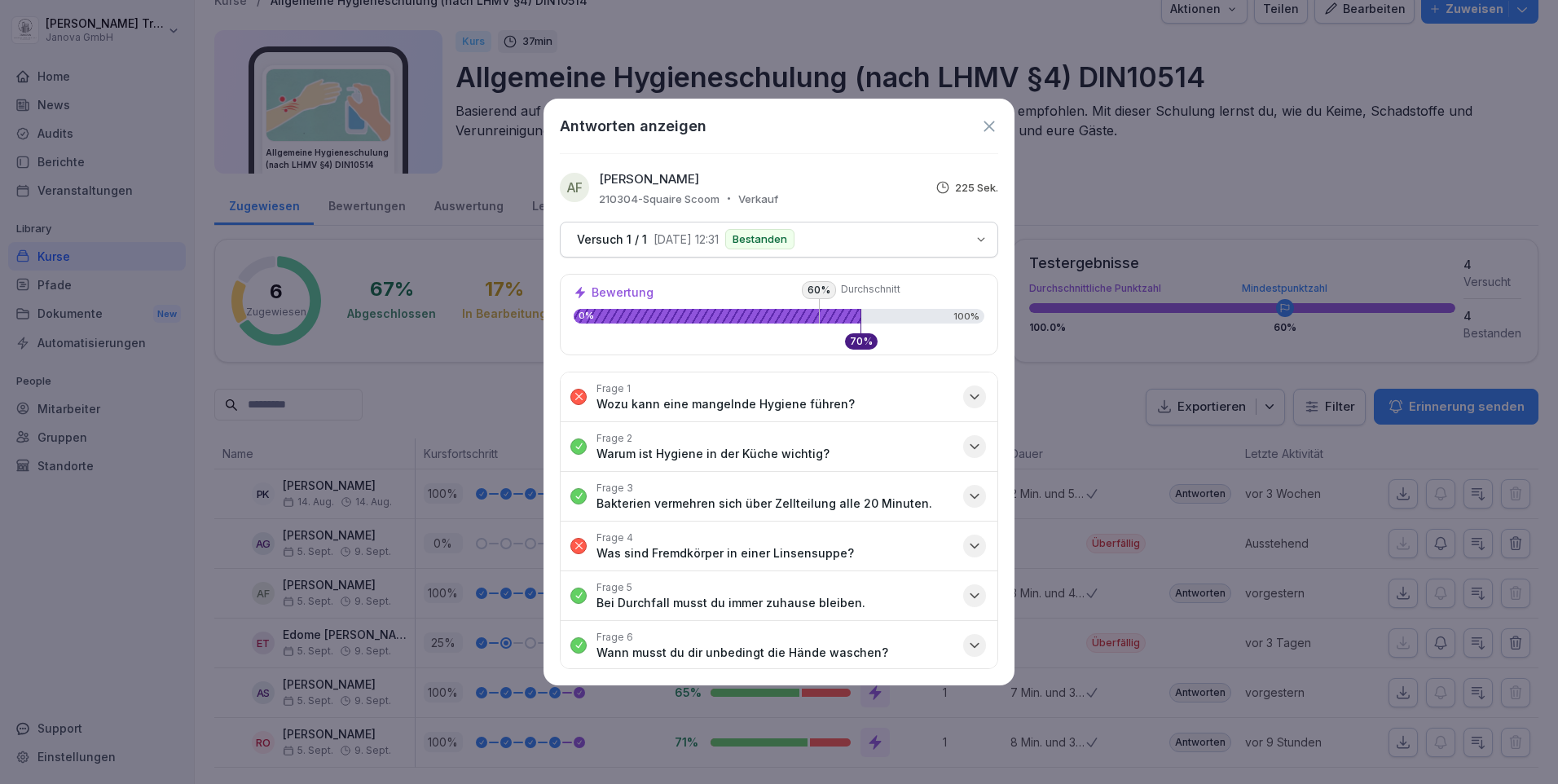
click at [989, 136] on div "Antworten anzeigen" at bounding box center [779, 126] width 438 height 22
click at [983, 121] on icon at bounding box center [989, 126] width 18 height 18
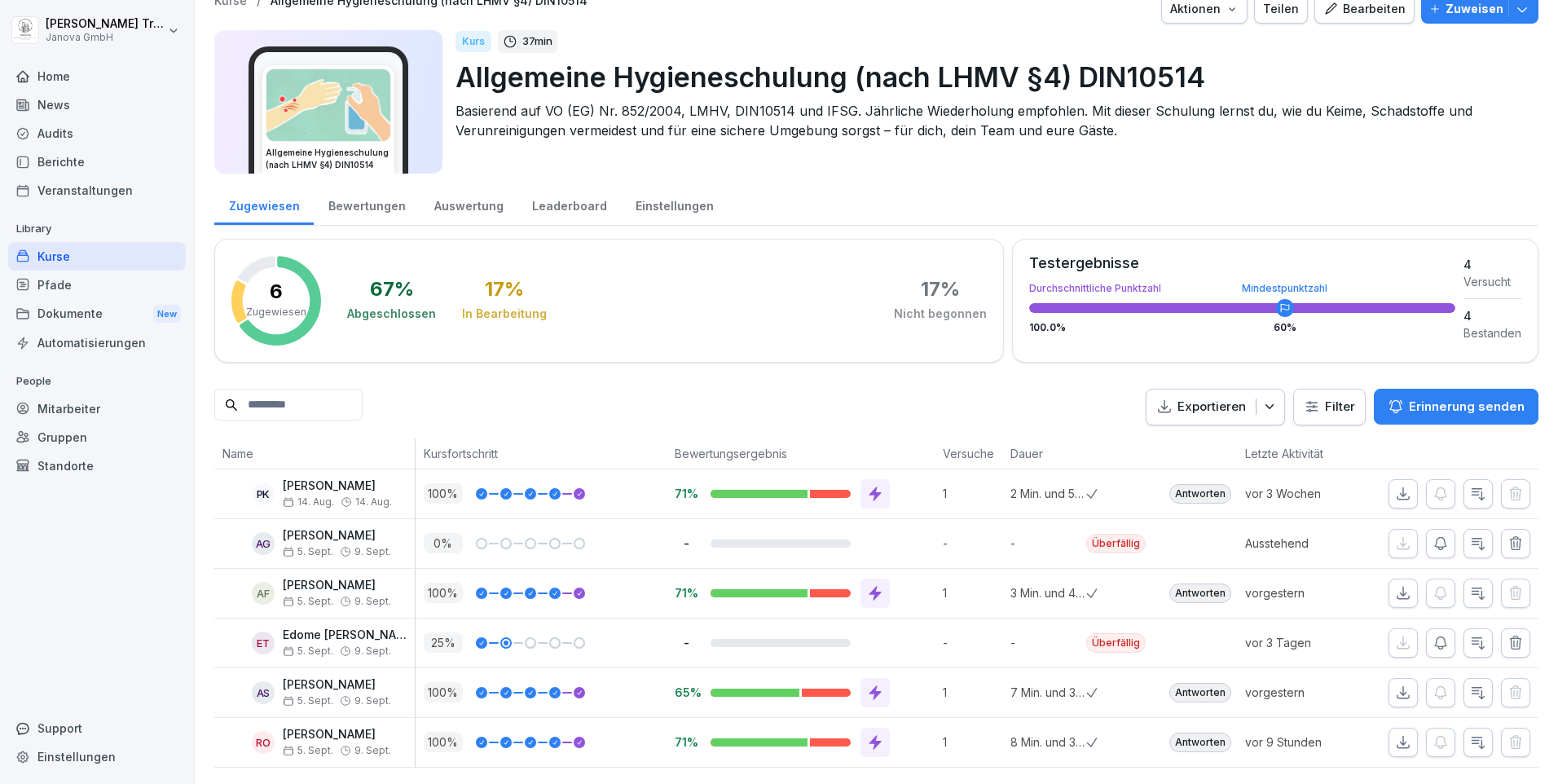
click at [54, 72] on div "Home" at bounding box center [97, 76] width 177 height 28
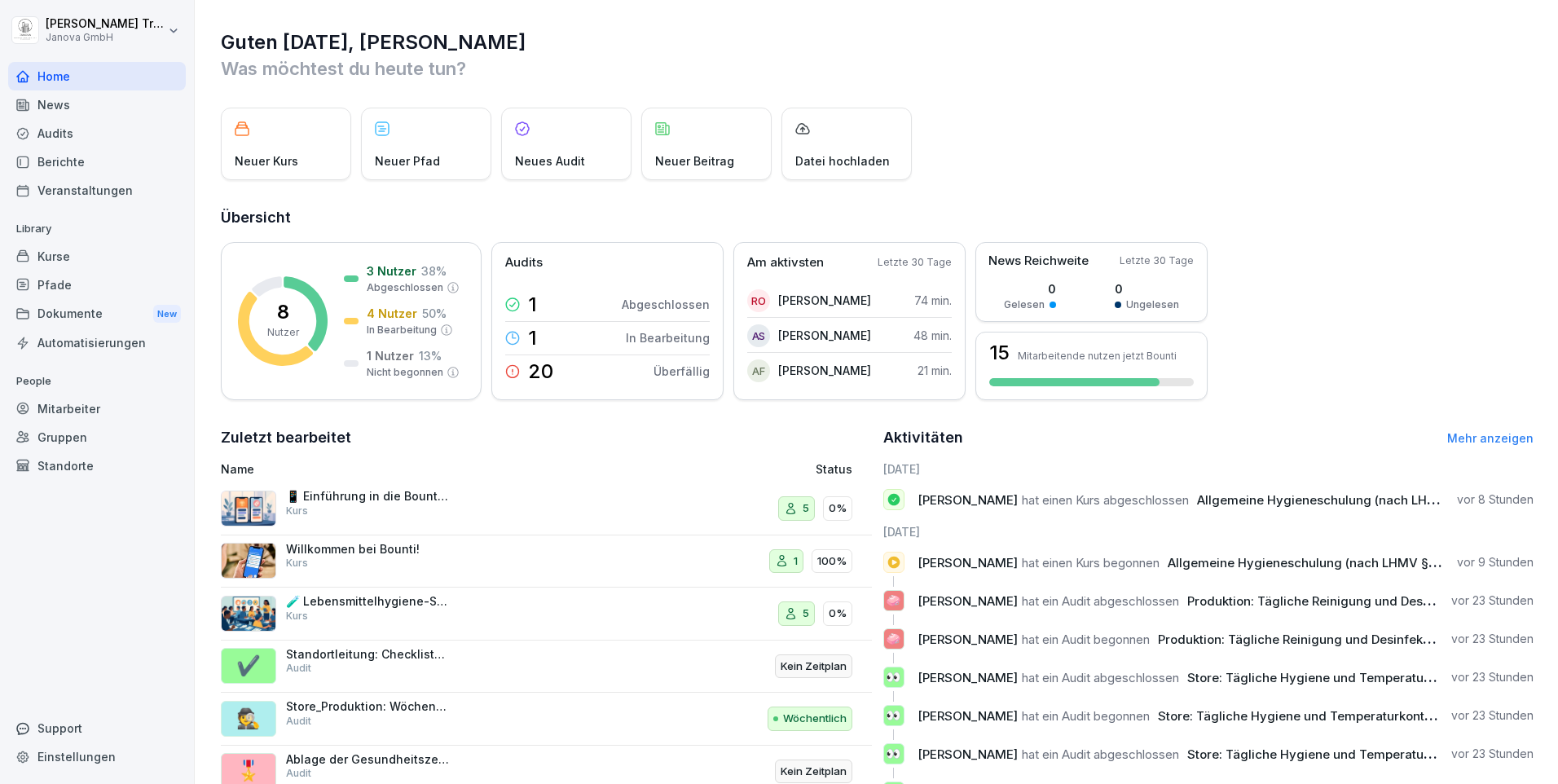
click at [57, 254] on div "Kurse" at bounding box center [97, 256] width 177 height 28
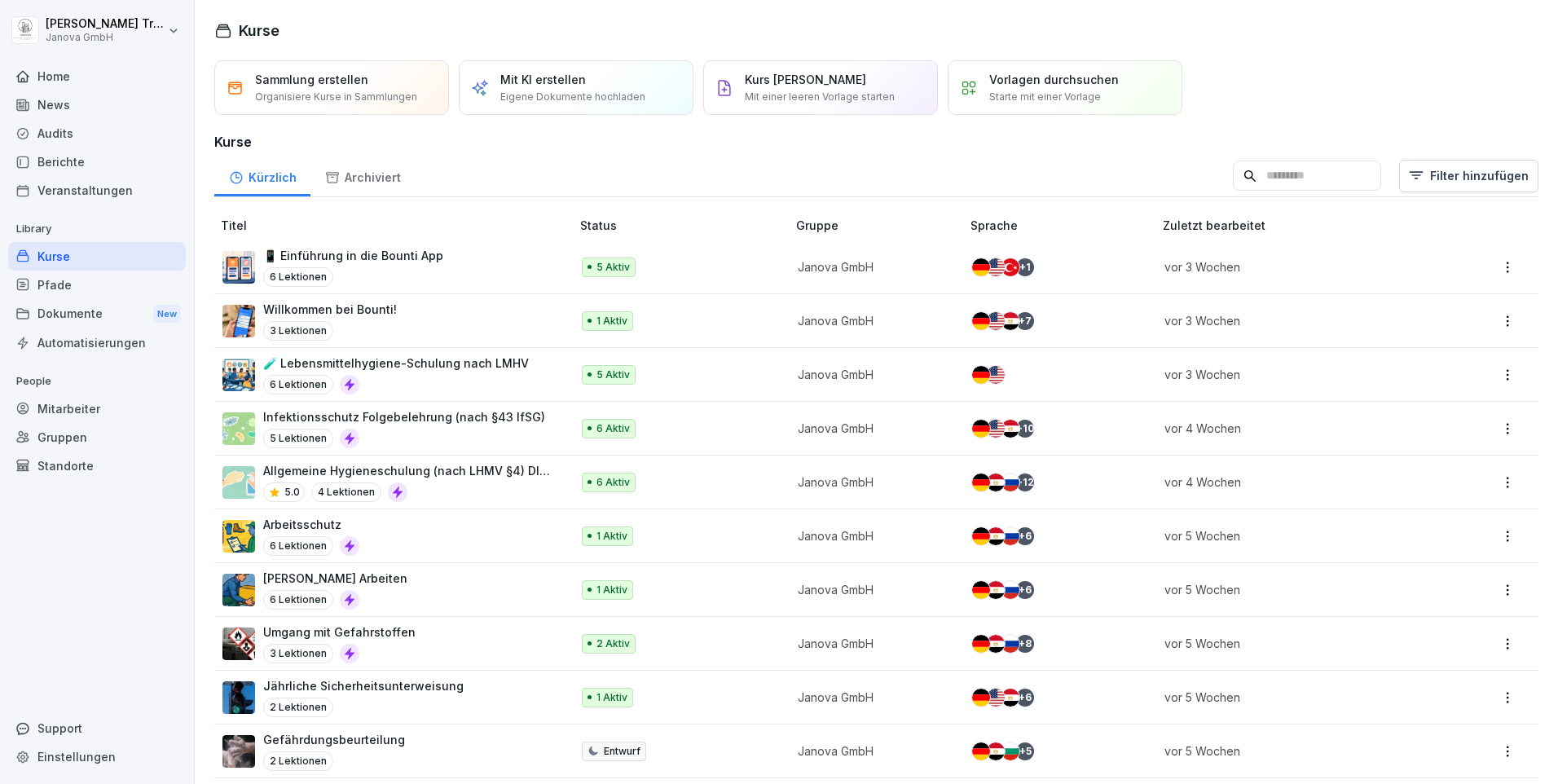
click at [59, 133] on div "Audits" at bounding box center [97, 133] width 177 height 28
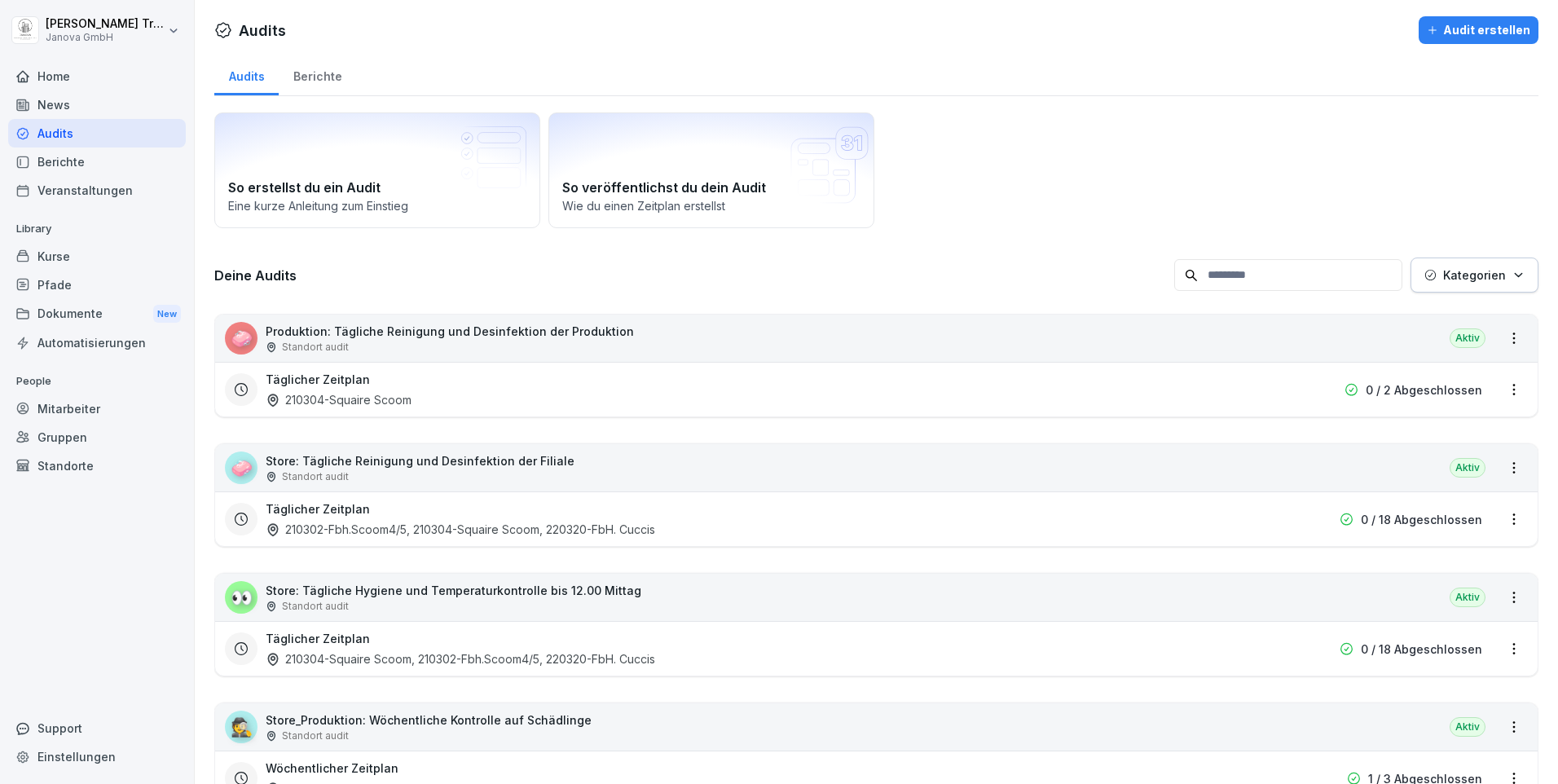
click at [321, 75] on div "Berichte" at bounding box center [317, 74] width 78 height 42
